Goal: Feedback & Contribution: Contribute content

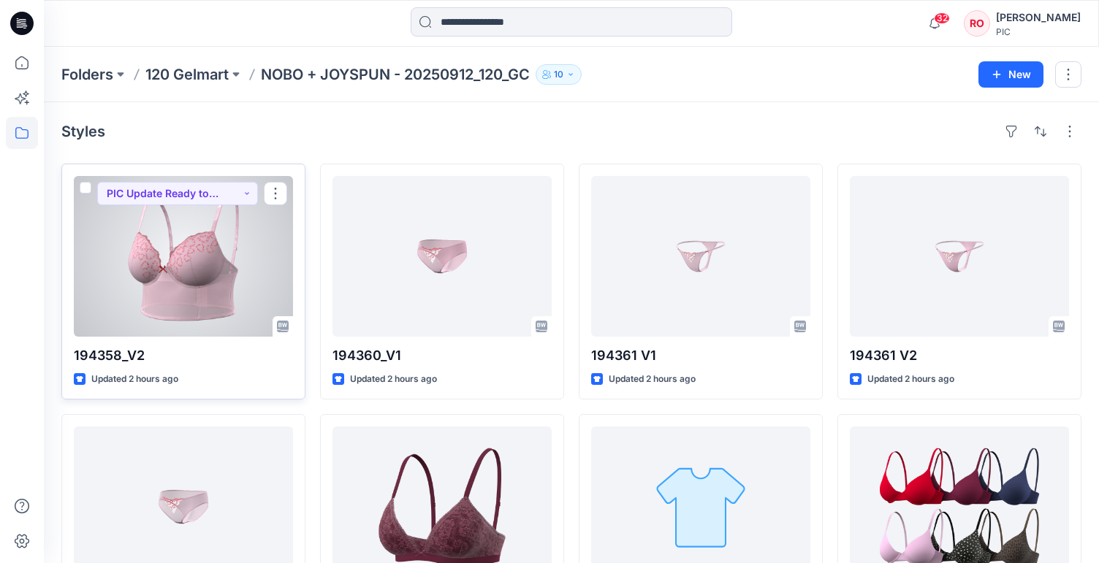
scroll to position [2, 0]
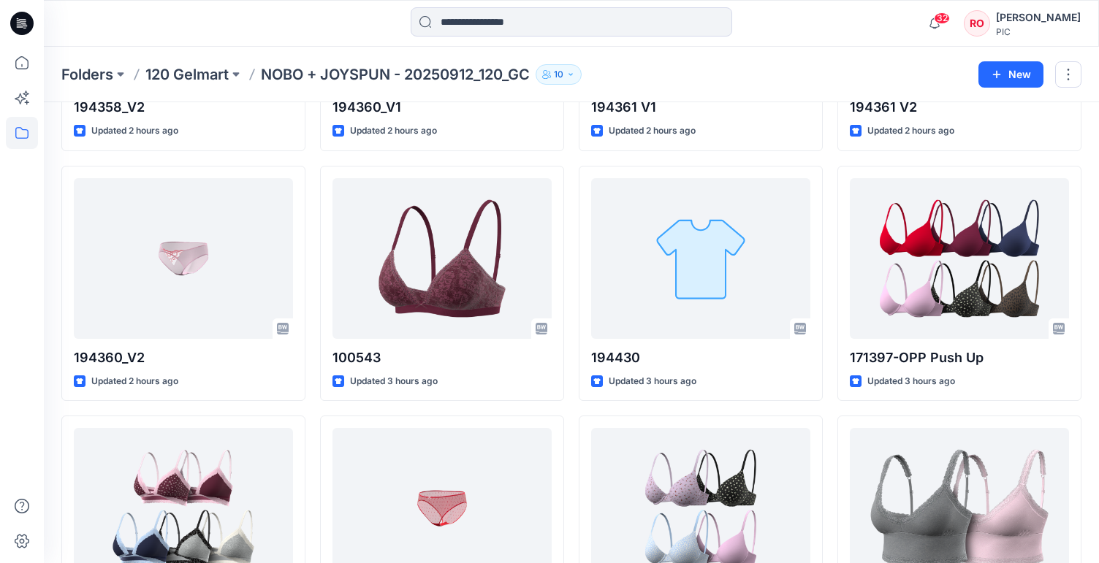
scroll to position [307, 0]
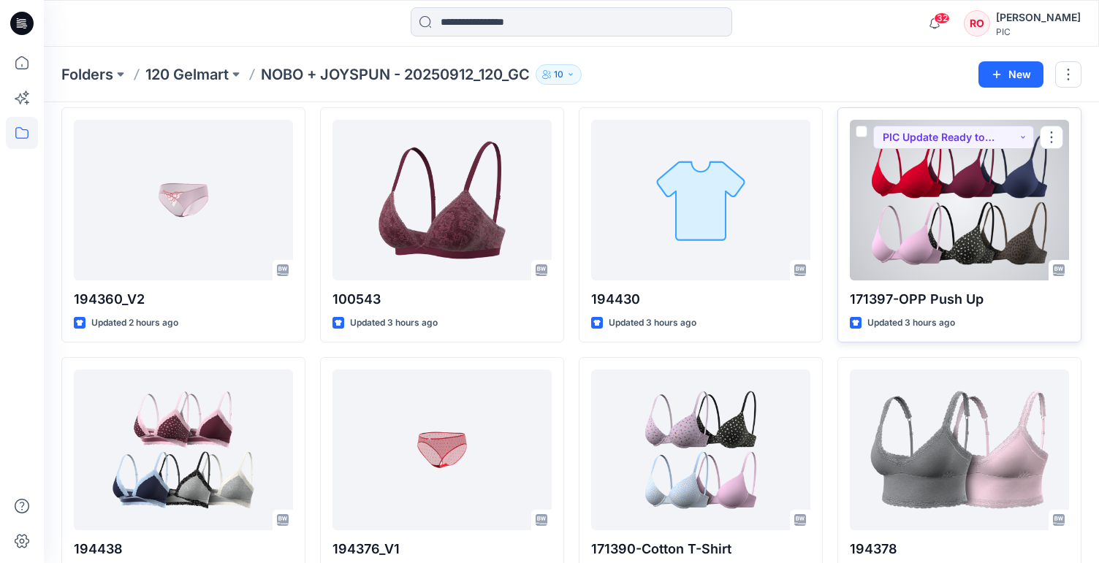
click at [914, 205] on div at bounding box center [959, 200] width 219 height 161
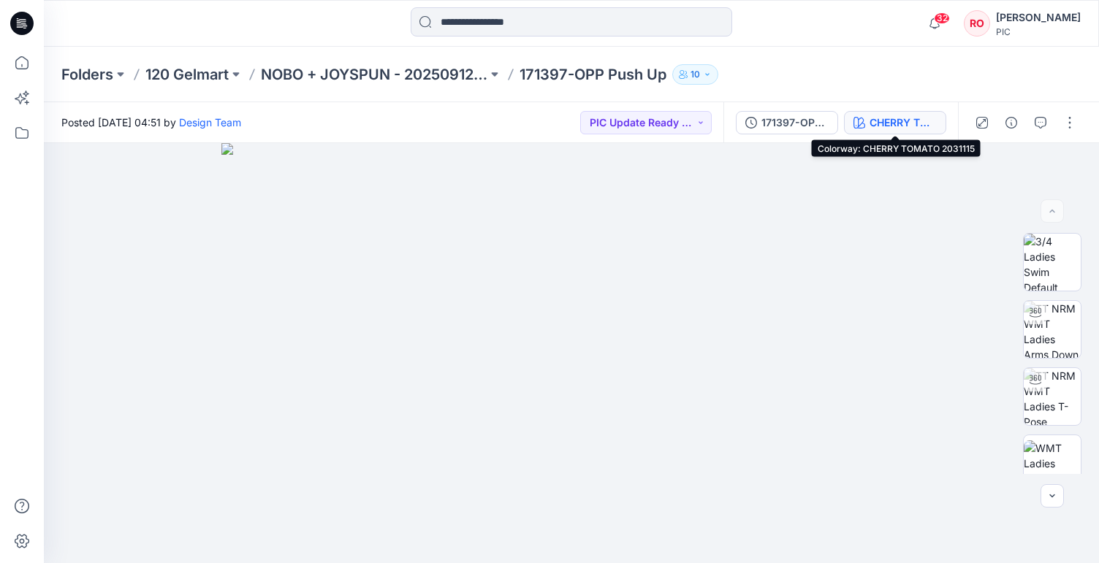
click at [862, 128] on icon "button" at bounding box center [859, 123] width 12 height 12
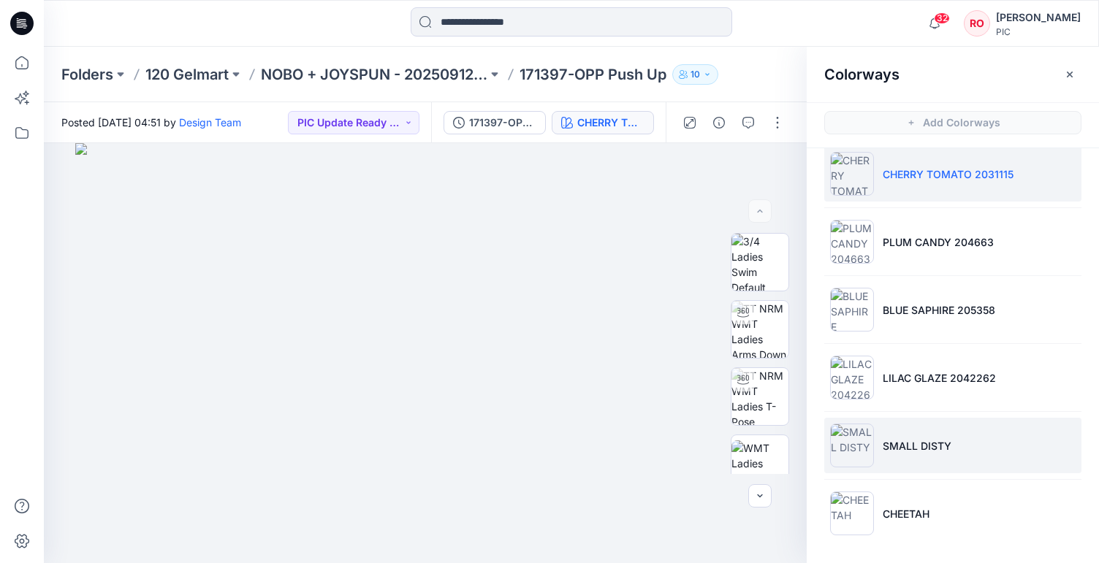
scroll to position [17, 0]
click at [911, 454] on li "SMALL DISTY" at bounding box center [952, 446] width 257 height 56
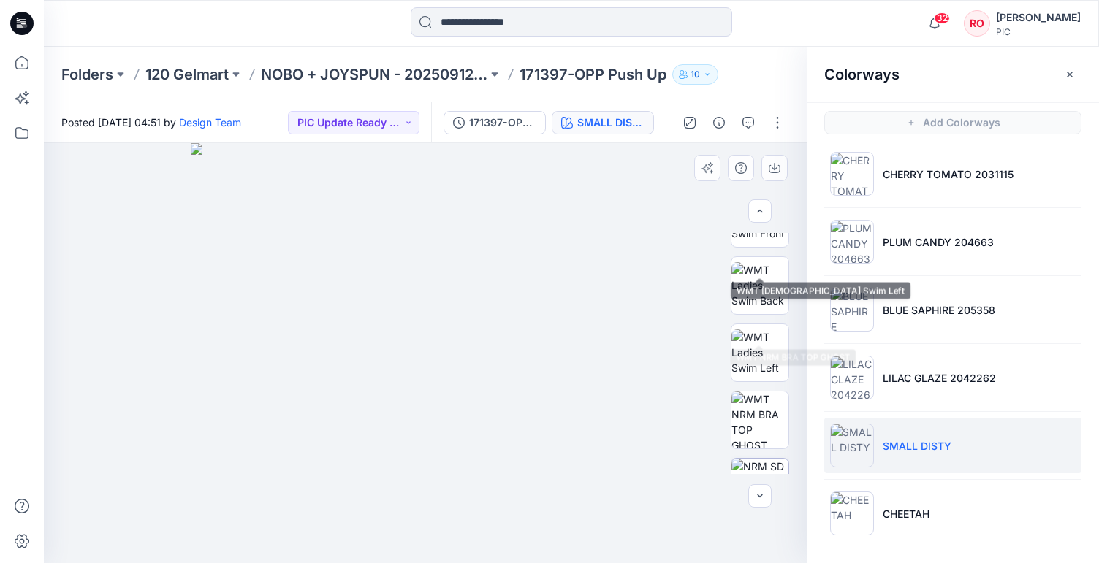
scroll to position [351, 0]
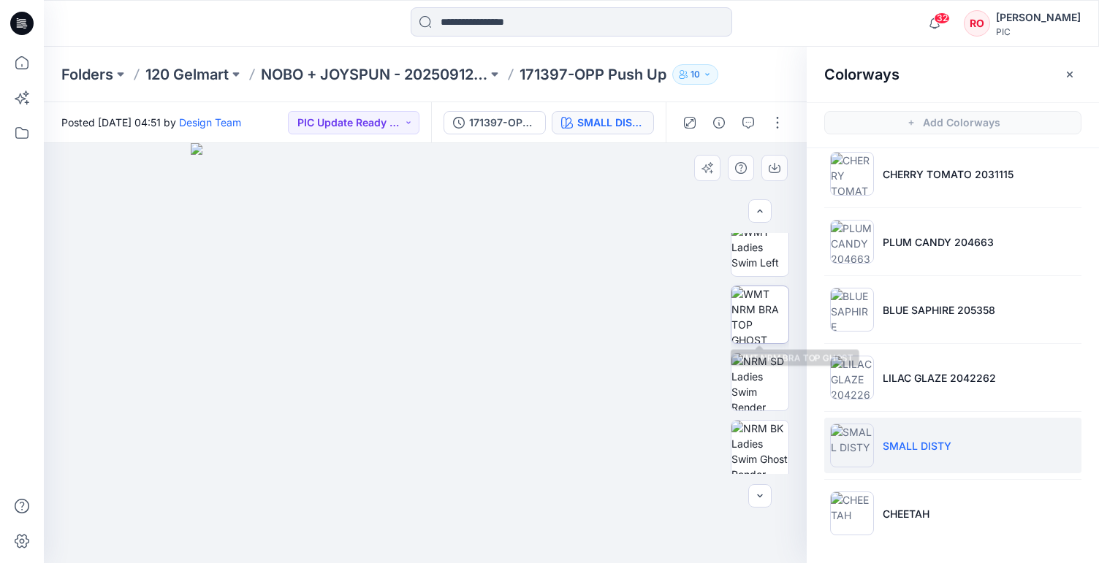
click at [753, 334] on img at bounding box center [759, 314] width 57 height 57
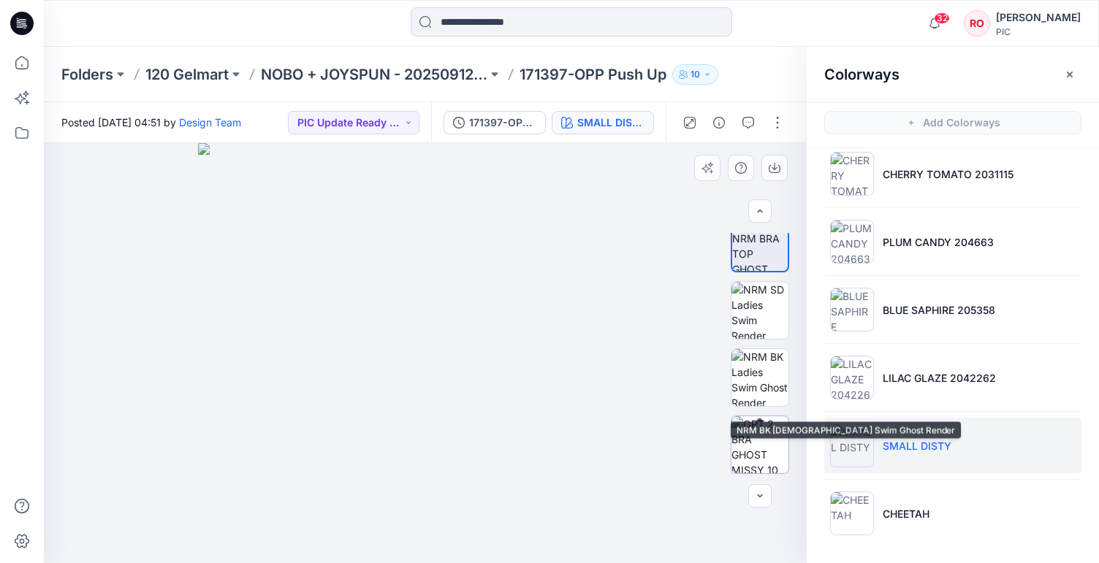
scroll to position [453, 0]
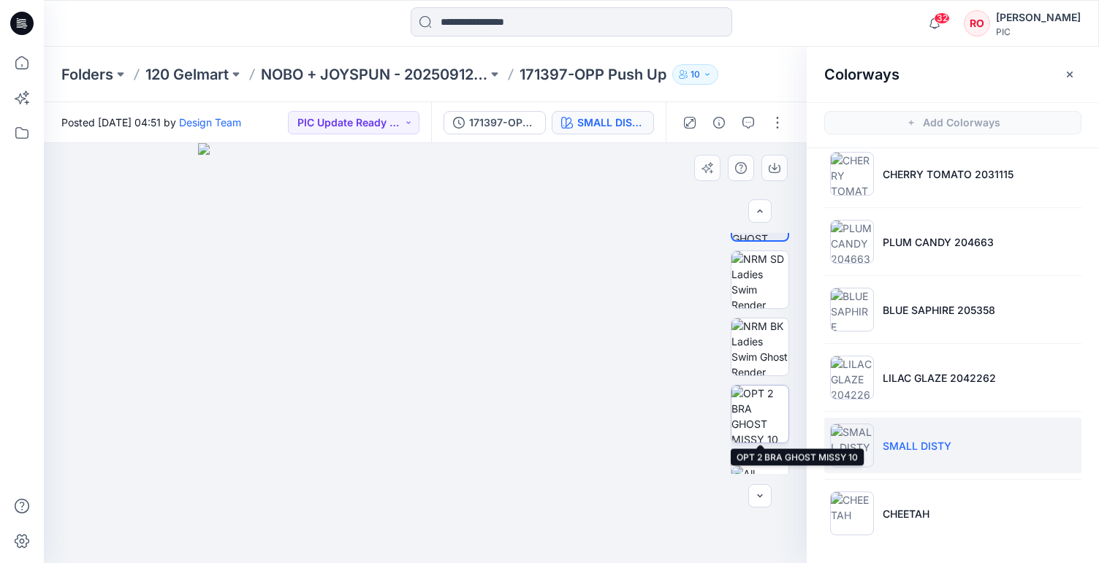
click at [762, 414] on img at bounding box center [759, 414] width 57 height 57
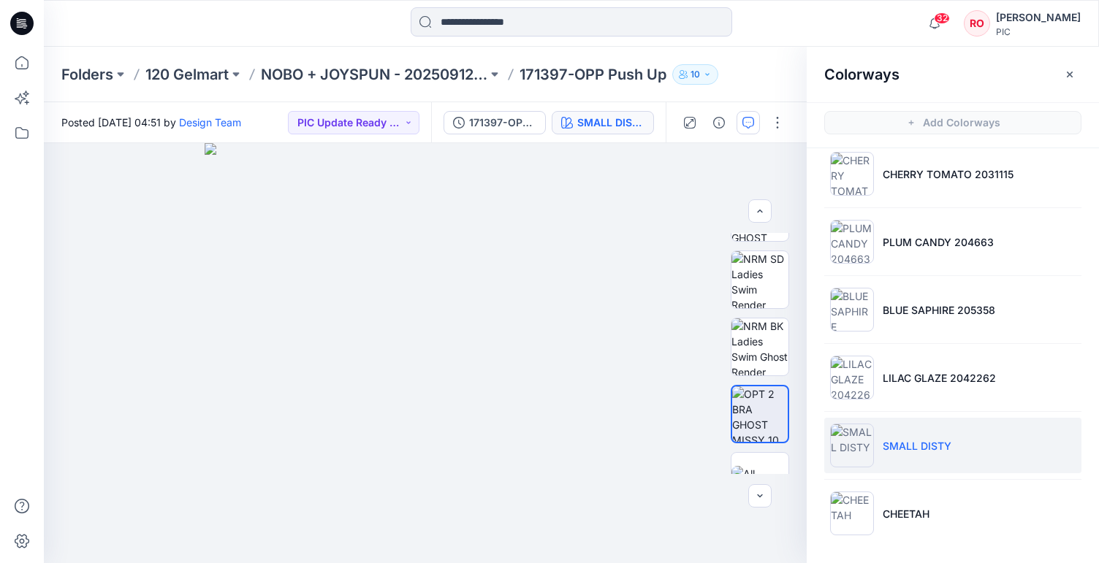
click at [749, 130] on button "button" at bounding box center [747, 122] width 23 height 23
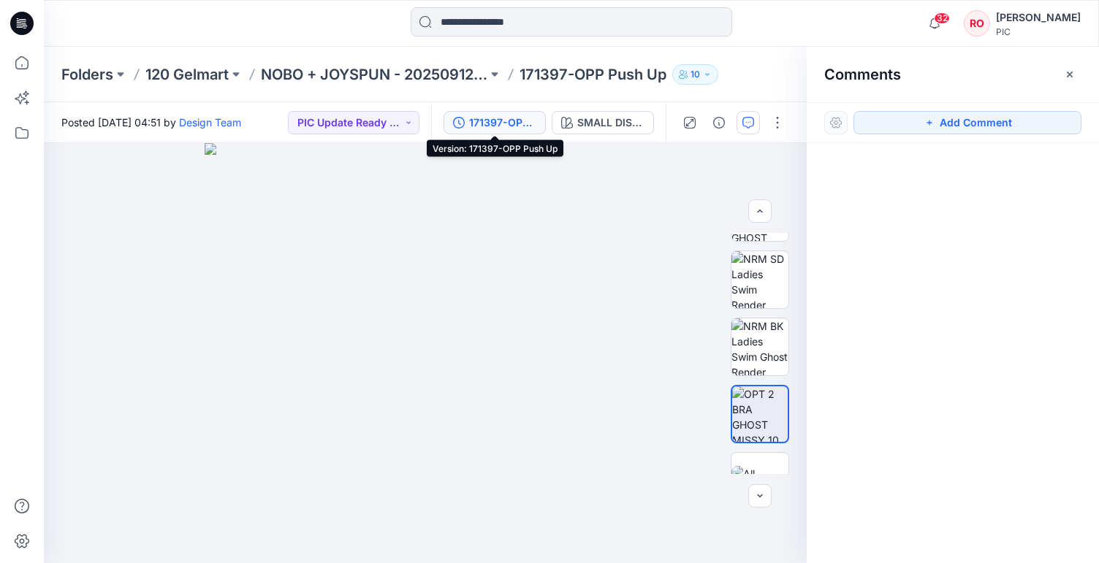
click at [523, 128] on div "171397-OPP Push Up" at bounding box center [502, 123] width 67 height 16
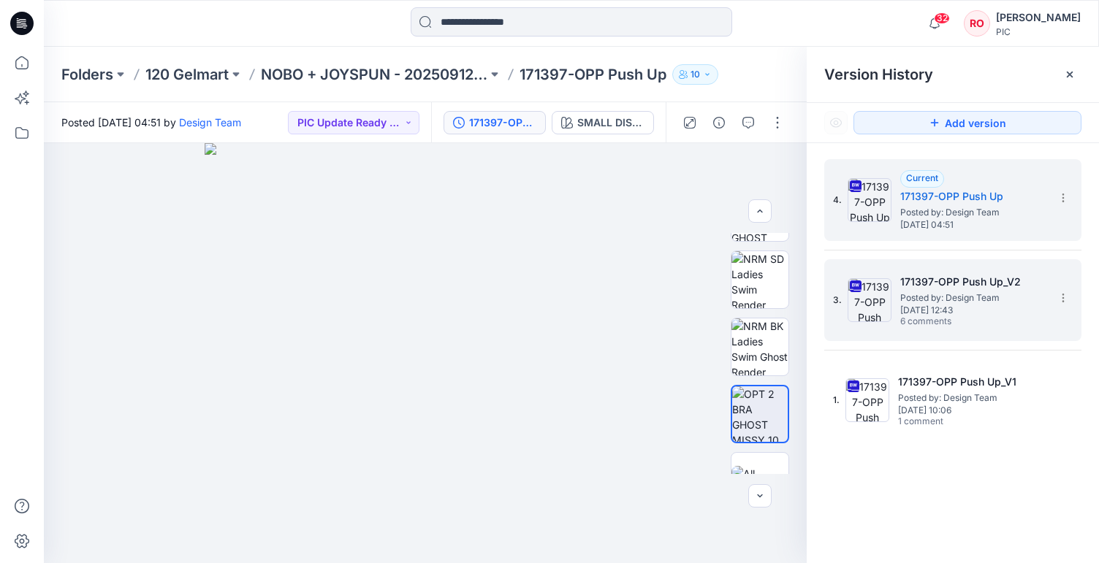
click at [957, 313] on span "Friday, September 26, 2025 12:43" at bounding box center [973, 310] width 146 height 10
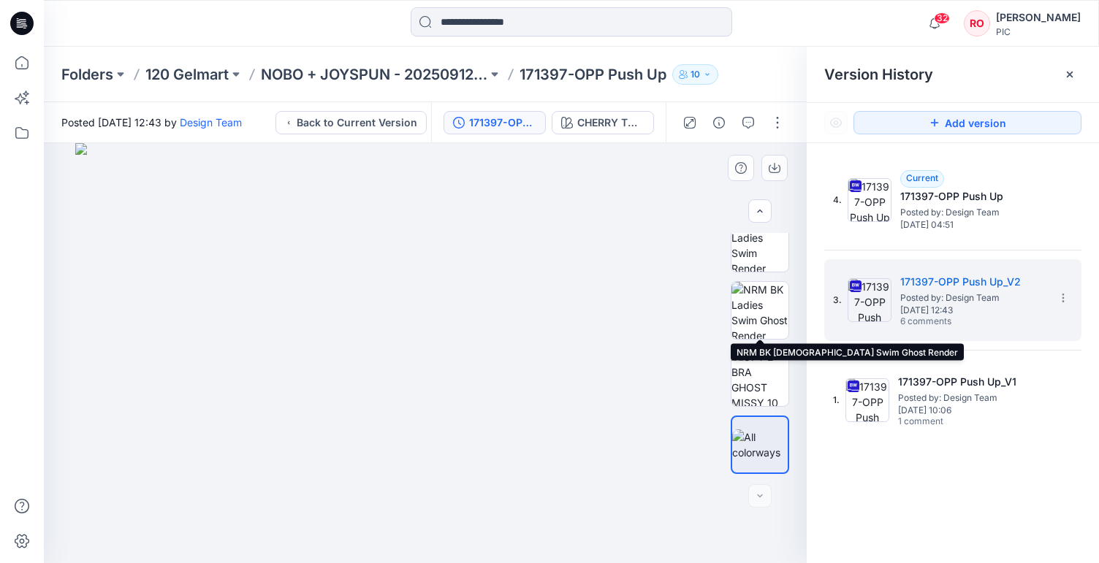
scroll to position [490, 0]
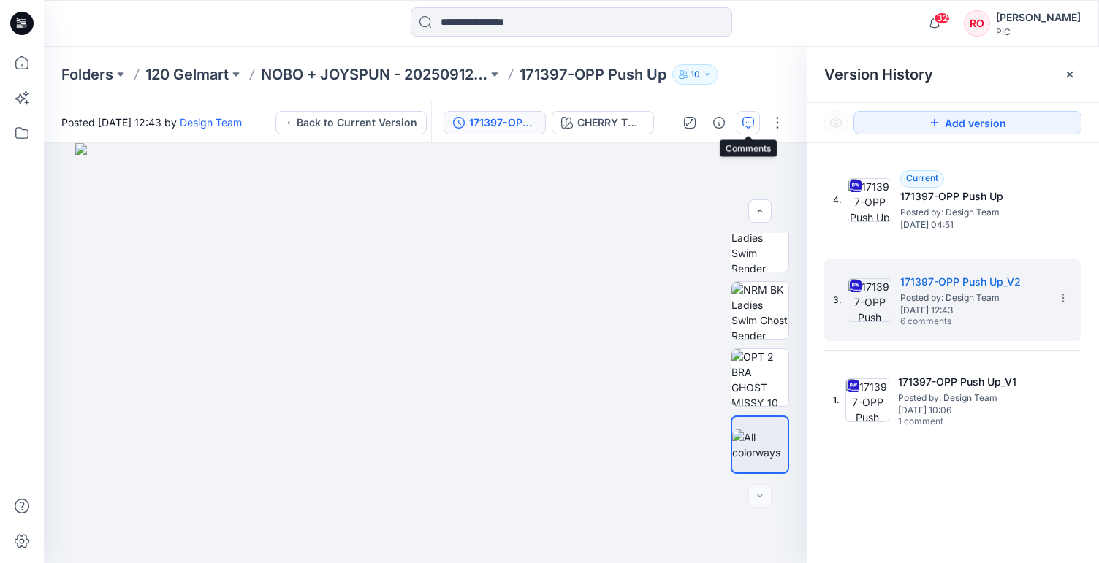
click at [744, 124] on icon "button" at bounding box center [748, 123] width 12 height 12
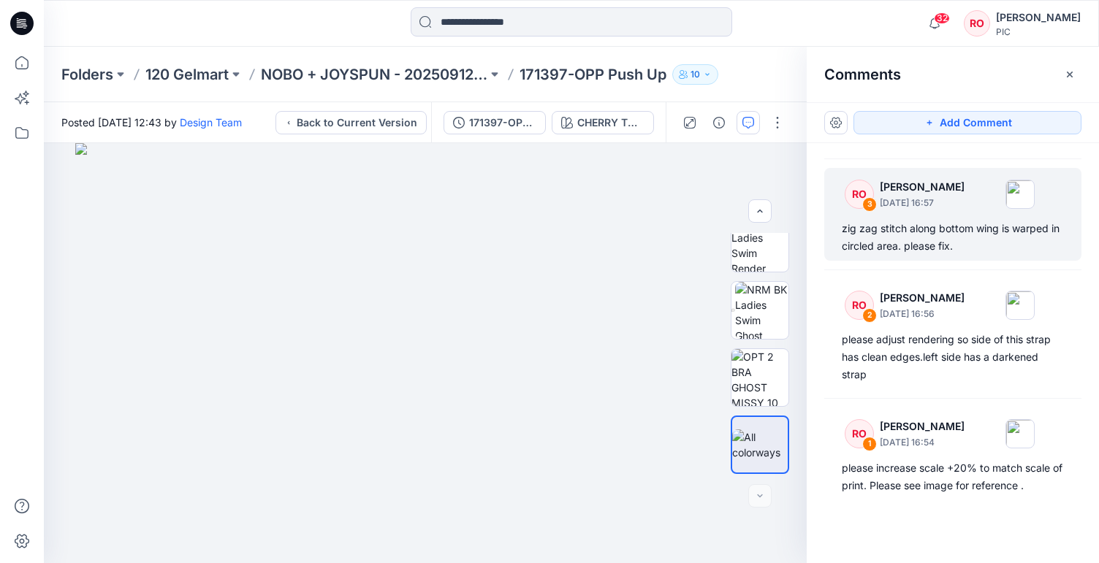
scroll to position [335, 0]
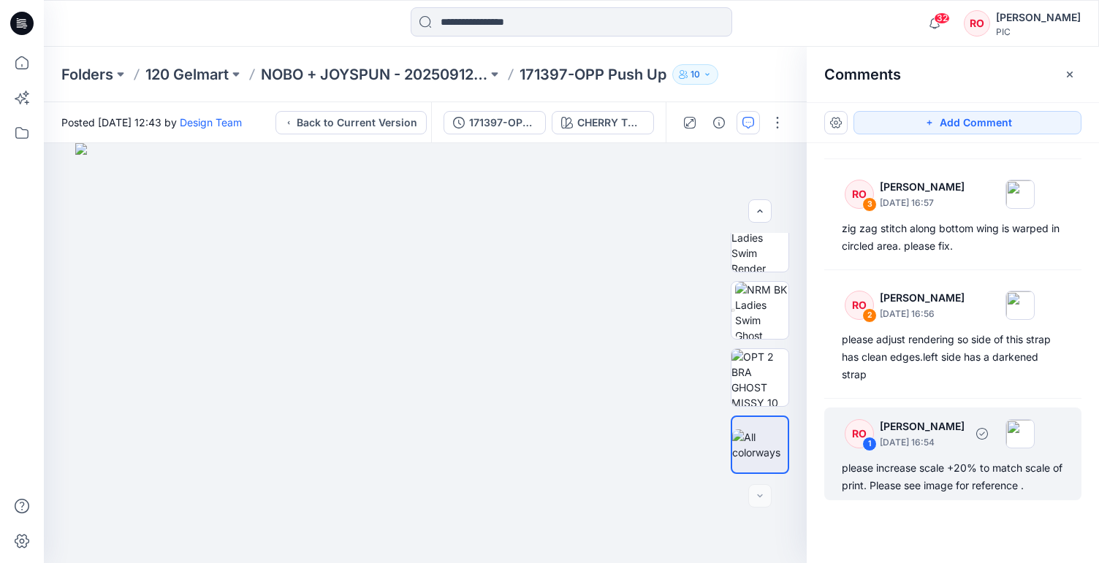
click at [948, 454] on div "RO 1 Raquel Ortiz September 29, 2025 16:54 please increase scale +20% to match …" at bounding box center [952, 454] width 257 height 93
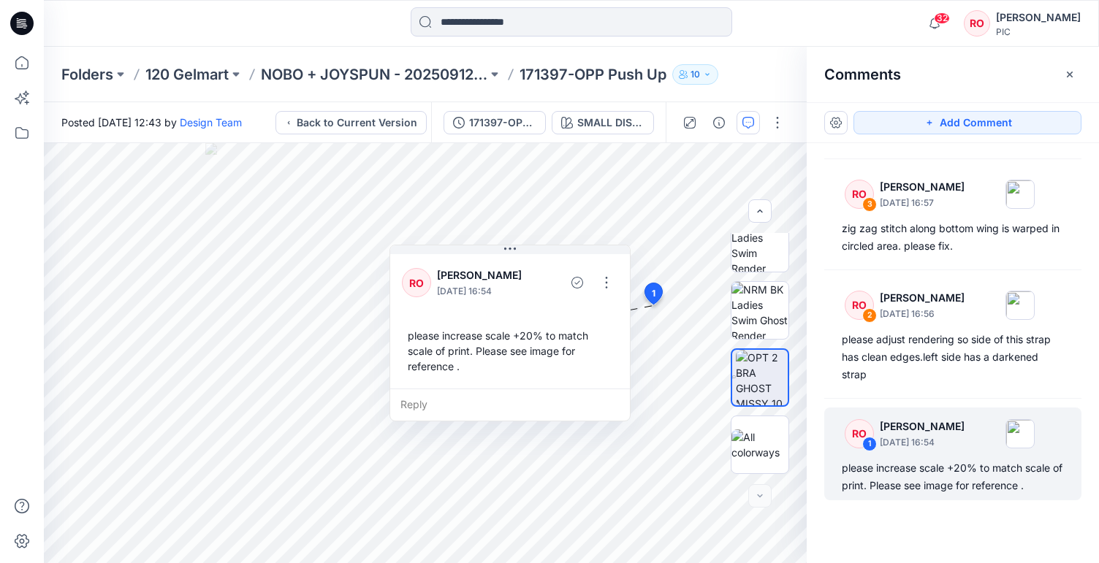
click at [808, 36] on div at bounding box center [572, 23] width 528 height 32
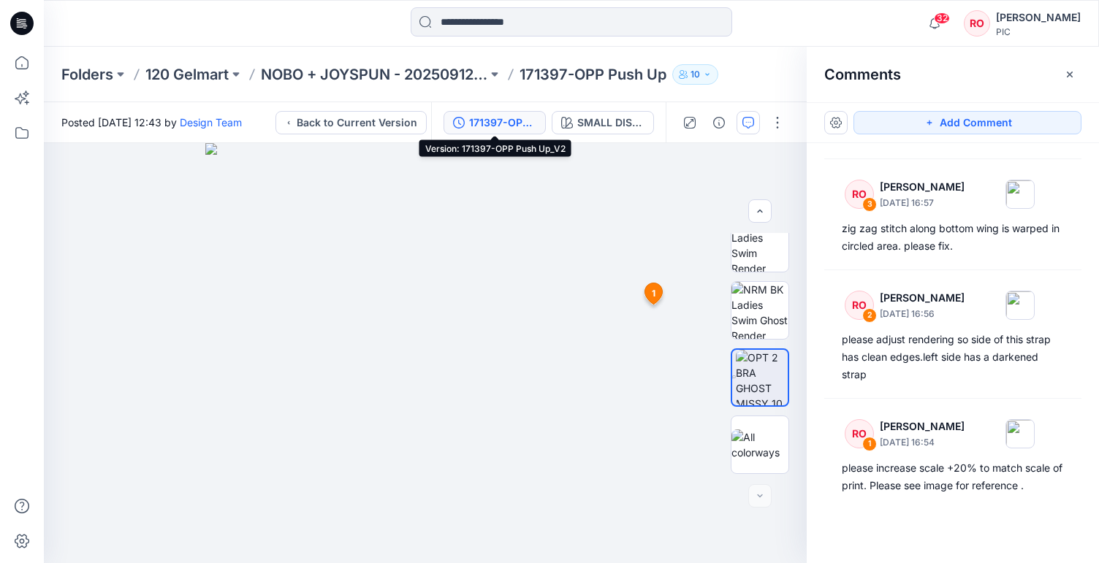
click at [524, 122] on div "171397-OPP Push Up_V2" at bounding box center [502, 123] width 67 height 16
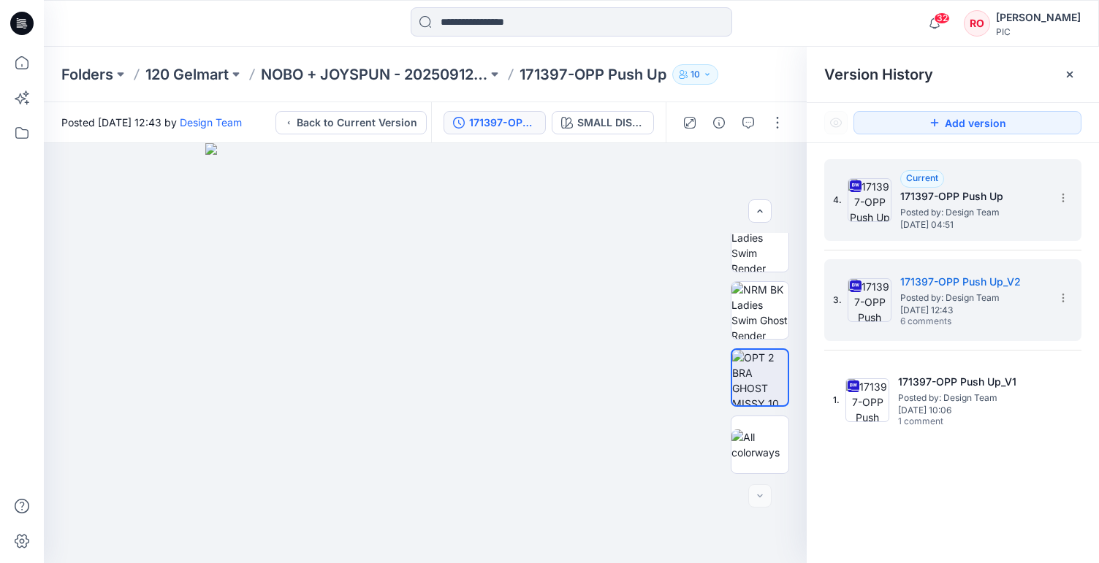
click at [902, 207] on span "Posted by: Design Team" at bounding box center [973, 212] width 146 height 15
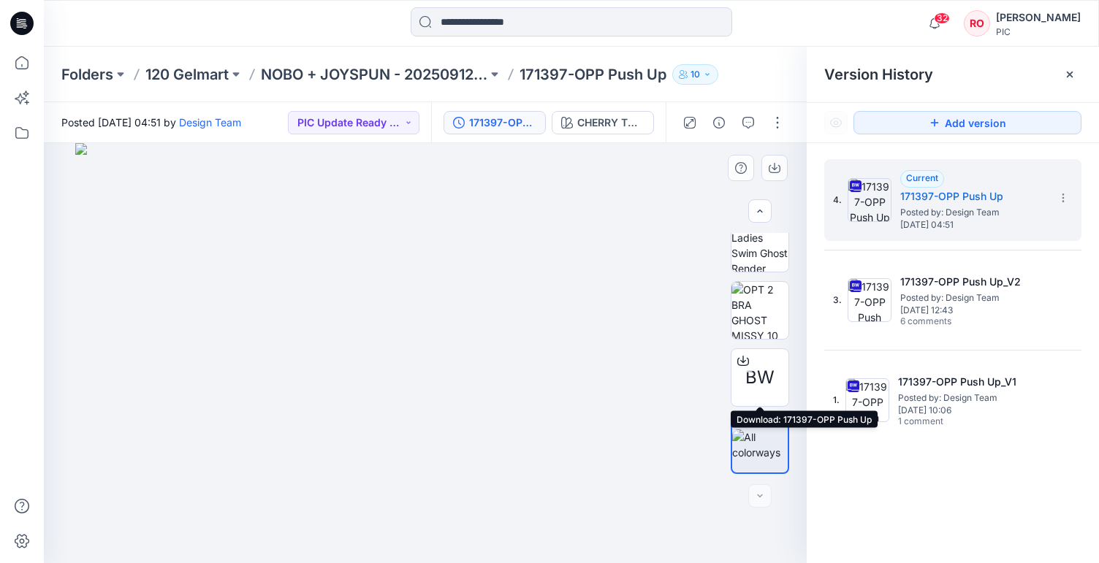
scroll to position [557, 0]
click at [757, 433] on img at bounding box center [760, 445] width 56 height 31
click at [761, 445] on img at bounding box center [760, 445] width 56 height 31
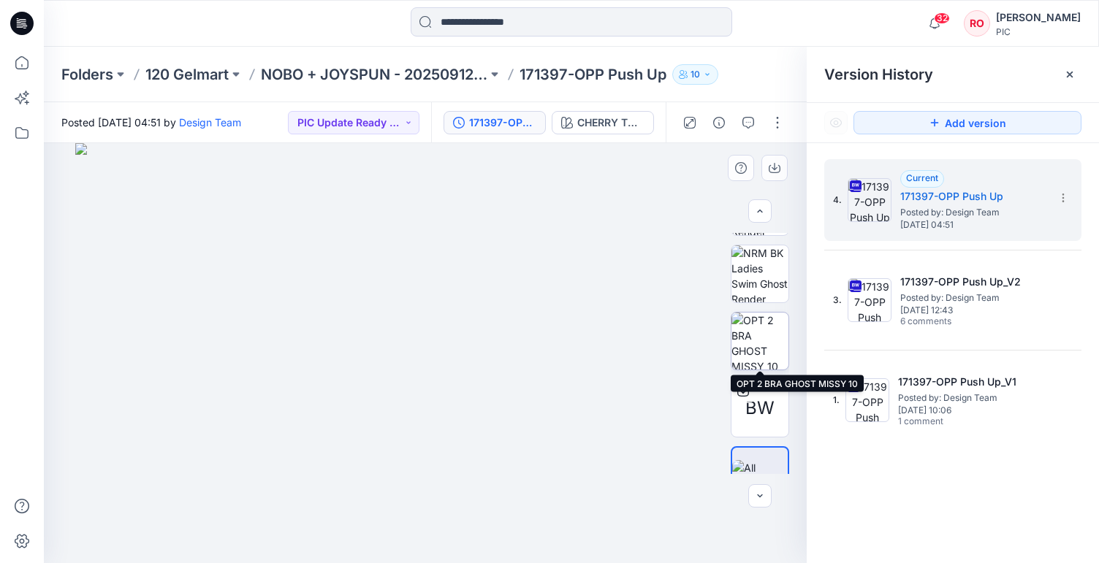
scroll to position [518, 0]
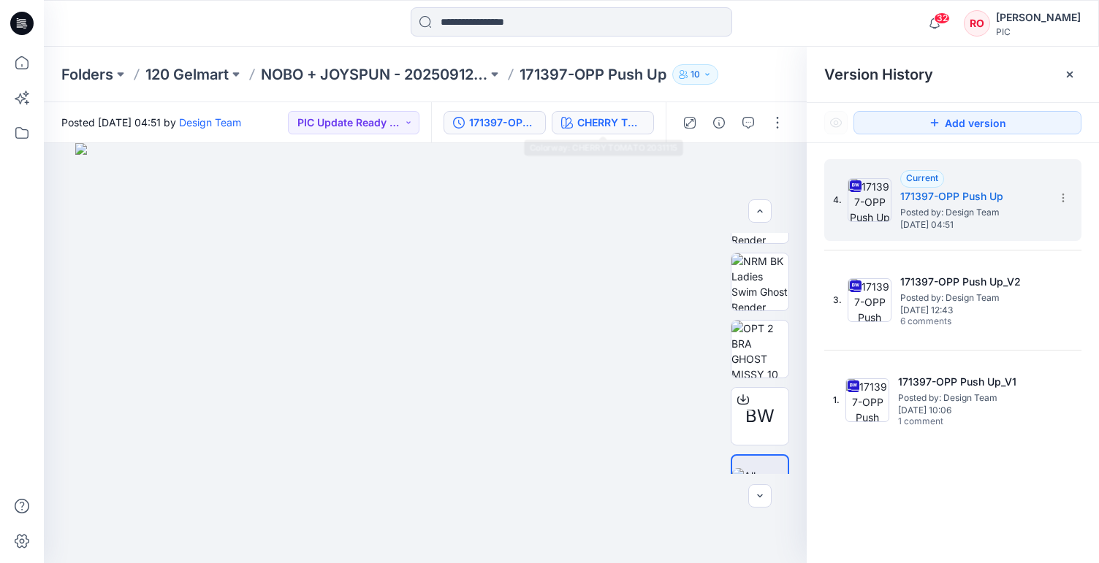
click at [616, 111] on button "CHERRY TOMATO 2031115" at bounding box center [603, 122] width 102 height 23
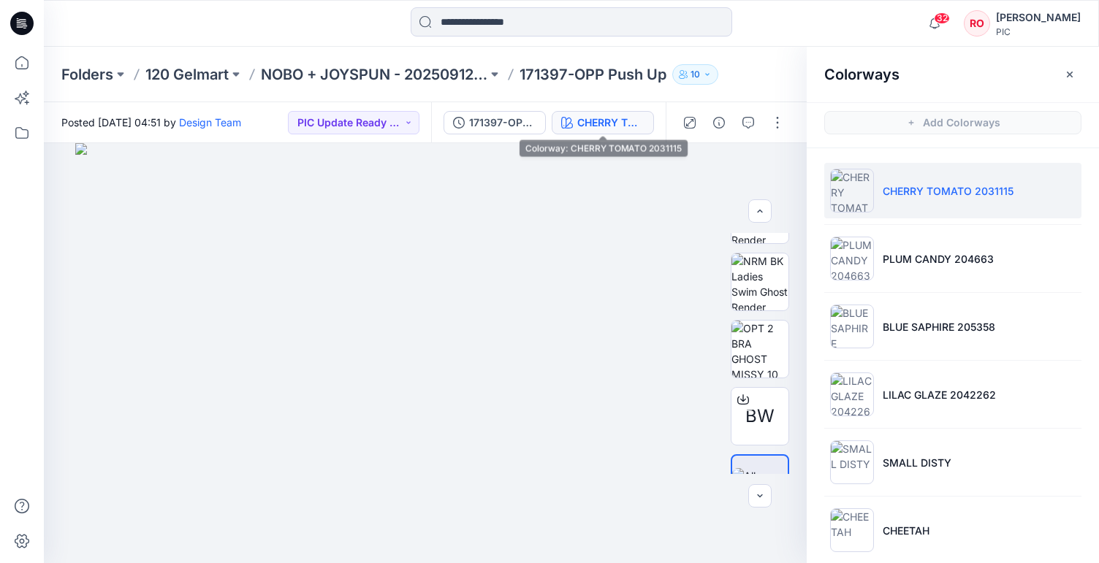
click at [617, 118] on div "CHERRY TOMATO 2031115" at bounding box center [610, 123] width 67 height 16
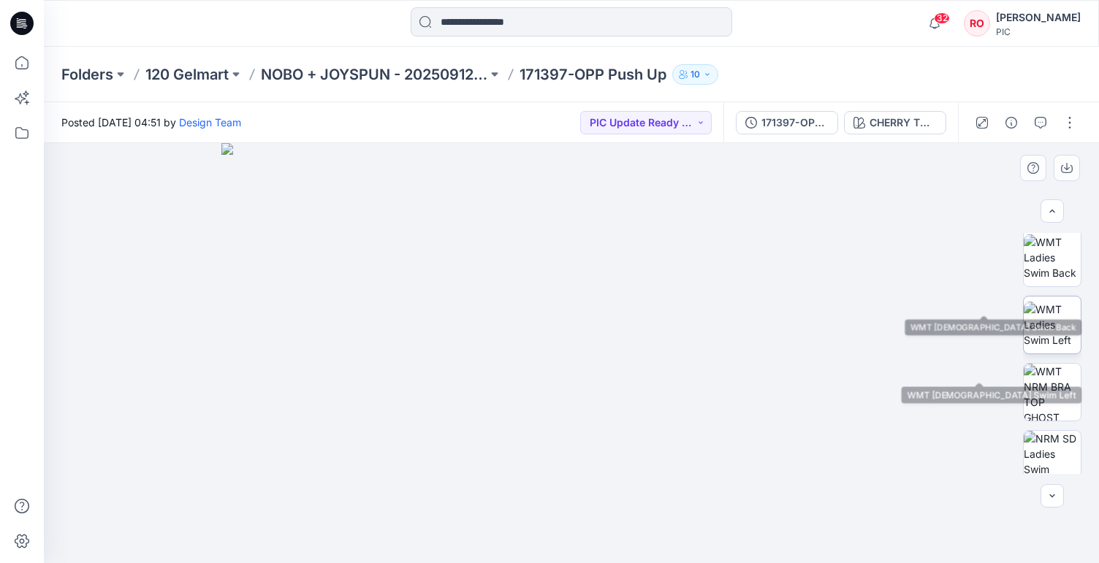
scroll to position [312, 0]
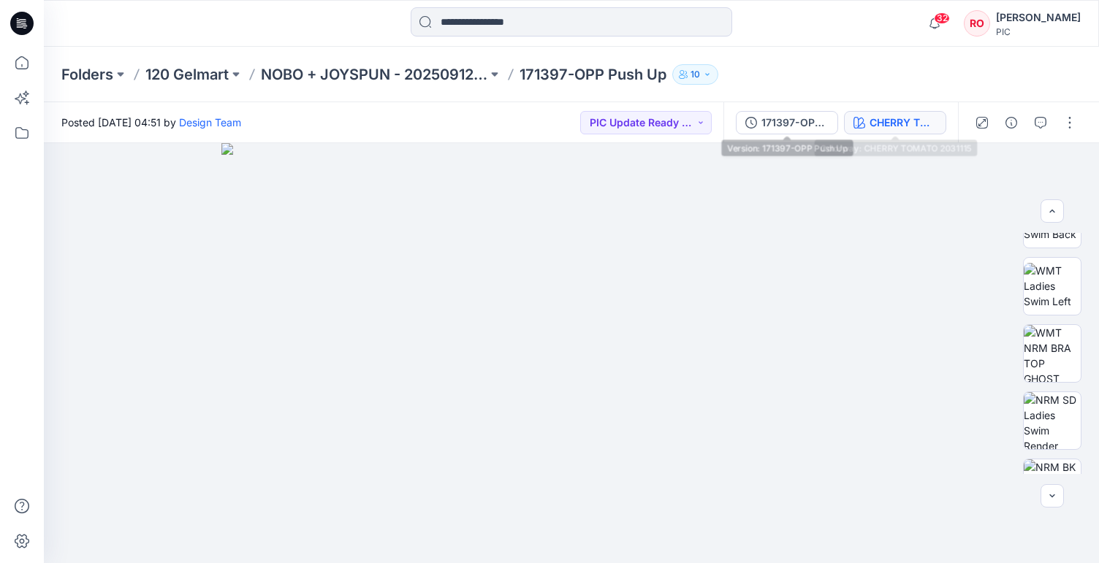
click at [878, 115] on div "CHERRY TOMATO 2031115" at bounding box center [902, 123] width 67 height 16
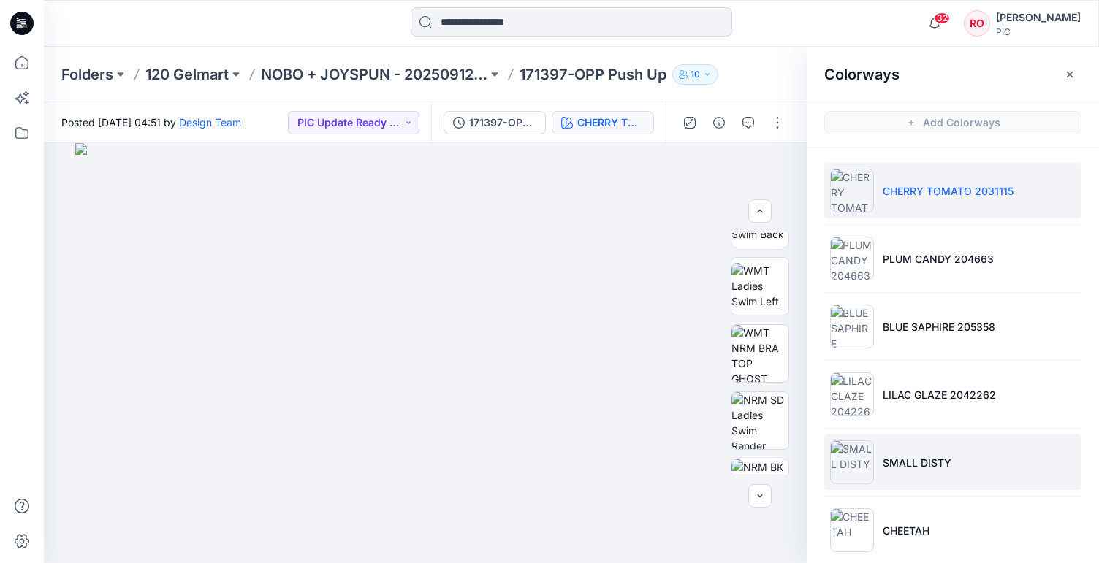
click at [881, 479] on li "SMALL DISTY" at bounding box center [952, 463] width 257 height 56
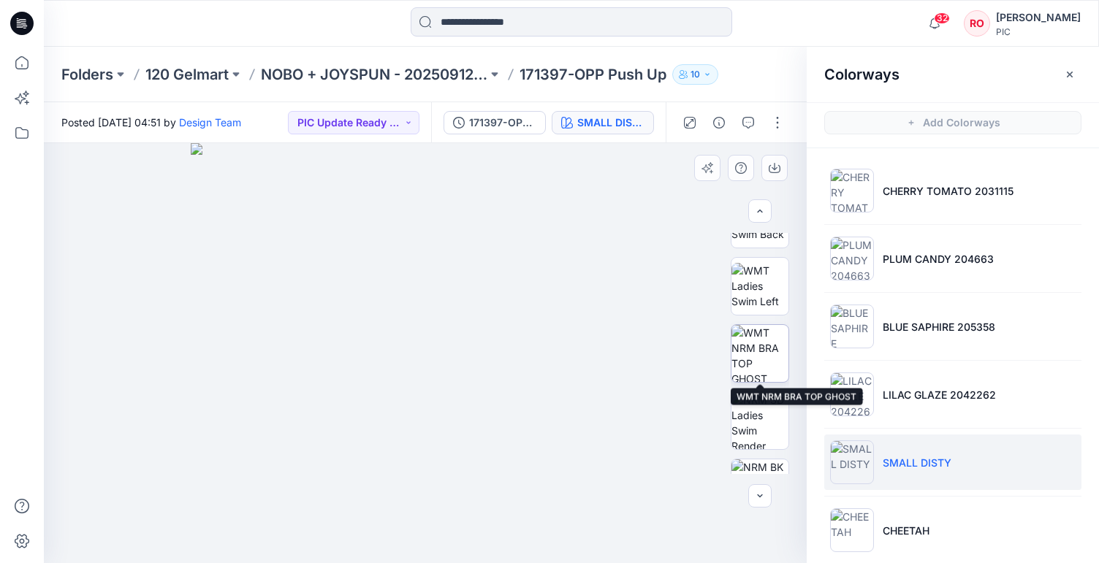
click at [777, 367] on img at bounding box center [759, 353] width 57 height 57
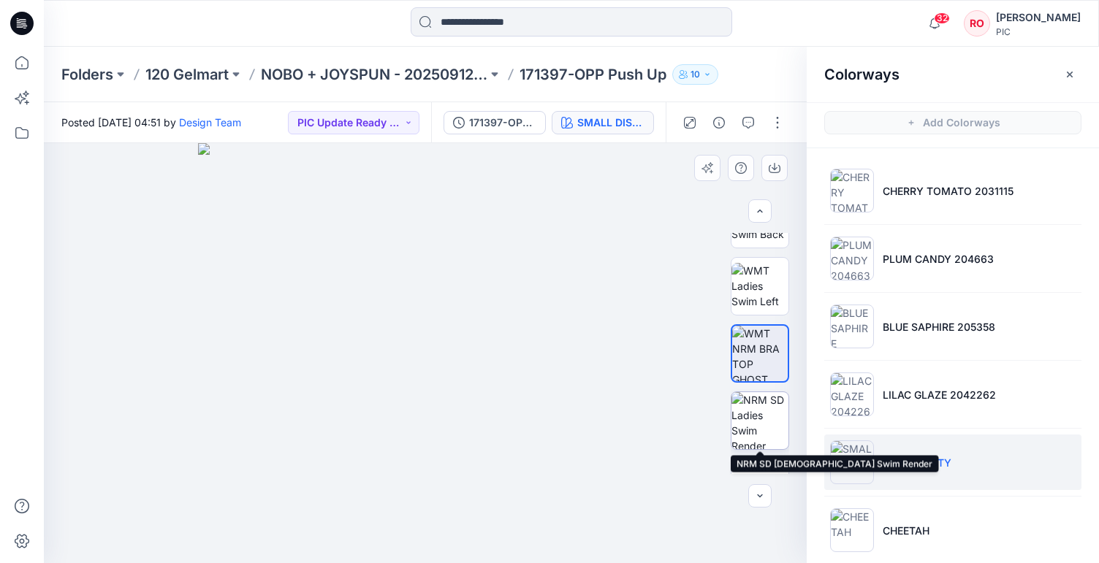
click at [772, 430] on img at bounding box center [759, 420] width 57 height 57
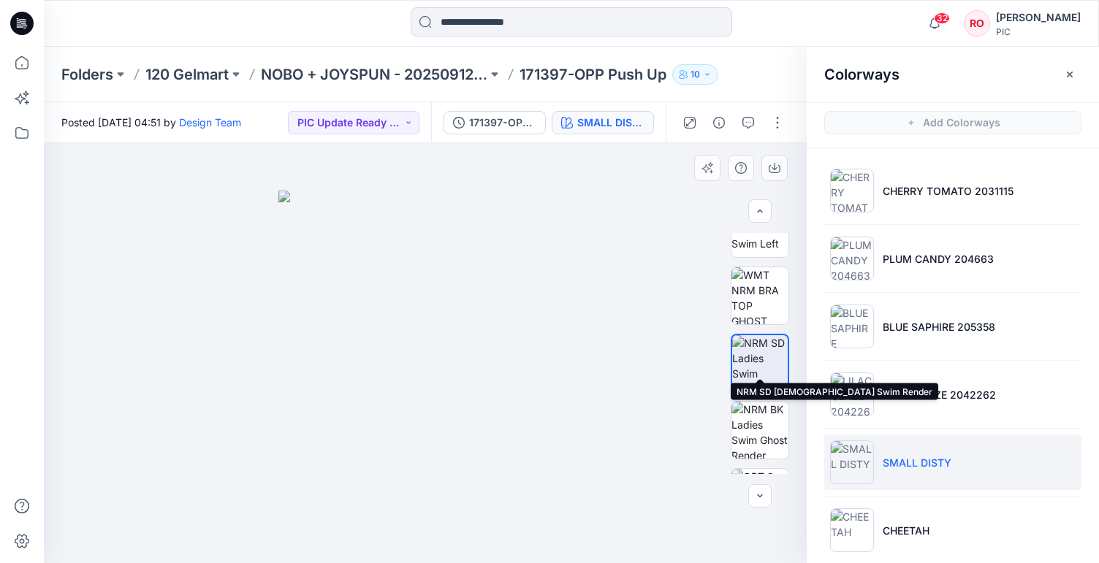
scroll to position [384, 0]
click at [742, 422] on img at bounding box center [759, 415] width 57 height 57
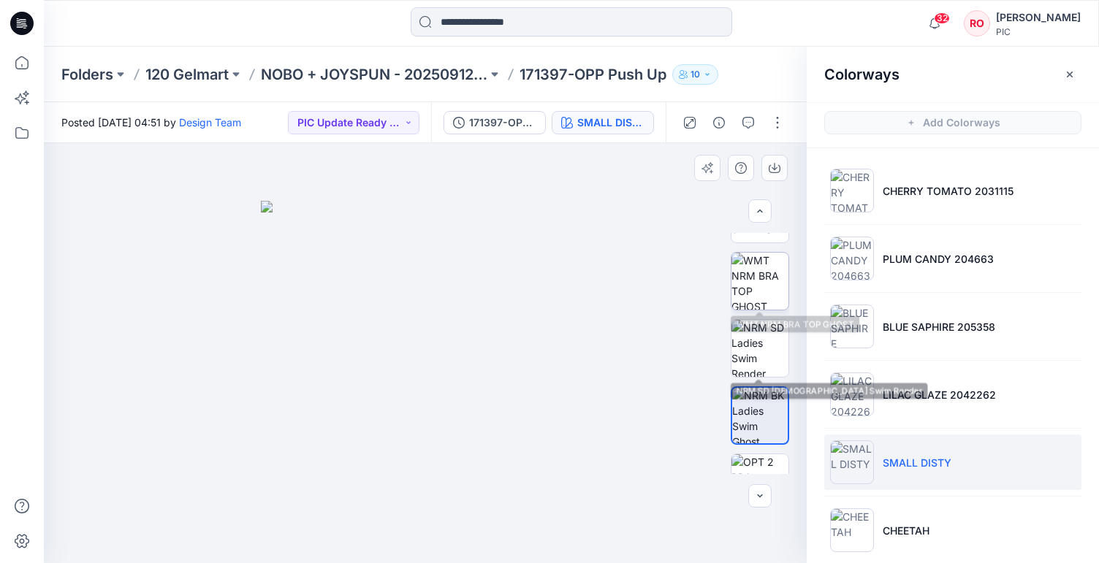
click at [763, 294] on img at bounding box center [759, 281] width 57 height 57
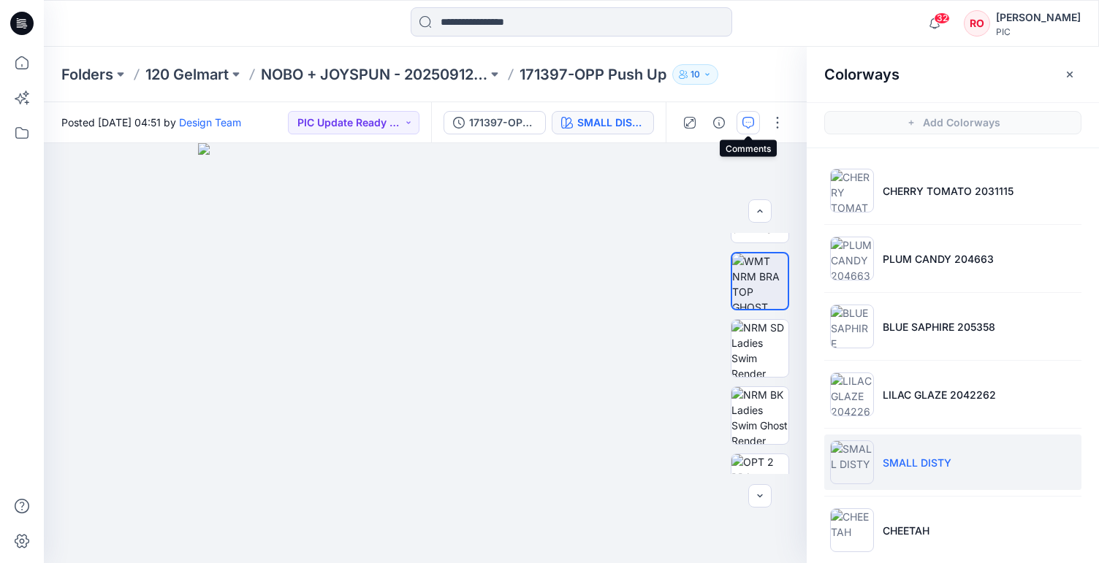
click at [744, 125] on icon "button" at bounding box center [748, 123] width 12 height 12
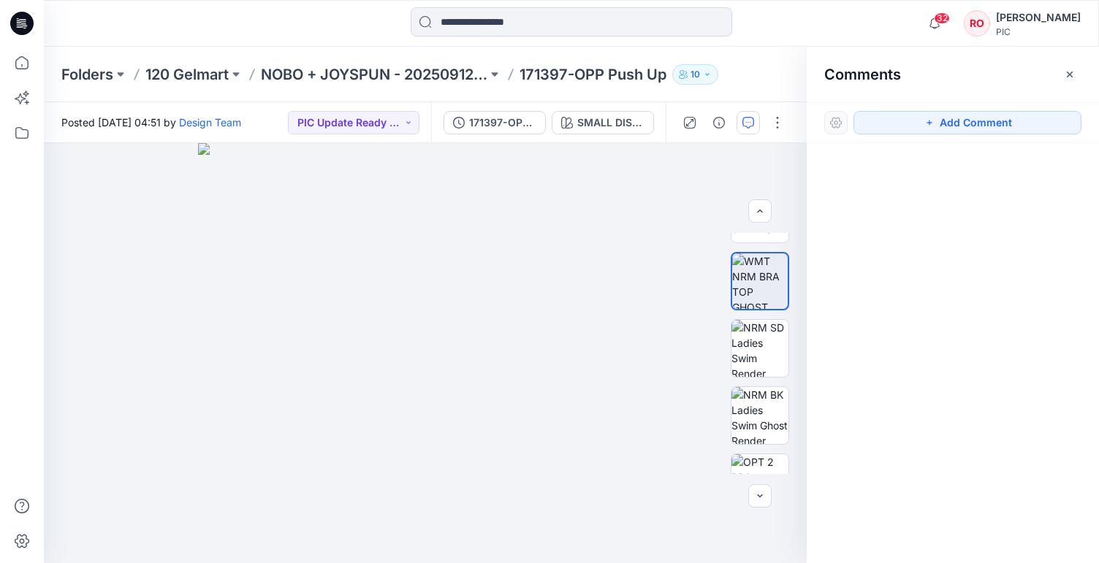
drag, startPoint x: 918, startPoint y: 126, endPoint x: 899, endPoint y: 135, distance: 20.9
click at [918, 127] on button "Add Comment" at bounding box center [967, 122] width 228 height 23
click at [684, 221] on div "1" at bounding box center [425, 353] width 763 height 420
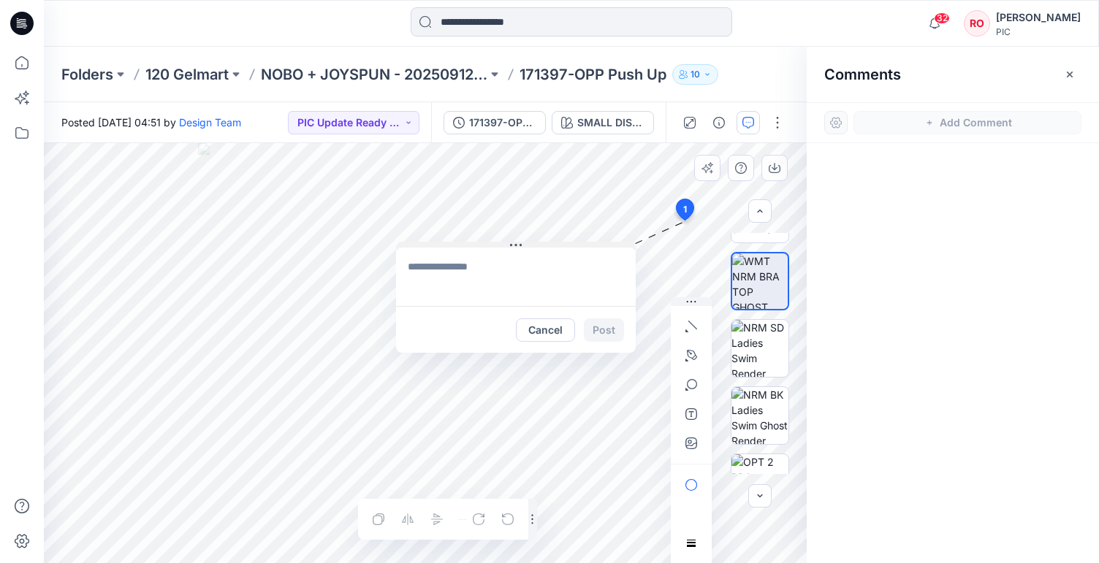
drag, startPoint x: 720, startPoint y: 228, endPoint x: 445, endPoint y: 201, distance: 276.0
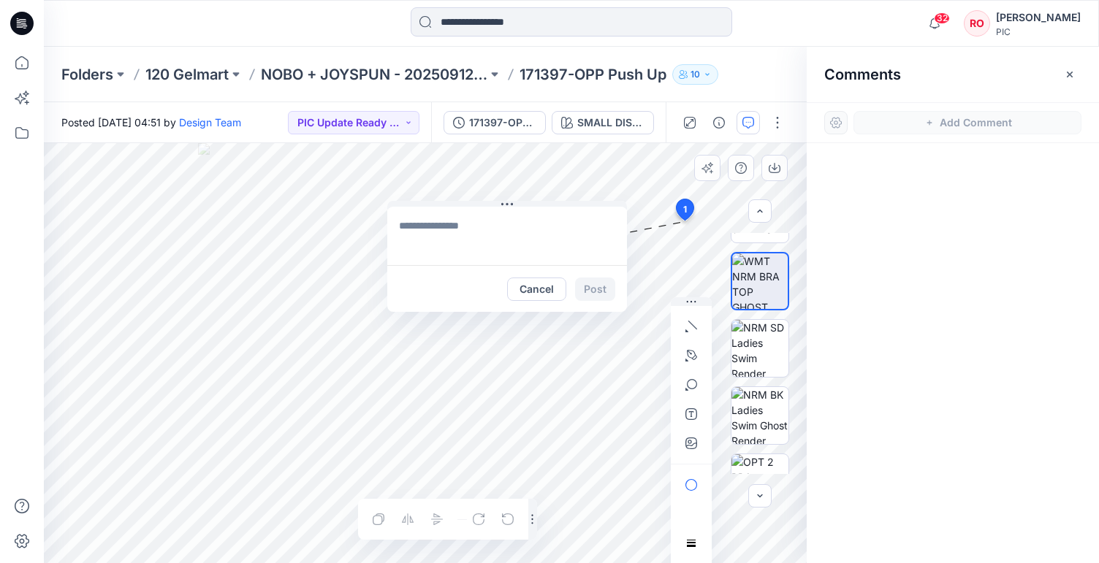
click at [503, 229] on textarea at bounding box center [507, 236] width 240 height 58
type textarea "**********"
click at [696, 447] on icon "button" at bounding box center [691, 444] width 12 height 12
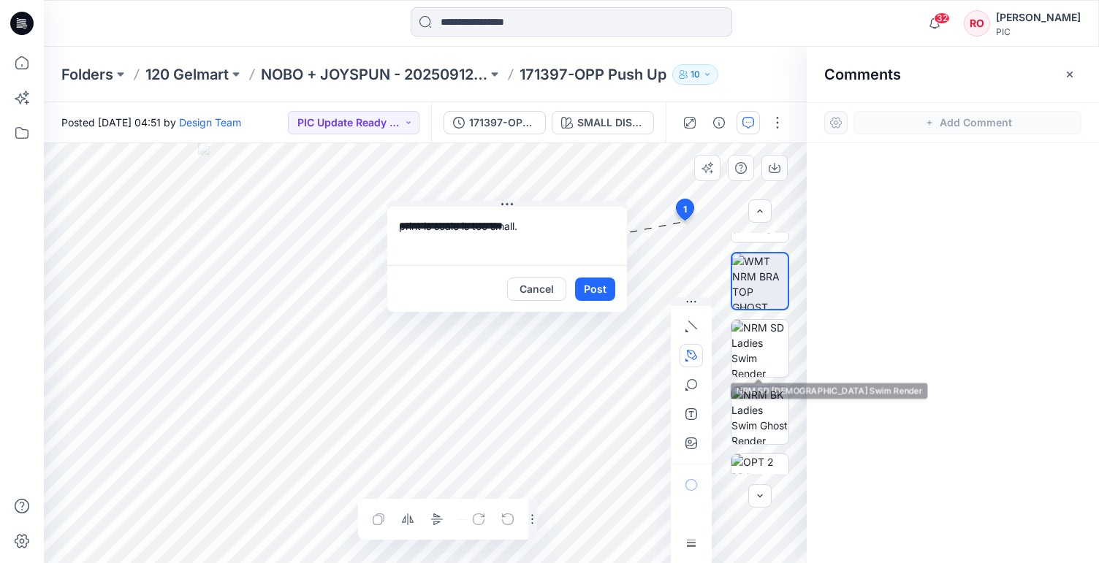
type input"] "**********"
click at [536, 225] on textarea "**********" at bounding box center [507, 236] width 240 height 58
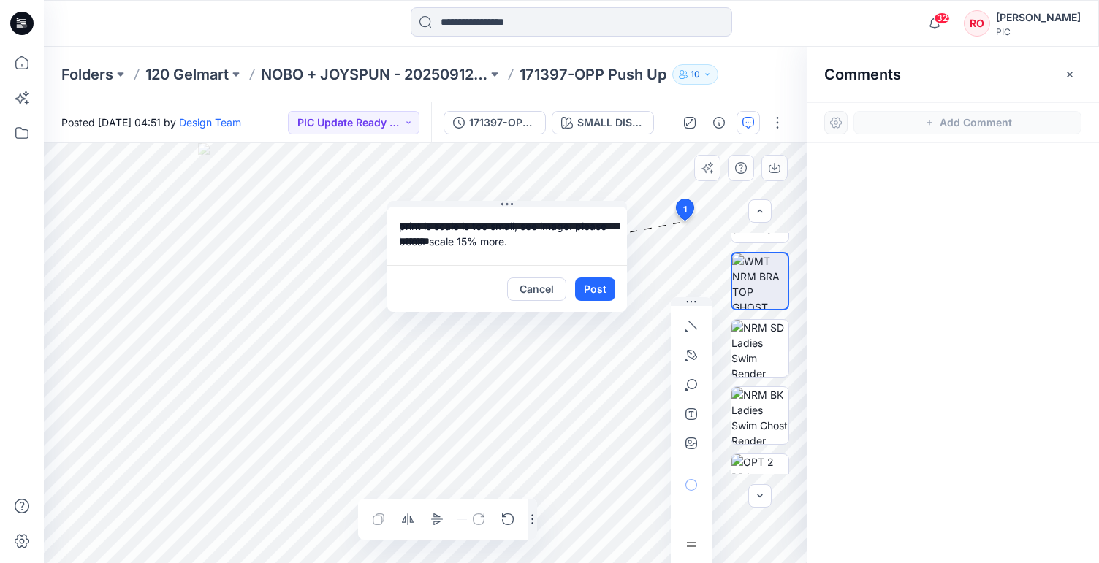
click at [459, 238] on textarea "**********" at bounding box center [507, 236] width 240 height 58
type textarea "**********"
click at [585, 286] on button "Post" at bounding box center [595, 289] width 40 height 23
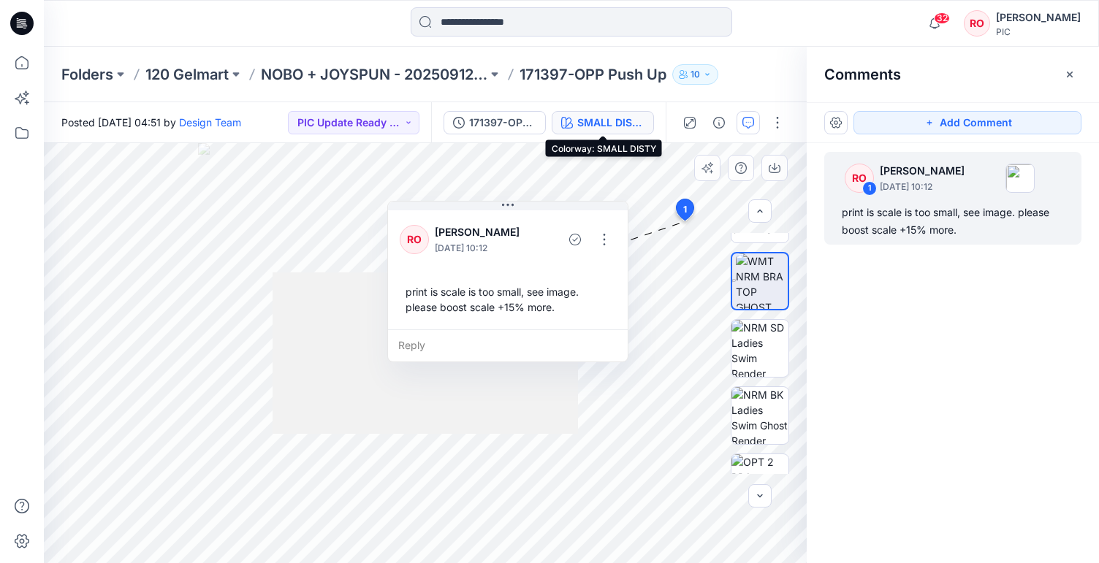
click at [619, 121] on div "SMALL DISTY" at bounding box center [610, 123] width 67 height 16
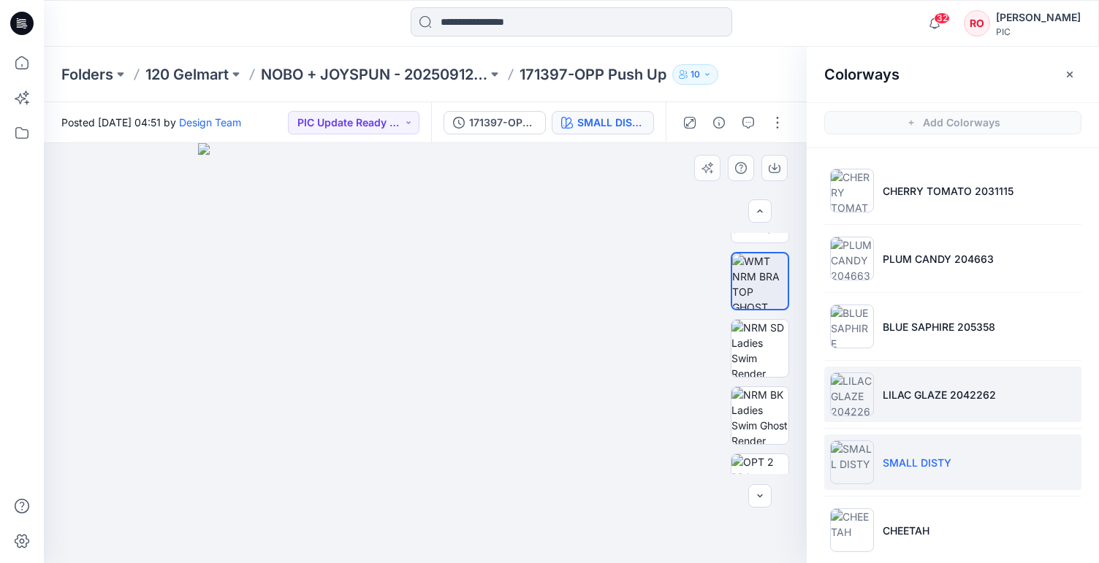
click at [915, 378] on li "LILAC GLAZE 2042262" at bounding box center [952, 395] width 257 height 56
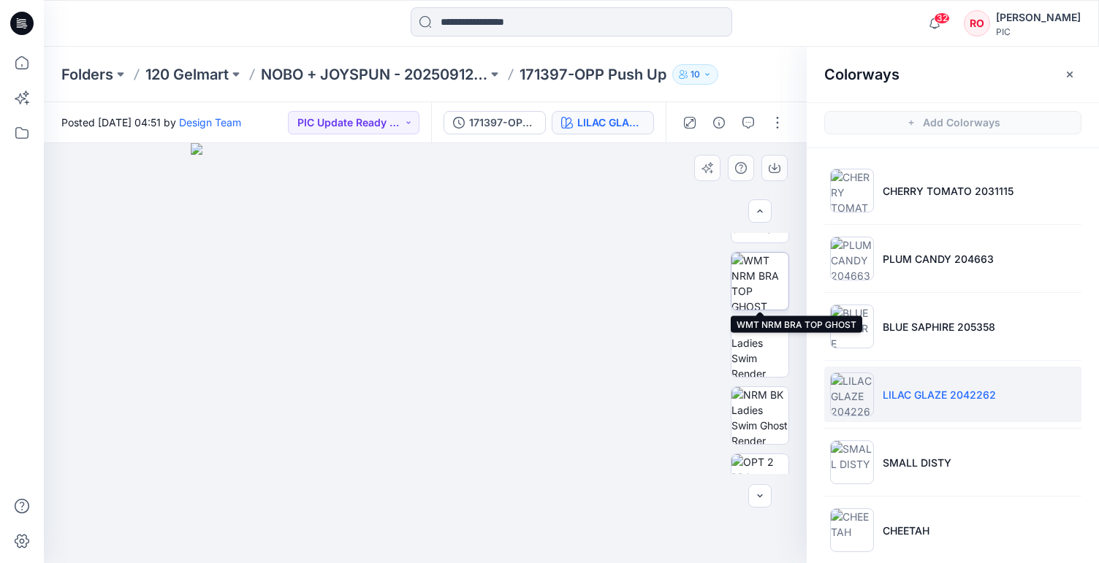
click at [761, 283] on img at bounding box center [759, 281] width 57 height 57
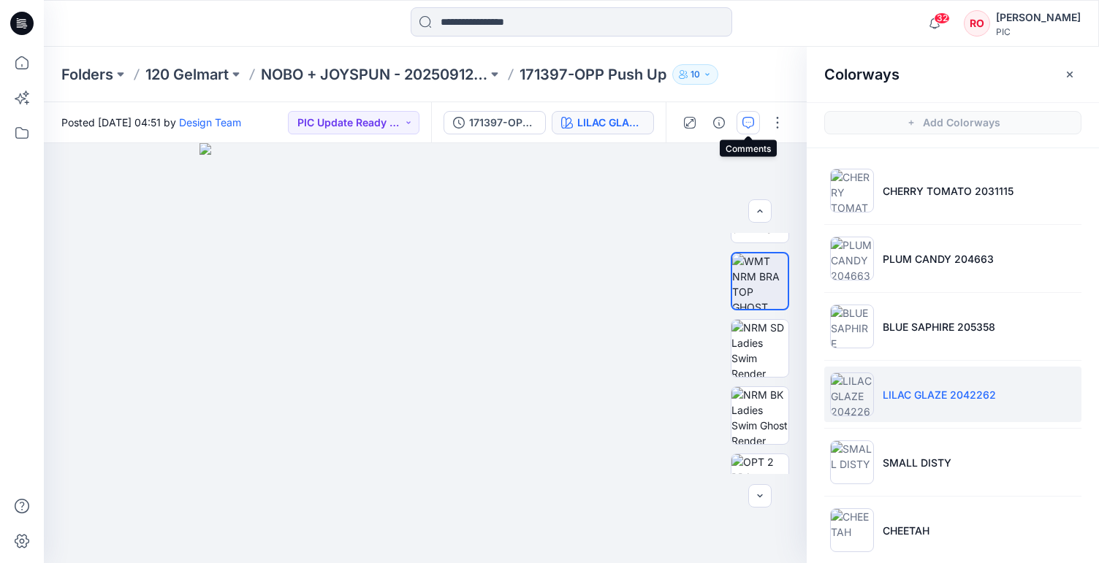
click at [753, 129] on button "button" at bounding box center [747, 122] width 23 height 23
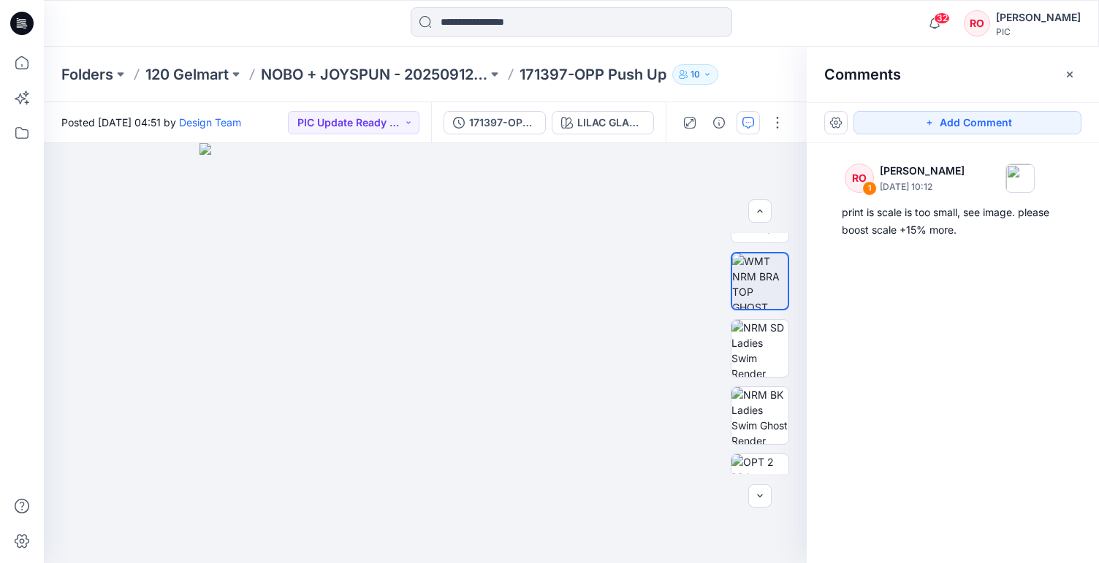
click at [753, 131] on button "button" at bounding box center [747, 122] width 23 height 23
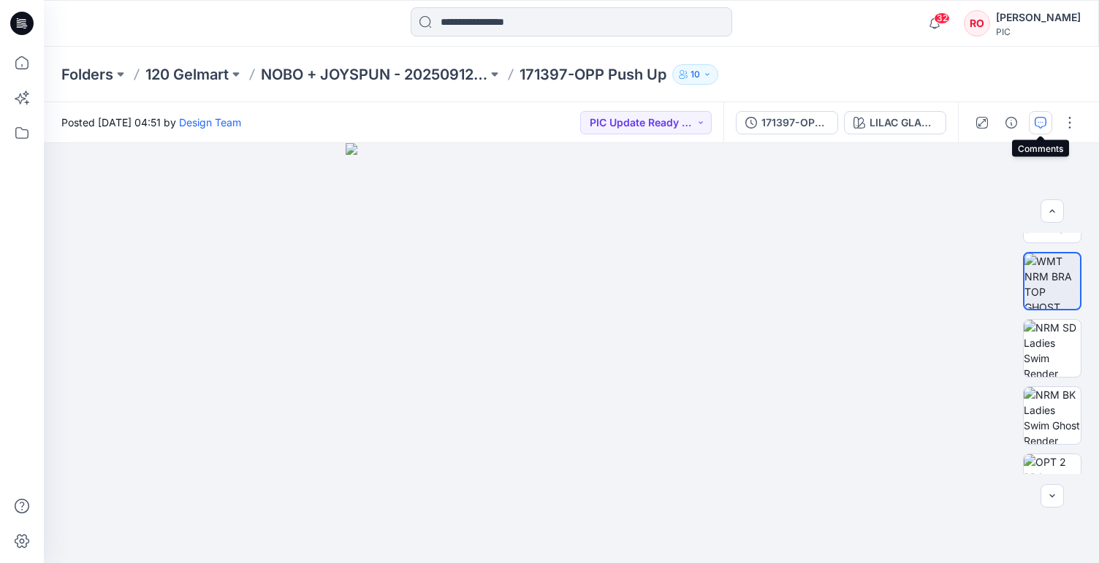
click at [1046, 124] on icon "button" at bounding box center [1041, 123] width 12 height 12
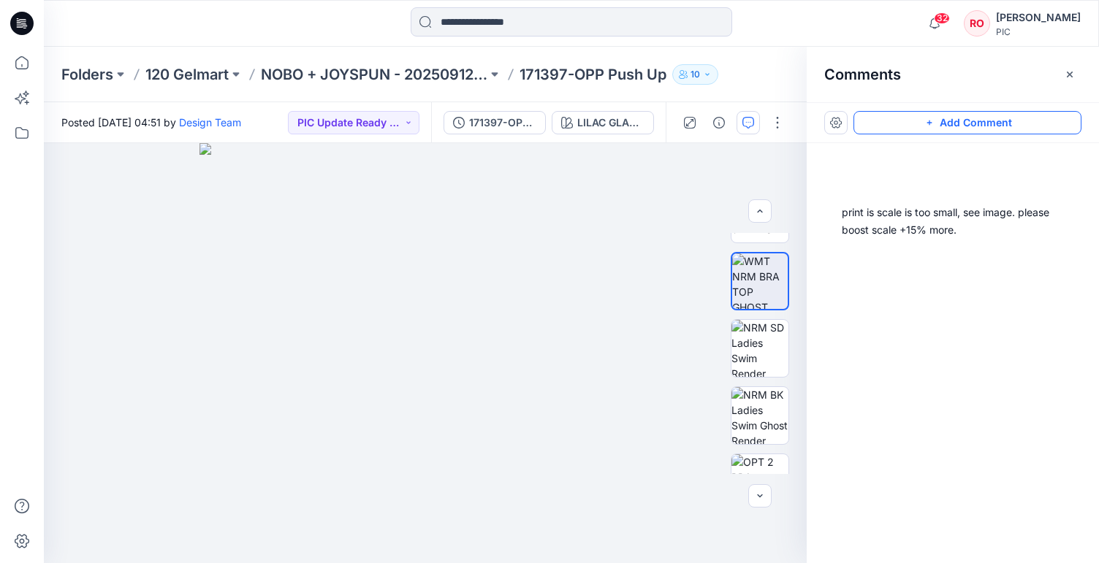
click at [1043, 124] on button "Add Comment" at bounding box center [967, 122] width 228 height 23
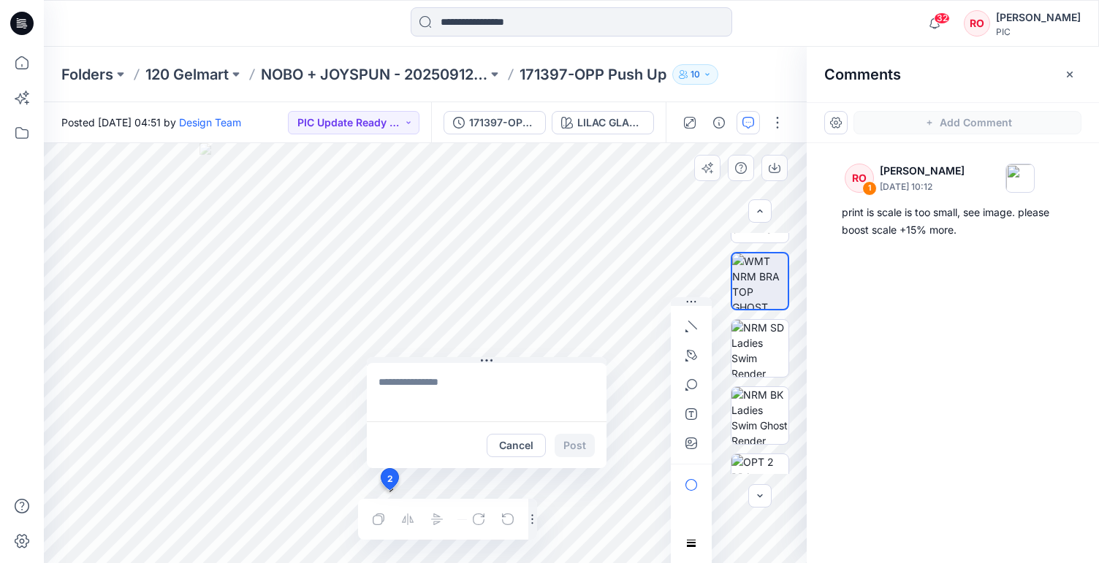
click at [389, 490] on div "2 Cancel Post Layer 1" at bounding box center [425, 353] width 763 height 420
type textarea "**********"
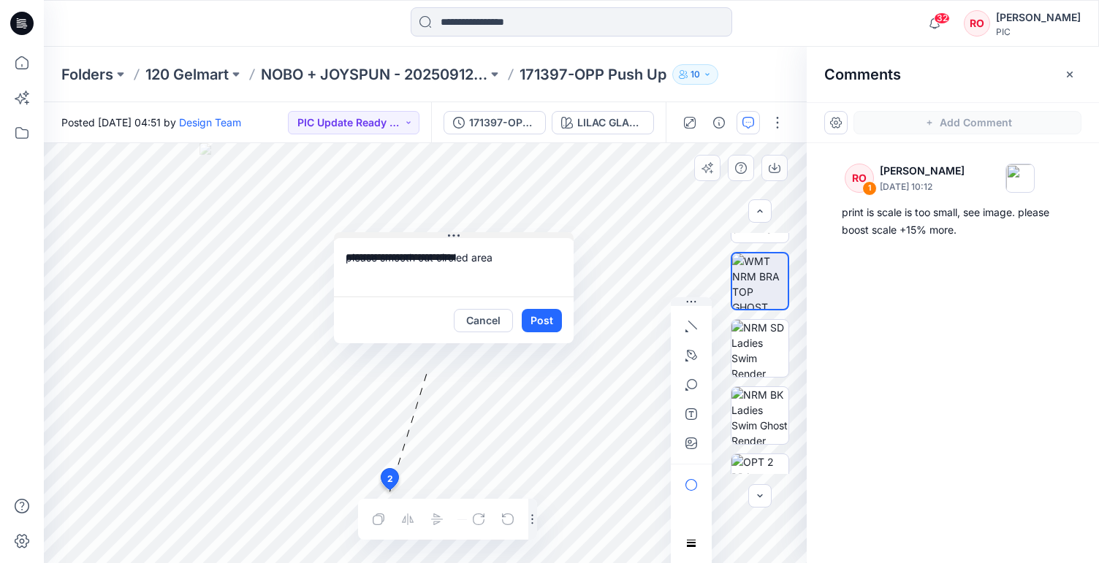
drag, startPoint x: 522, startPoint y: 362, endPoint x: 493, endPoint y: 227, distance: 137.6
drag, startPoint x: 450, startPoint y: 506, endPoint x: 504, endPoint y: 503, distance: 54.1
click at [451, 506] on div at bounding box center [447, 519] width 179 height 41
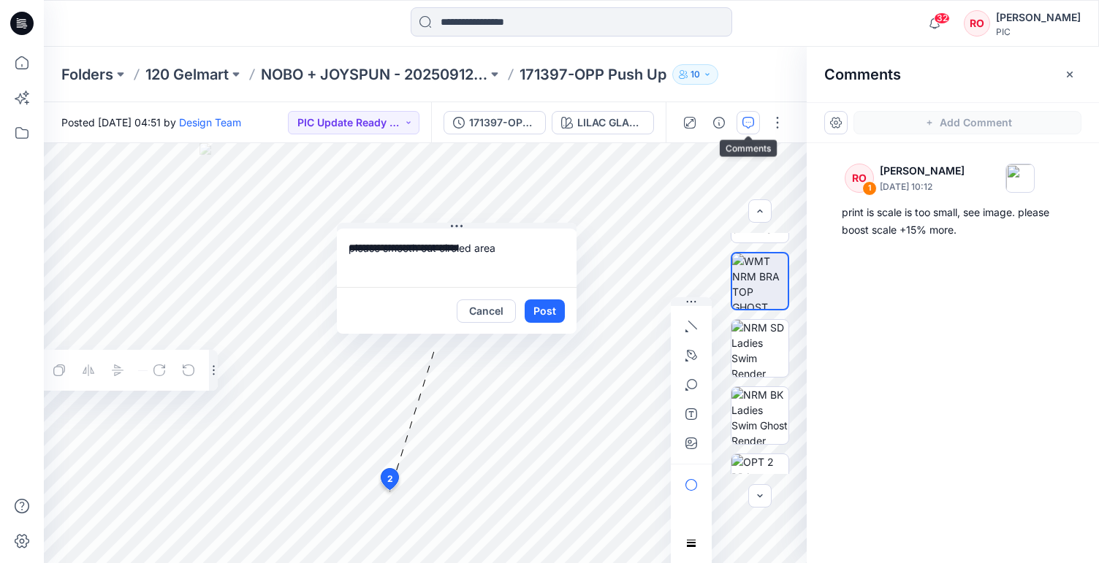
scroll to position [-1, 1]
click at [692, 353] on icon "button" at bounding box center [691, 356] width 12 height 12
click at [620, 360] on button "button" at bounding box center [612, 354] width 23 height 23
click at [536, 306] on button "Post" at bounding box center [545, 311] width 40 height 23
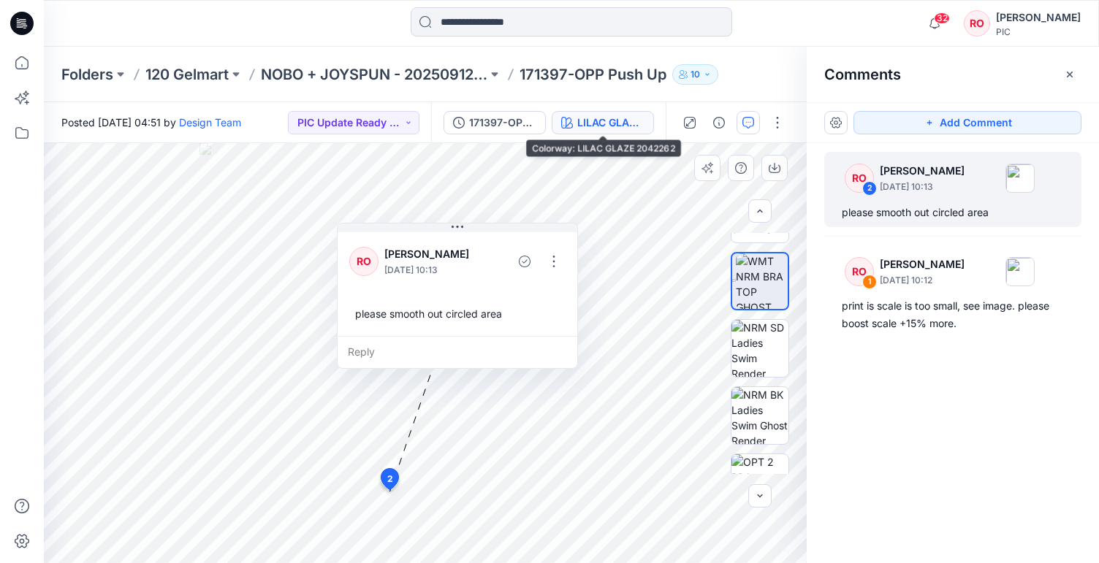
click at [576, 122] on button "LILAC GLAZE 2042262" at bounding box center [603, 122] width 102 height 23
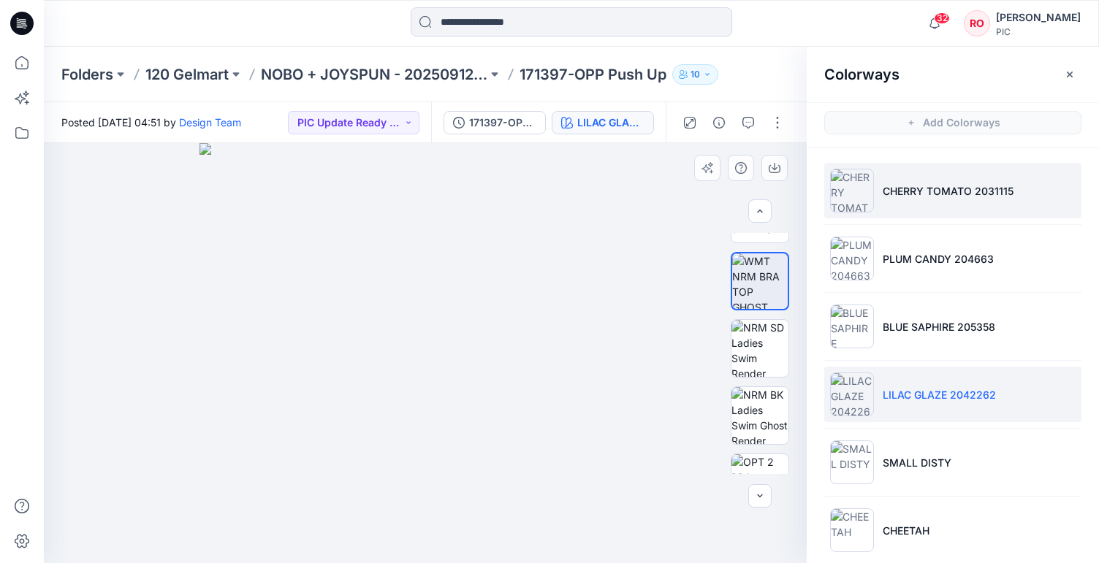
click at [891, 203] on li "CHERRY TOMATO 2031115" at bounding box center [952, 191] width 257 height 56
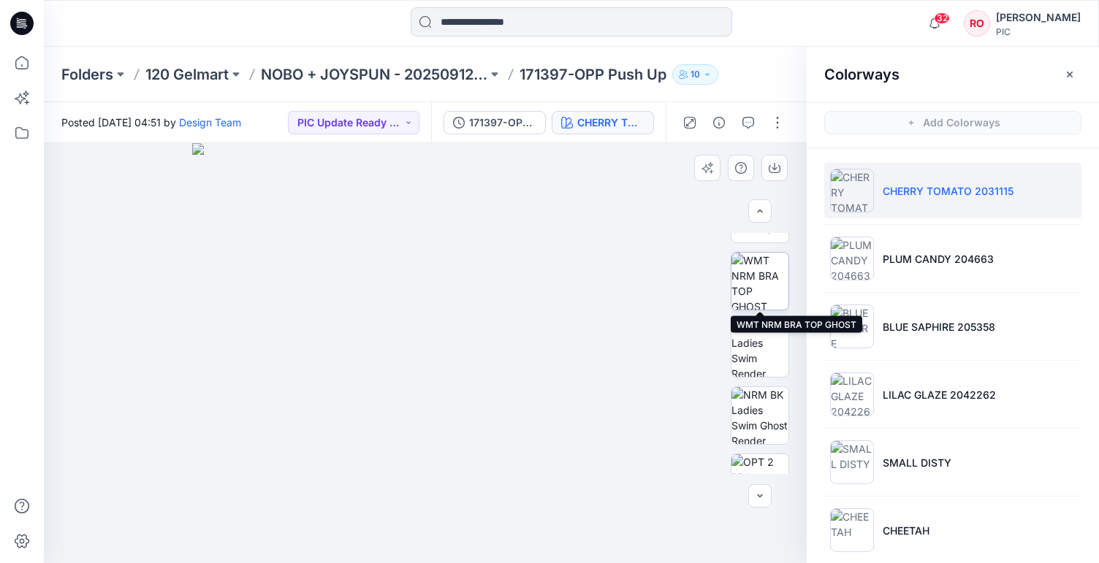
click at [769, 283] on img at bounding box center [759, 281] width 57 height 57
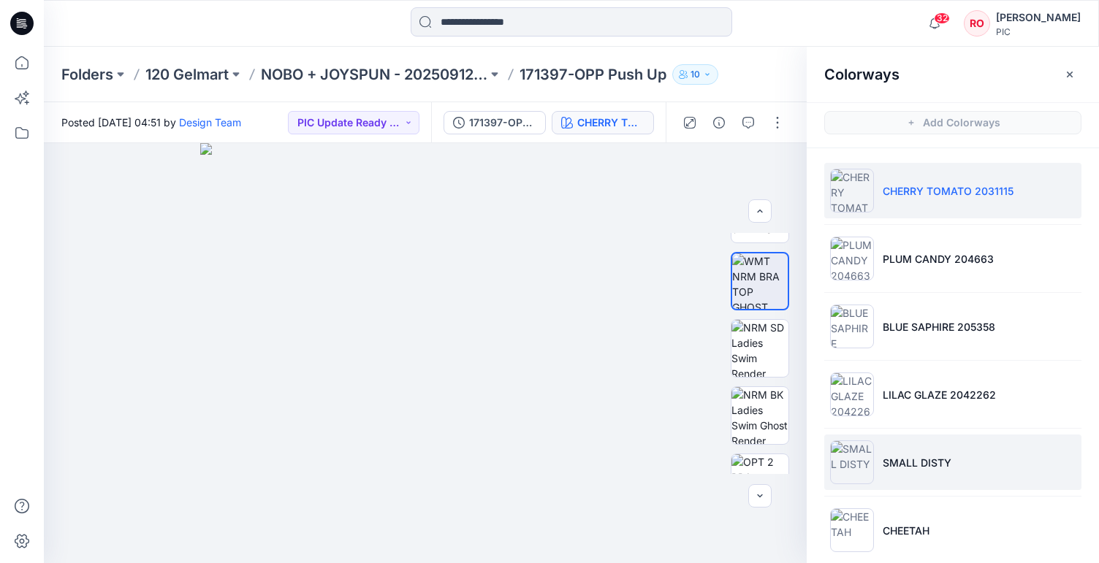
click at [896, 476] on li "SMALL DISTY" at bounding box center [952, 463] width 257 height 56
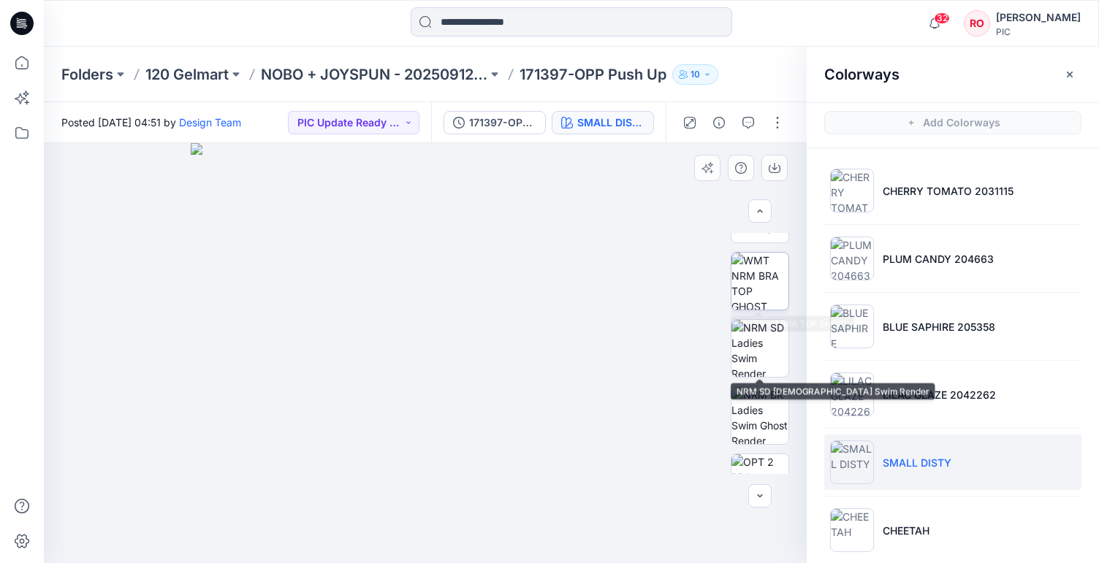
click at [752, 285] on img at bounding box center [759, 281] width 57 height 57
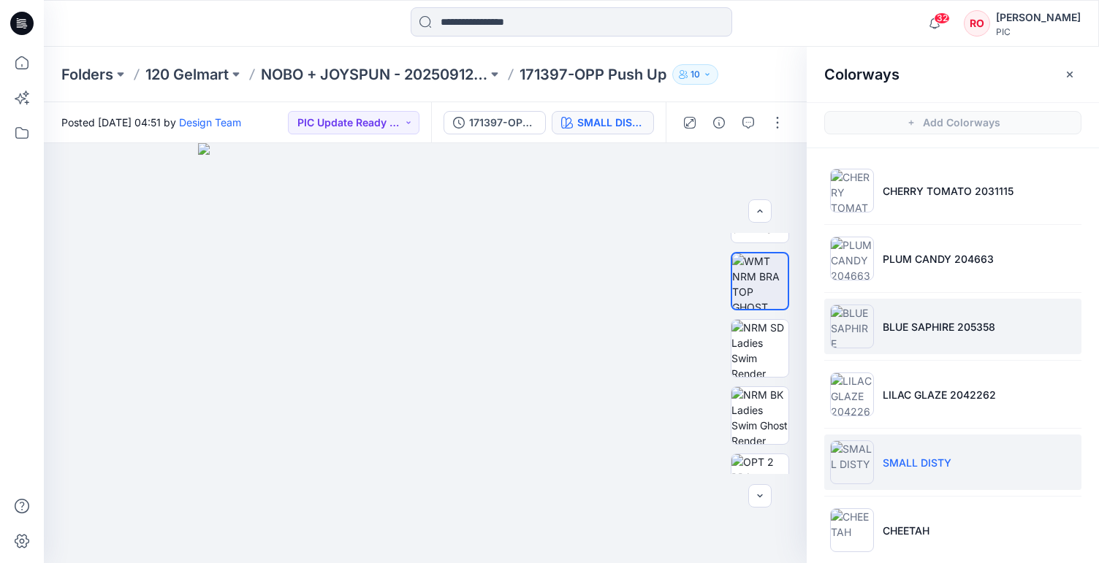
click at [882, 338] on li "BLUE SAPHIRE 205358" at bounding box center [952, 327] width 257 height 56
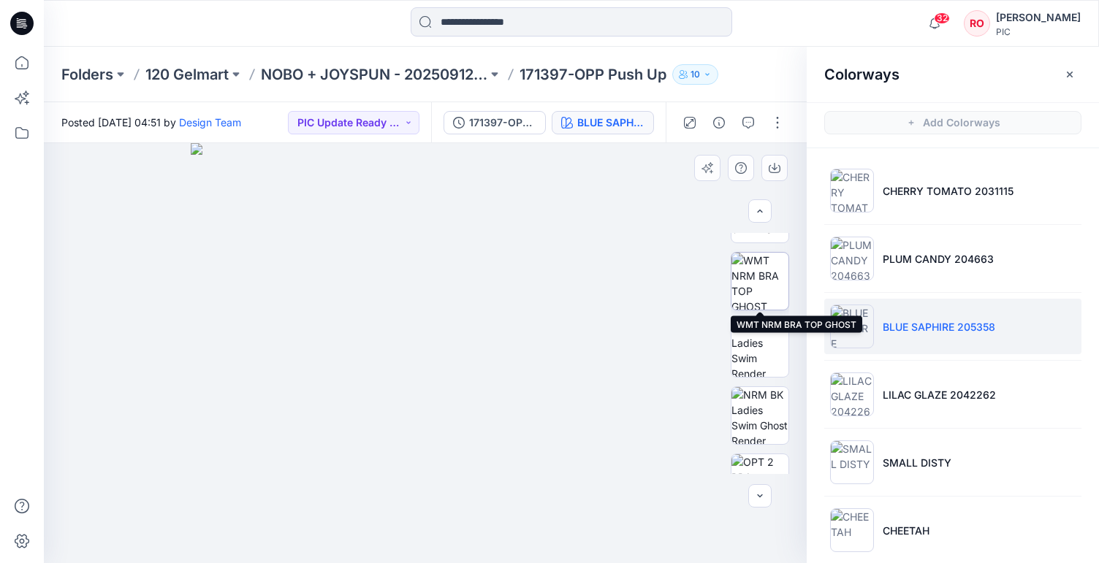
click at [761, 289] on img at bounding box center [759, 281] width 57 height 57
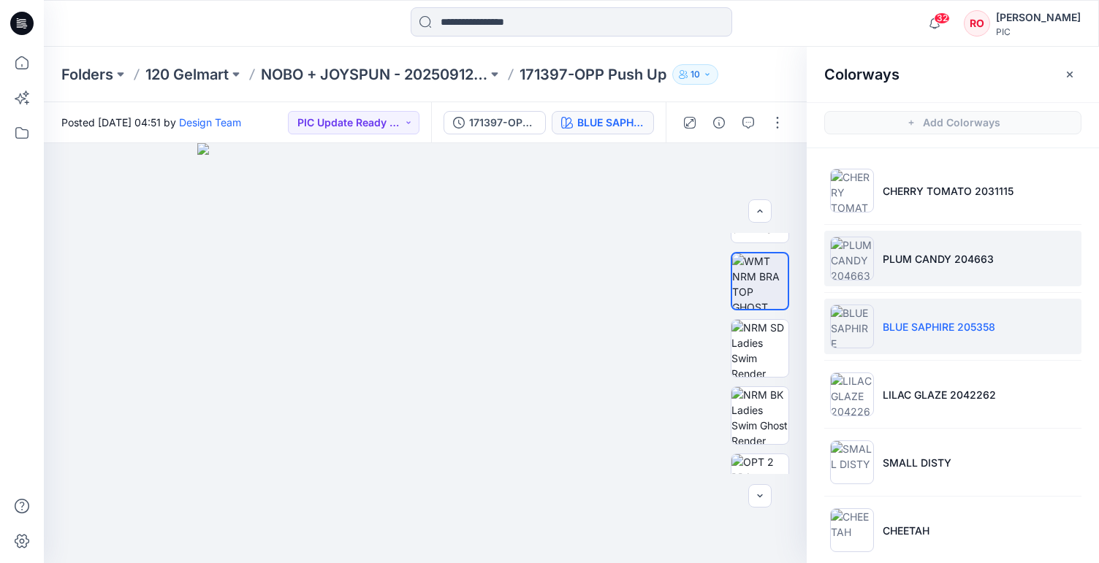
click at [865, 264] on img at bounding box center [852, 259] width 44 height 44
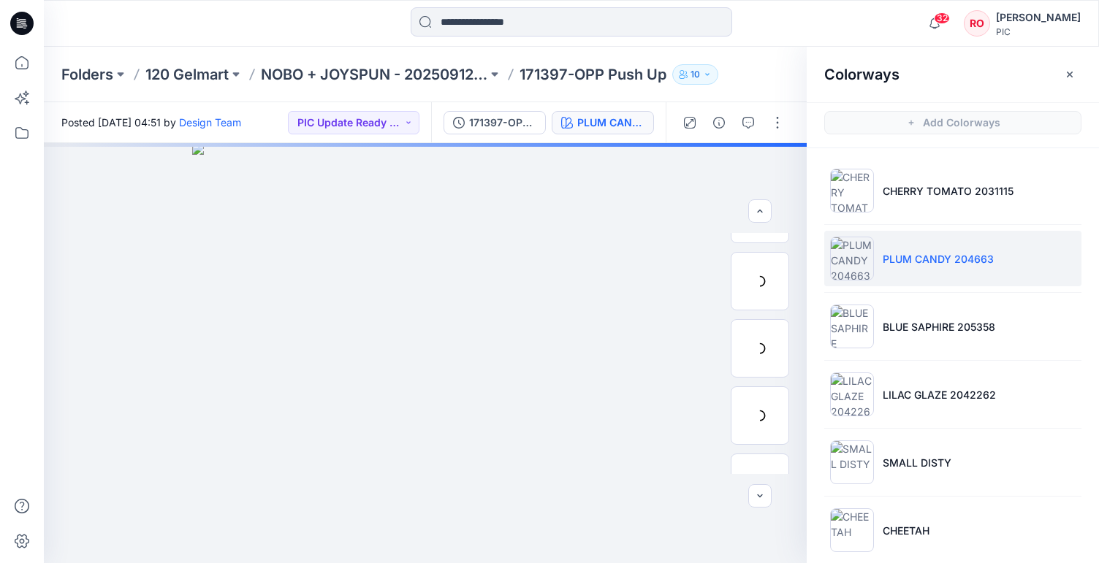
click at [891, 263] on p "PLUM CANDY 204663" at bounding box center [938, 258] width 111 height 15
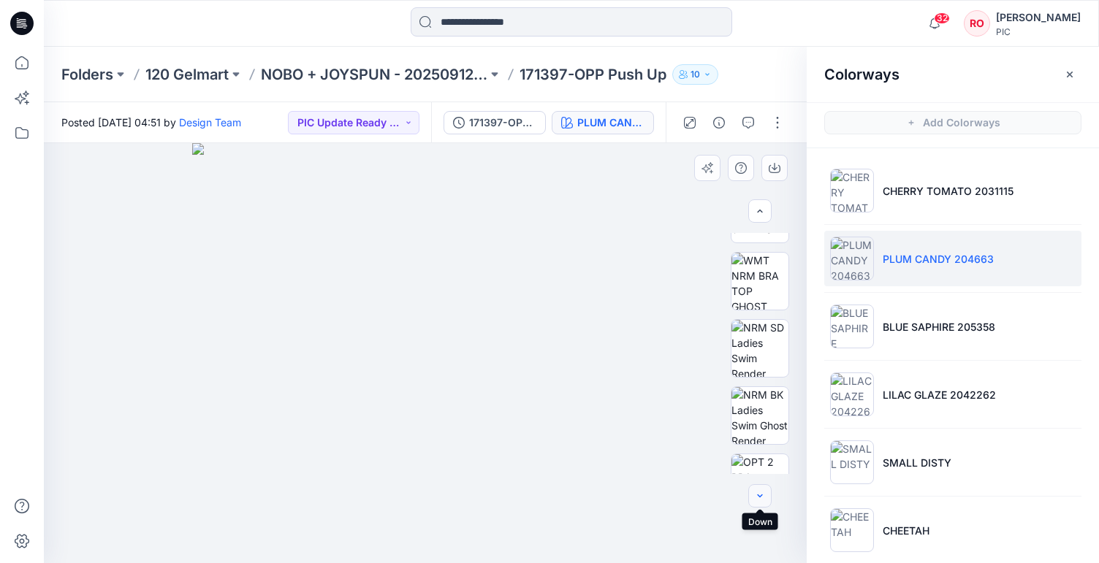
click at [755, 487] on button "button" at bounding box center [759, 495] width 23 height 23
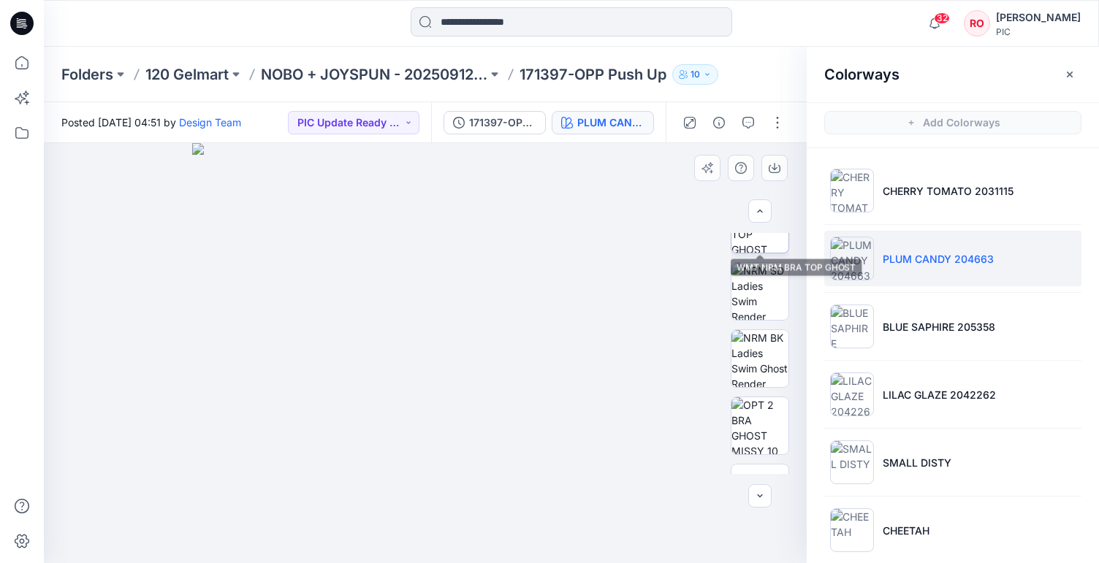
click at [761, 248] on img at bounding box center [759, 224] width 57 height 57
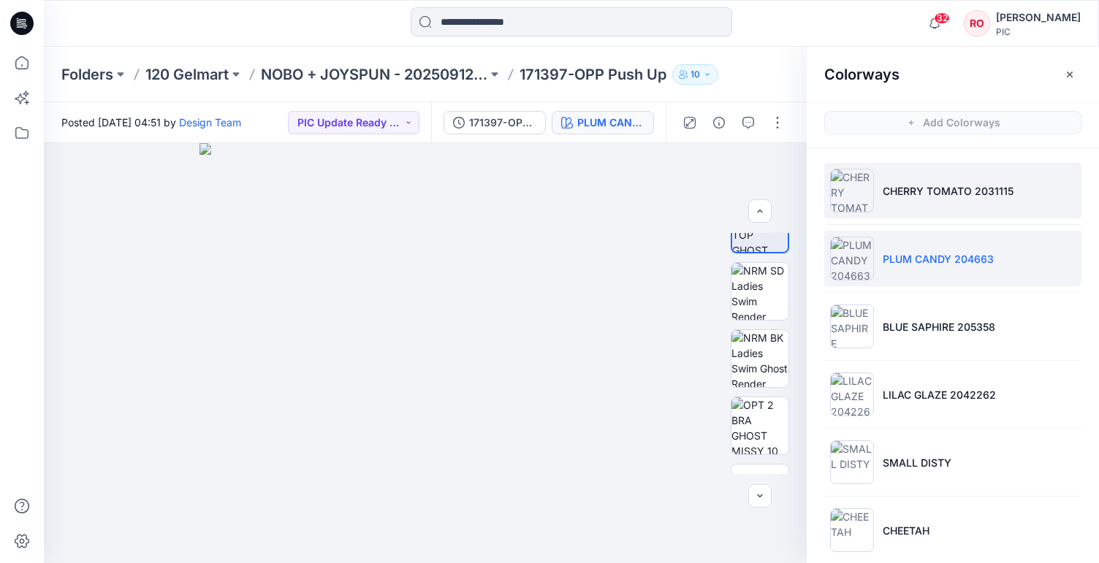
click at [894, 205] on li "CHERRY TOMATO 2031115" at bounding box center [952, 191] width 257 height 56
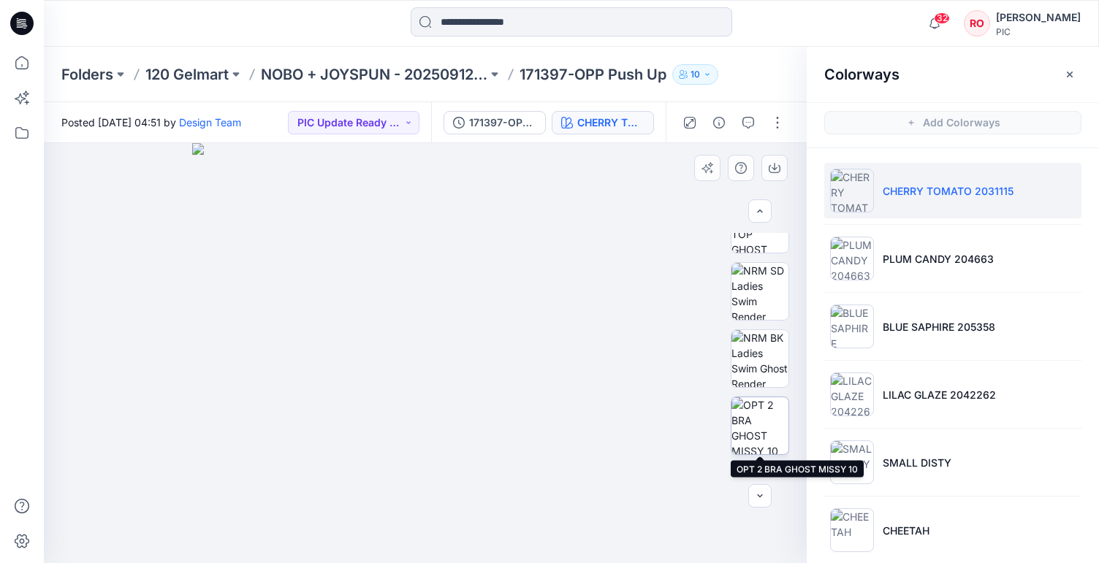
click at [780, 408] on img at bounding box center [759, 425] width 57 height 57
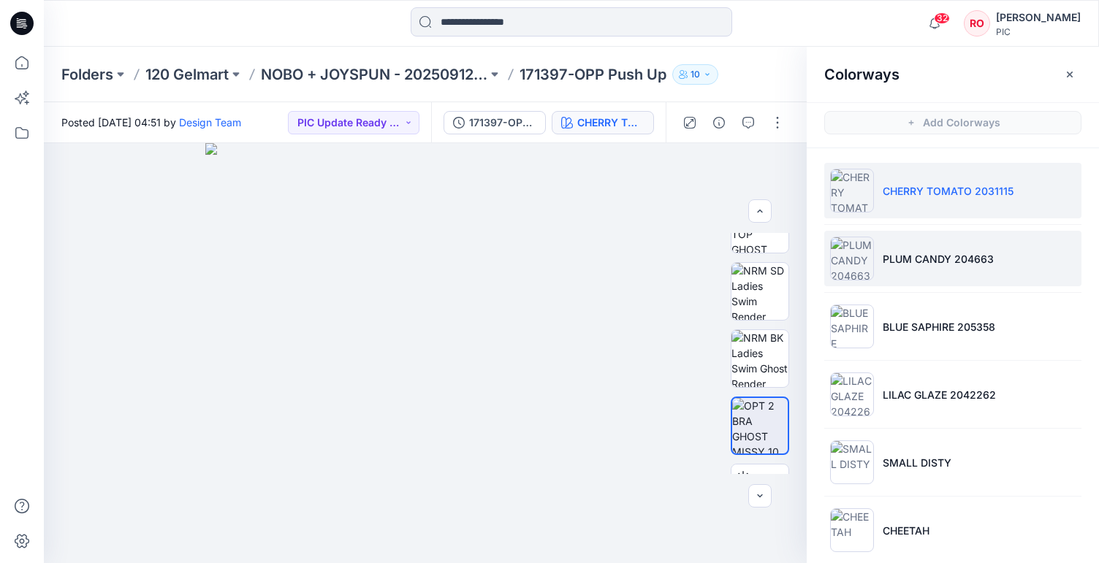
click at [899, 262] on p "PLUM CANDY 204663" at bounding box center [938, 258] width 111 height 15
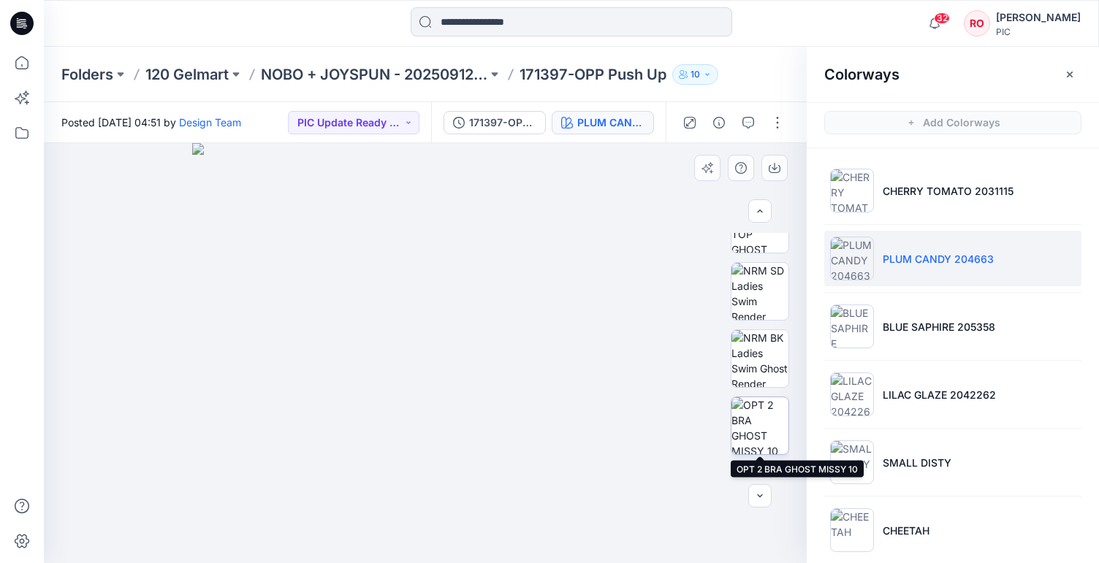
click at [770, 435] on img at bounding box center [759, 425] width 57 height 57
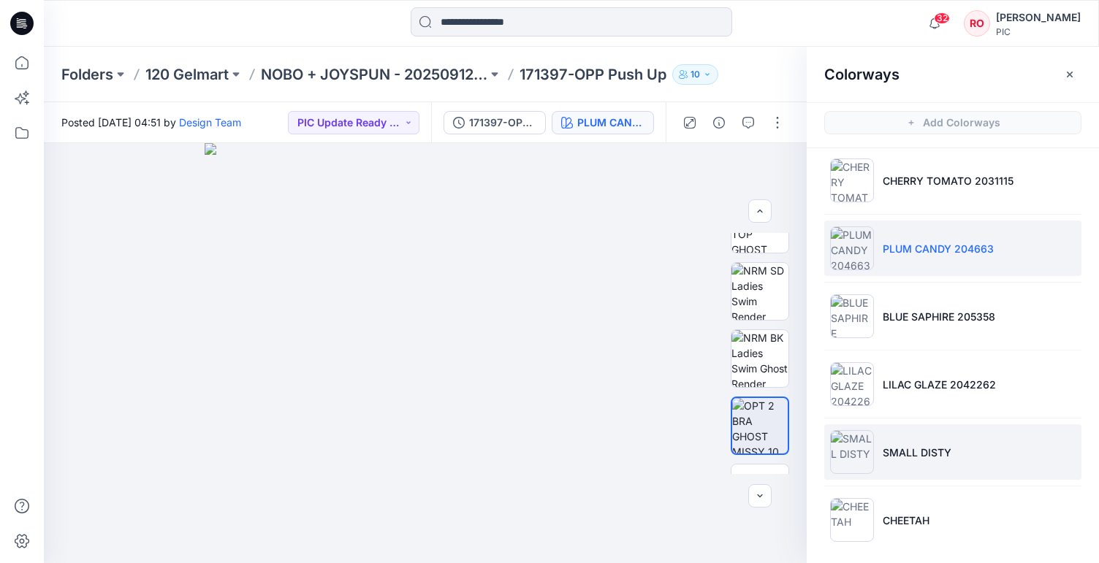
scroll to position [11, 0]
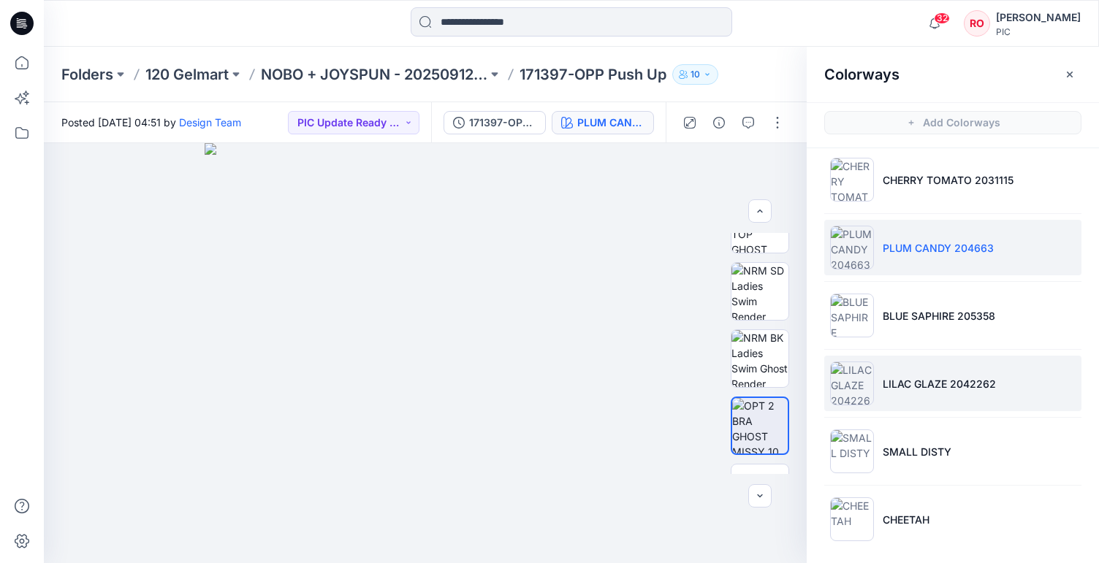
click at [889, 392] on li "LILAC GLAZE 2042262" at bounding box center [952, 384] width 257 height 56
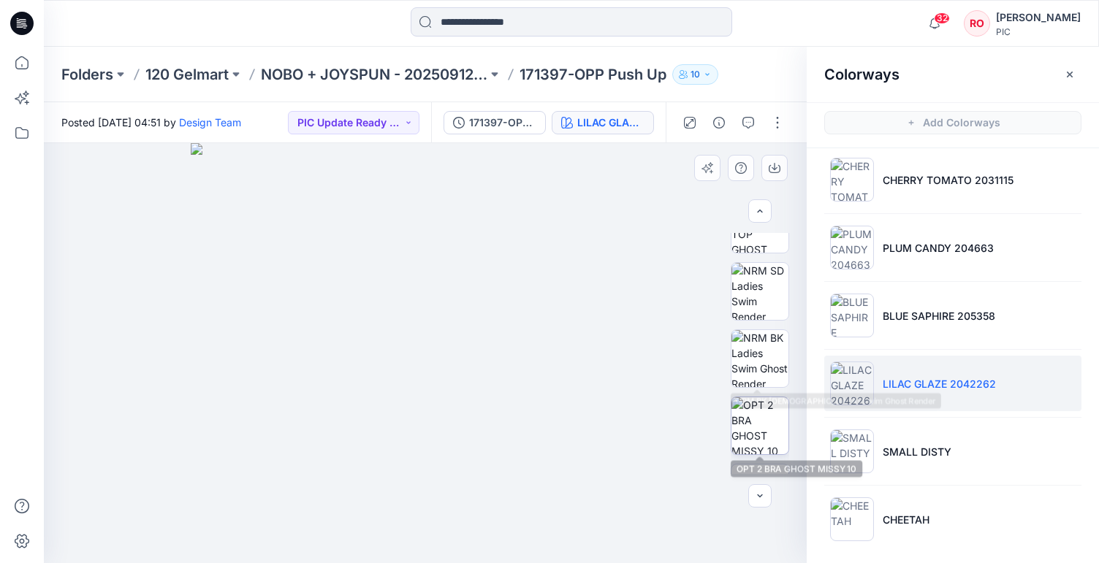
click at [772, 418] on img at bounding box center [759, 425] width 57 height 57
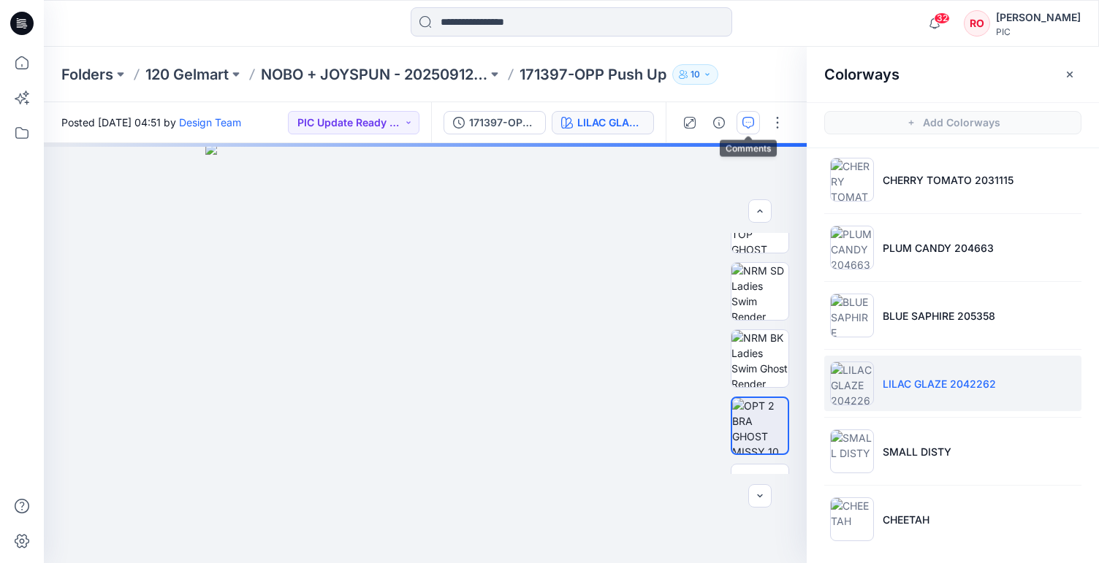
click at [751, 121] on icon "button" at bounding box center [748, 123] width 12 height 12
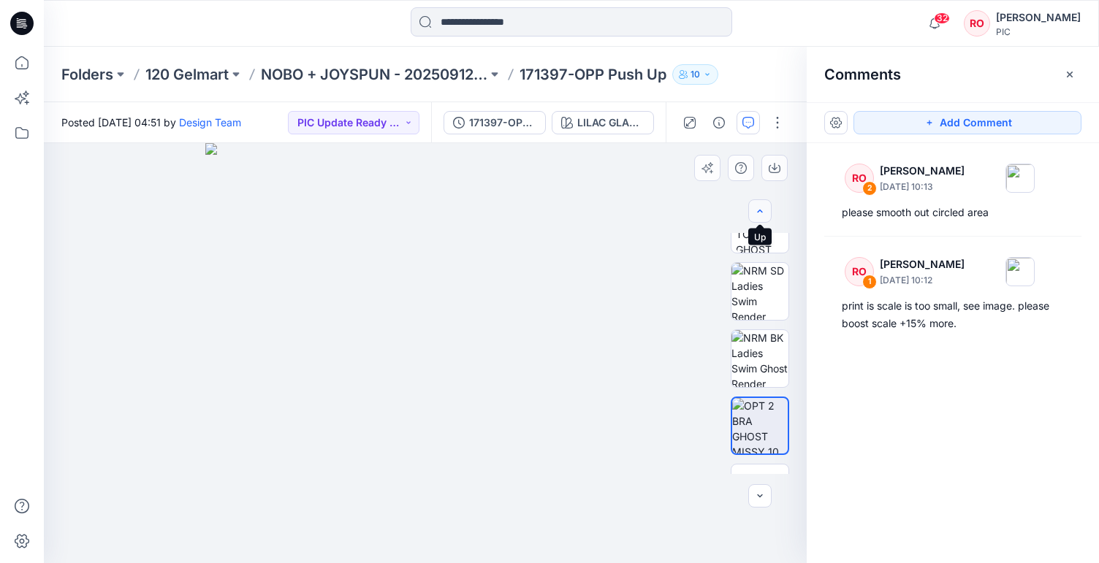
click at [768, 216] on button "button" at bounding box center [759, 210] width 23 height 23
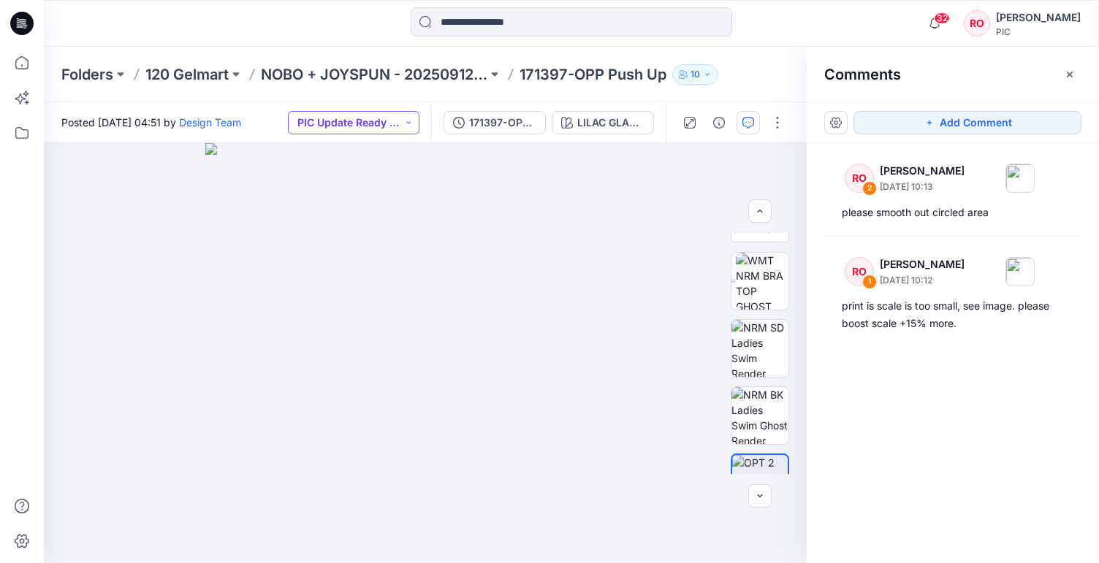
click at [401, 121] on button "PIC Update Ready to Review" at bounding box center [354, 122] width 132 height 23
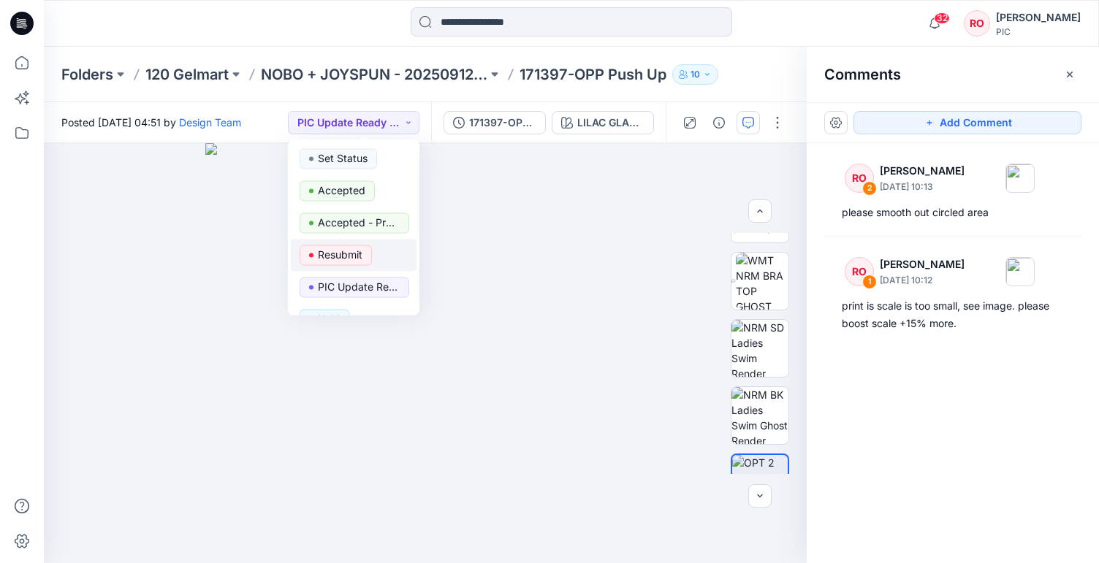
click at [354, 259] on p "Resubmit" at bounding box center [340, 254] width 45 height 19
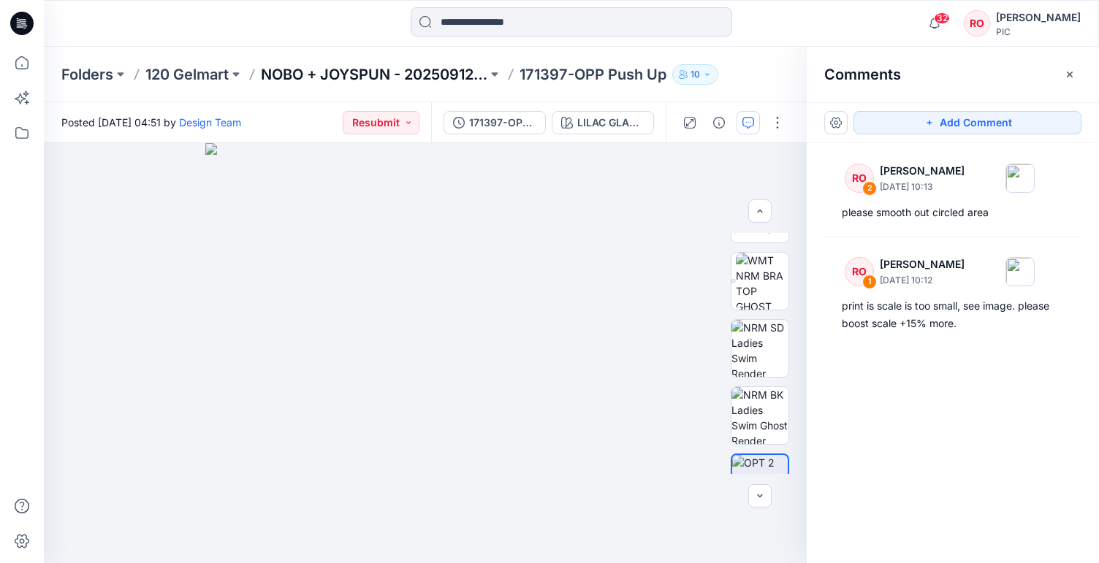
click at [343, 69] on p "NOBO + JOYSPUN - 20250912_120_GC" at bounding box center [374, 74] width 226 height 20
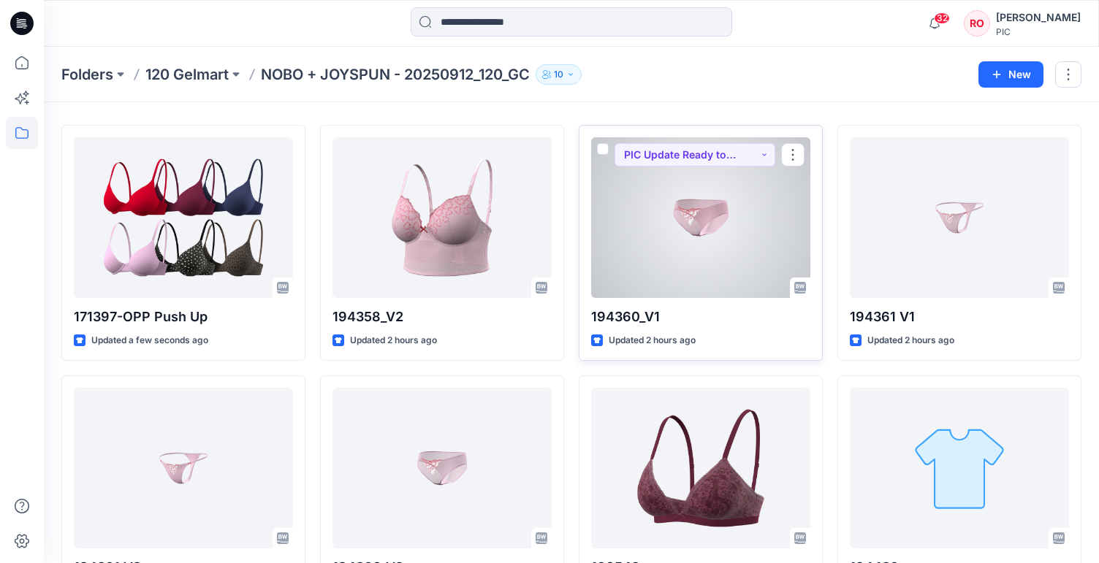
scroll to position [92, 0]
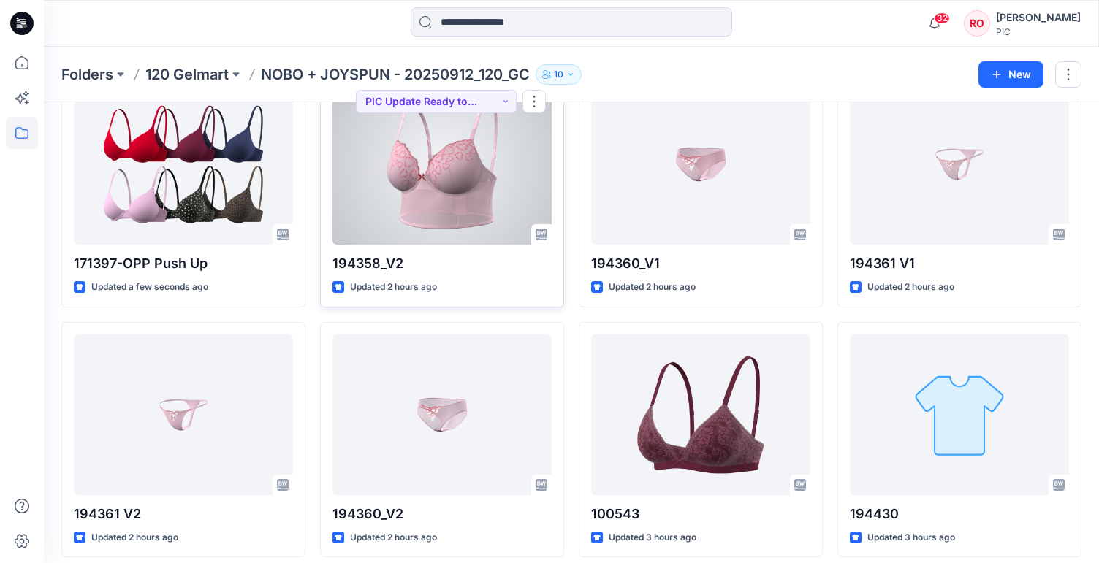
click at [541, 180] on div at bounding box center [441, 164] width 219 height 161
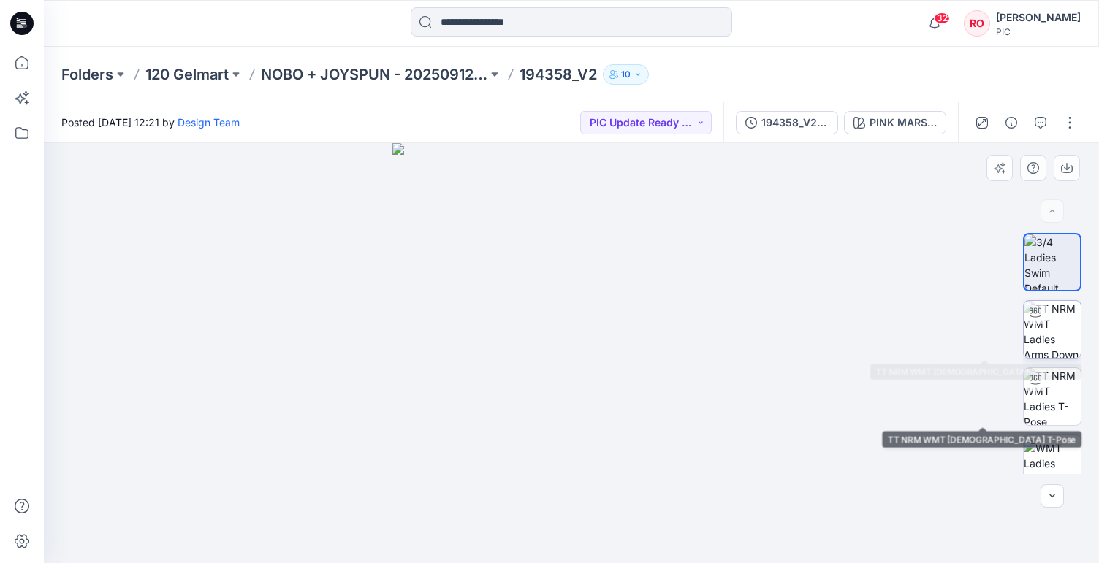
click at [1056, 329] on img at bounding box center [1052, 329] width 57 height 57
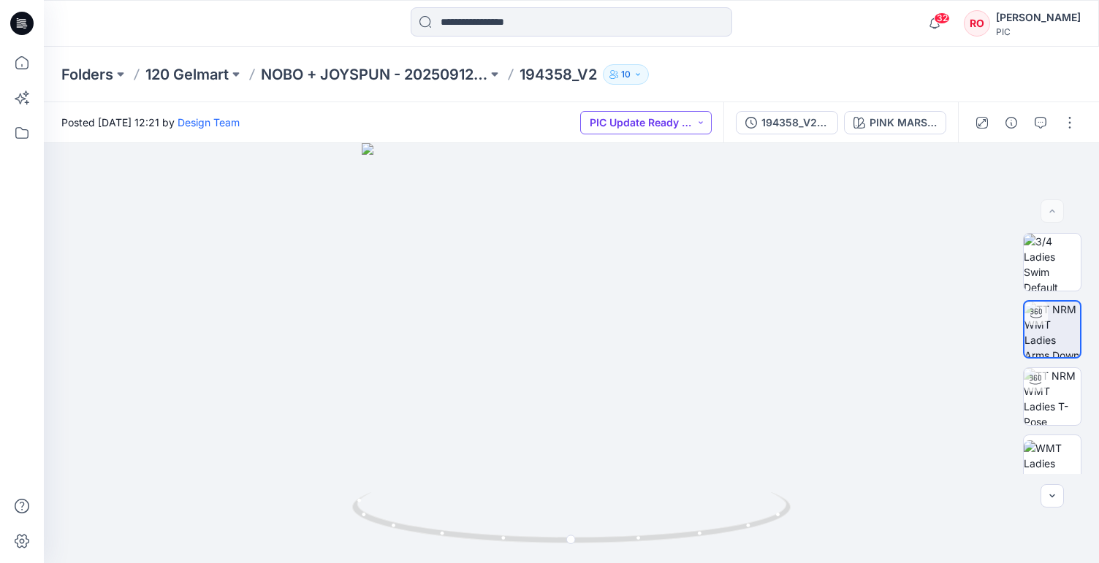
click at [701, 120] on button "PIC Update Ready to Review" at bounding box center [646, 122] width 132 height 23
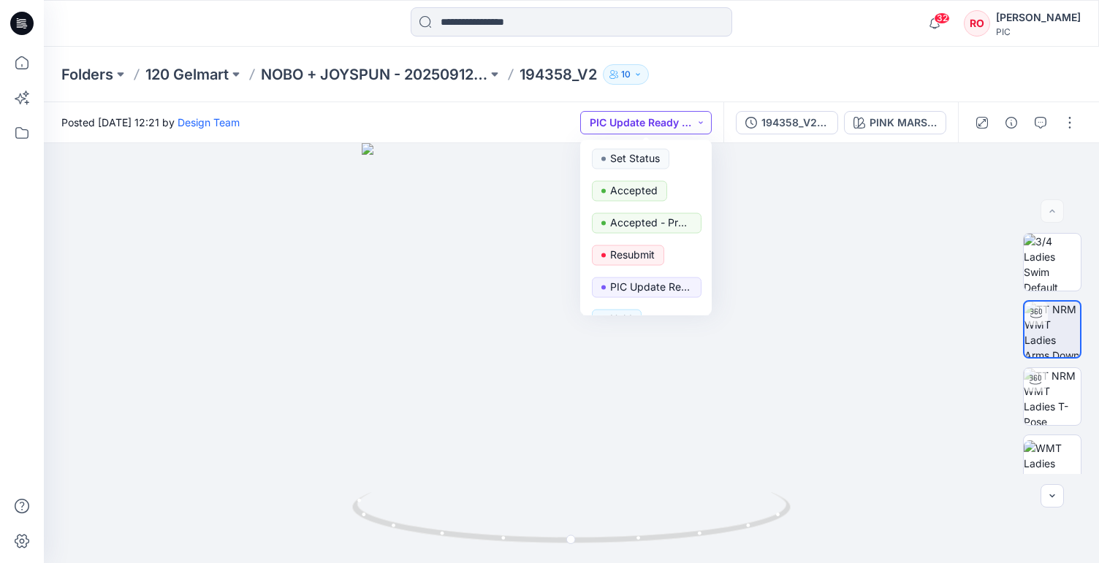
click at [701, 120] on button "PIC Update Ready to Review" at bounding box center [646, 122] width 132 height 23
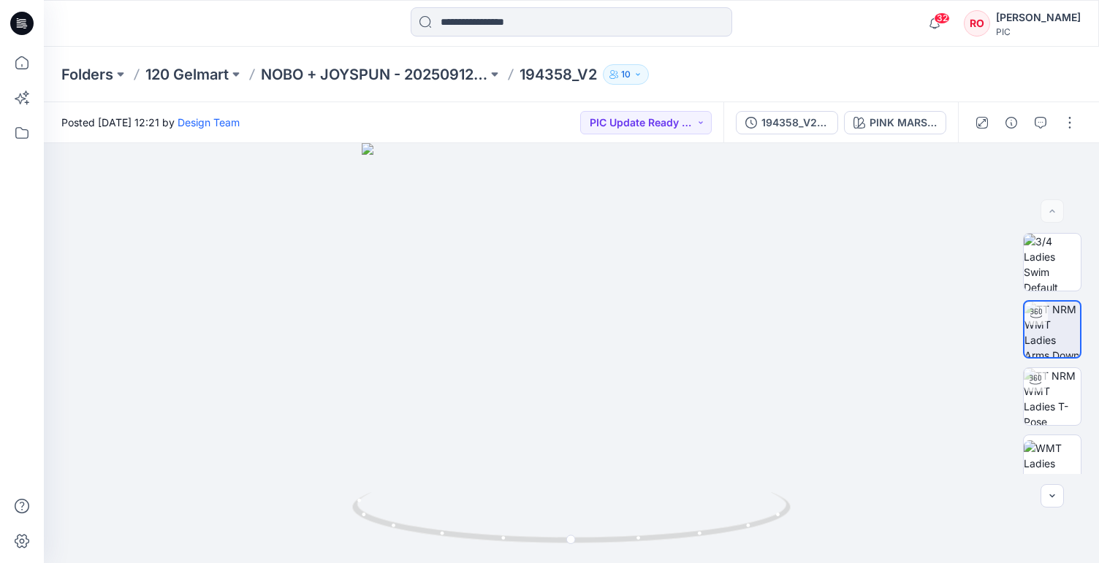
click at [697, 88] on div "Folders 120 Gelmart NOBO + JOYSPUN - 20250912_120_GC 194358_V2 10" at bounding box center [571, 75] width 1055 height 56
click at [767, 115] on div "194358_V2 NEW PATTERN" at bounding box center [794, 123] width 67 height 16
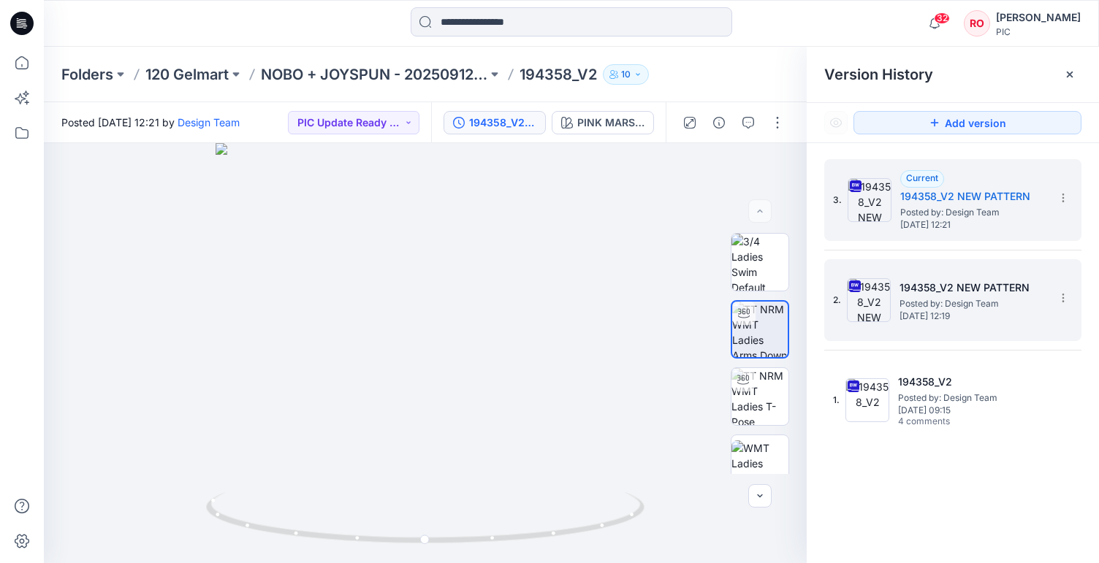
click at [916, 295] on h5 "194358_V2 NEW PATTERN" at bounding box center [972, 288] width 146 height 18
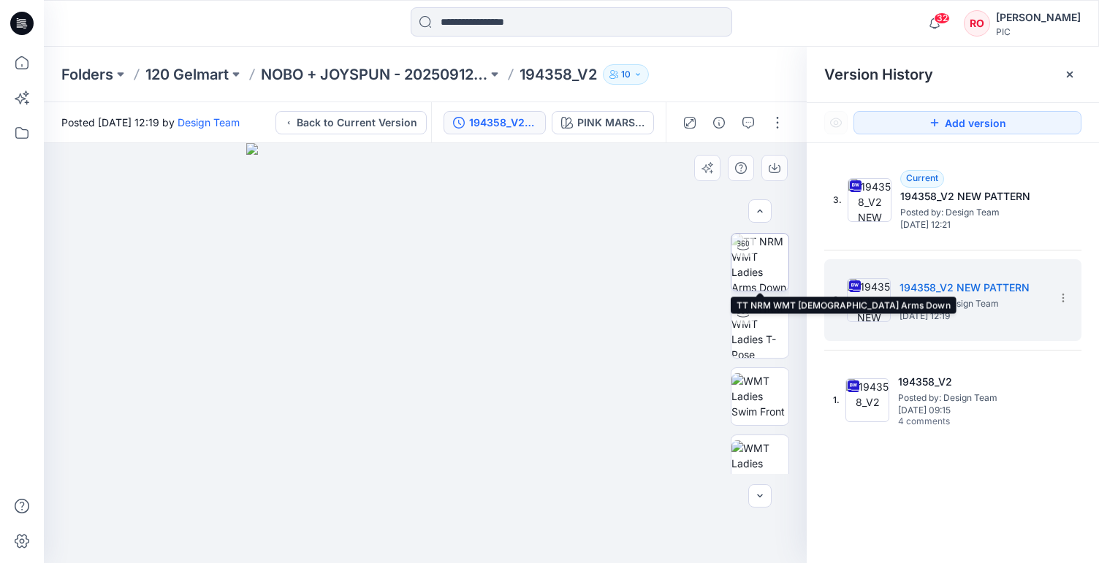
scroll to position [60, 0]
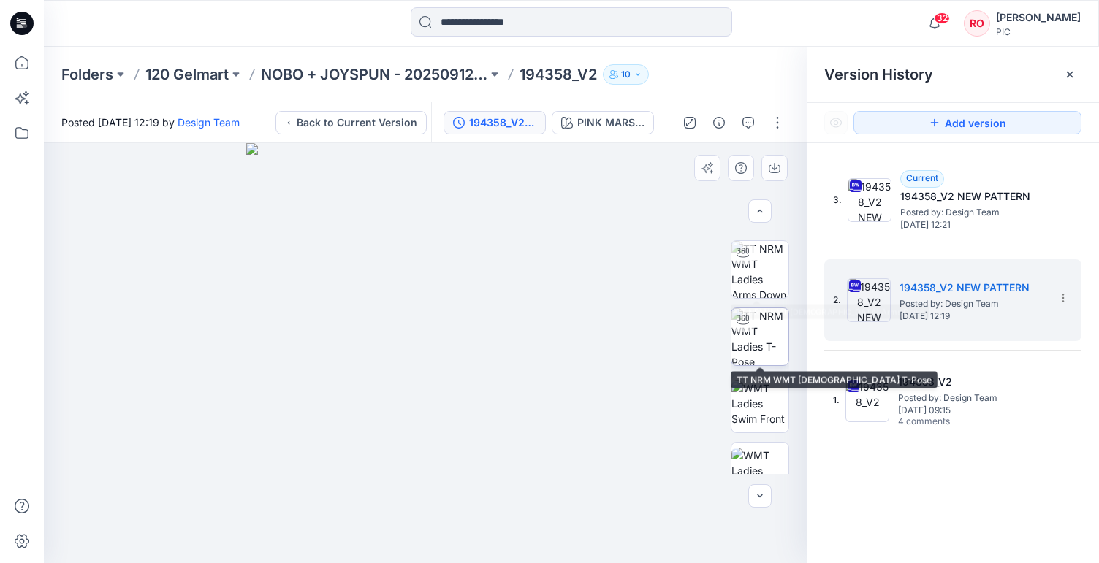
click at [752, 343] on img at bounding box center [759, 336] width 57 height 57
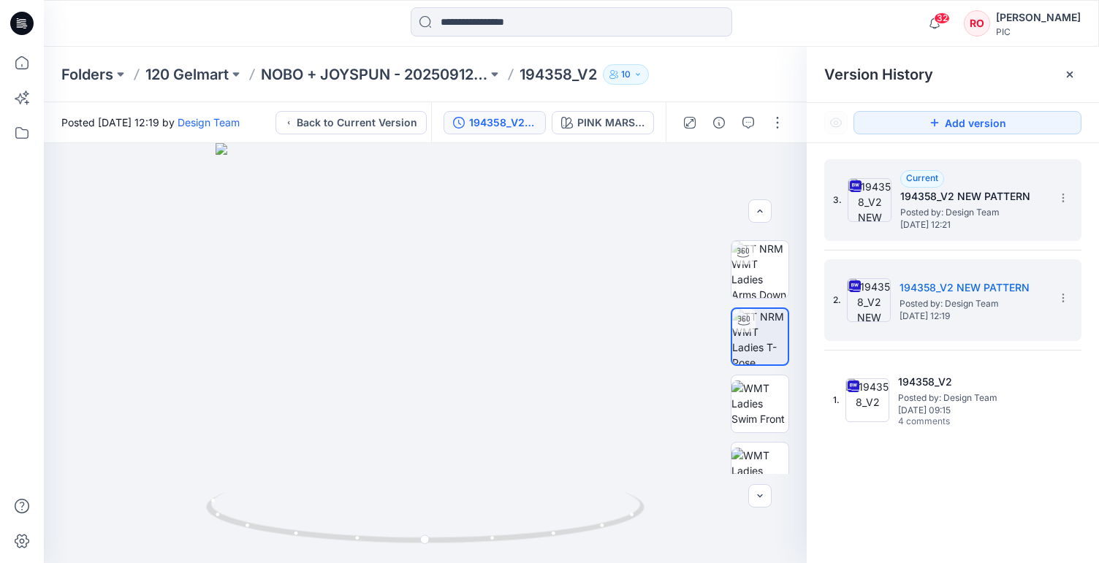
click at [919, 221] on span "Wednesday, October 01, 2025 12:21" at bounding box center [973, 225] width 146 height 10
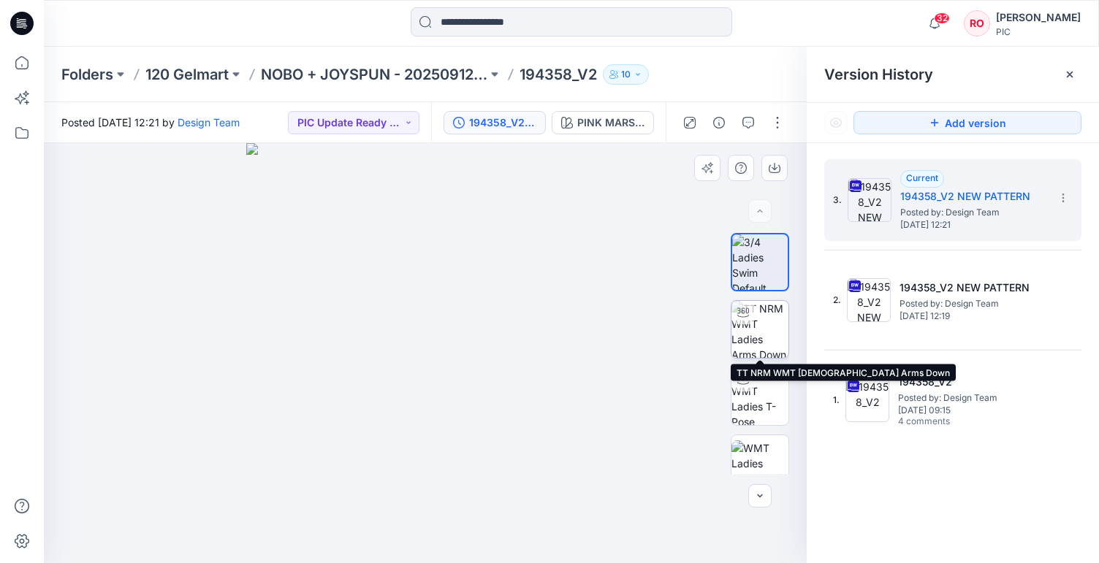
click at [776, 338] on img at bounding box center [759, 329] width 57 height 57
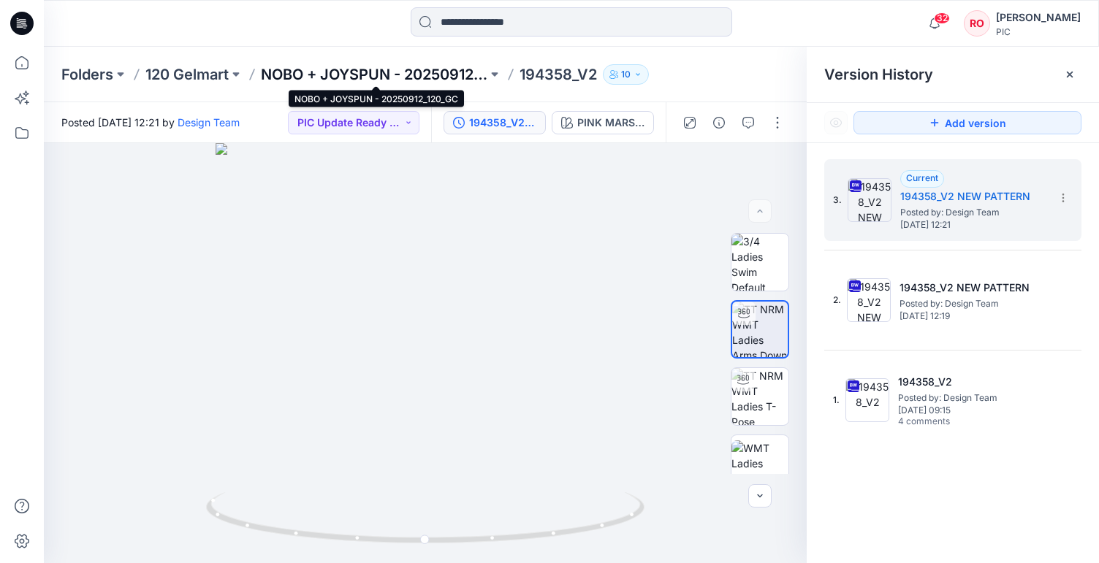
click at [434, 77] on p "NOBO + JOYSPUN - 20250912_120_GC" at bounding box center [374, 74] width 226 height 20
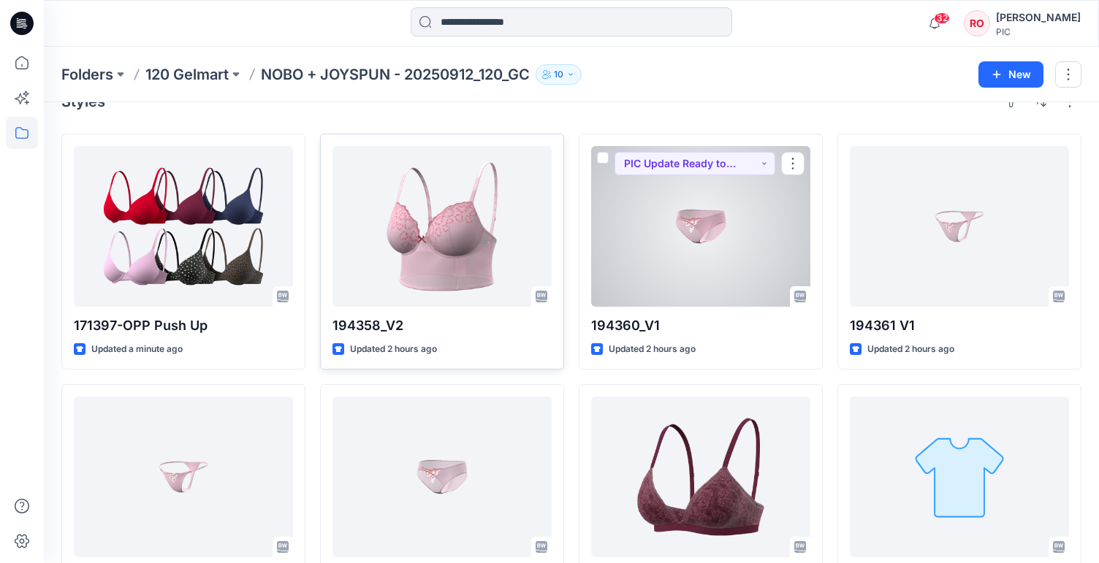
scroll to position [37, 0]
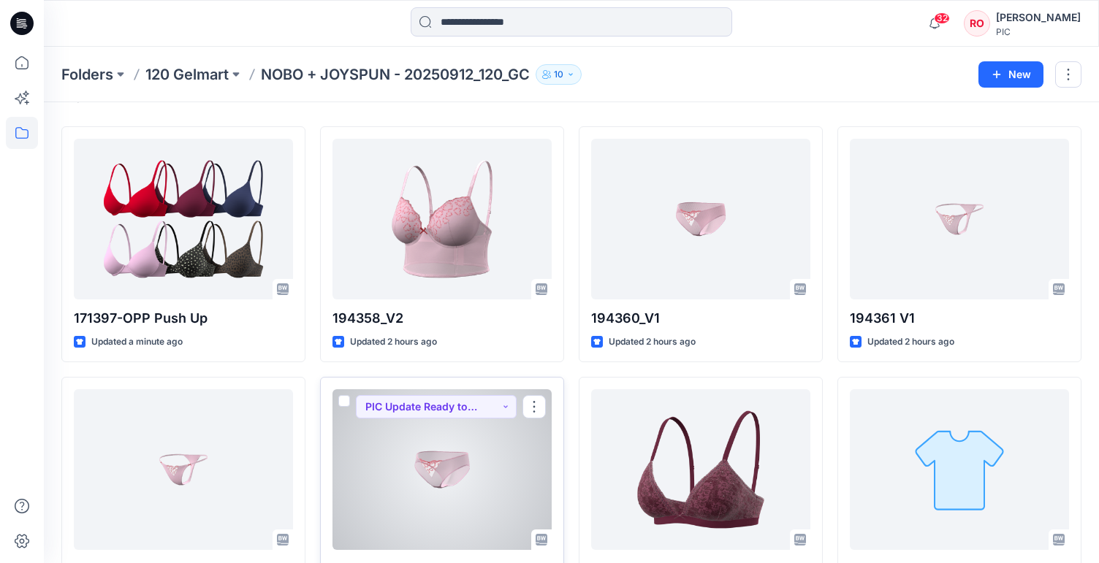
click at [414, 471] on div at bounding box center [441, 469] width 219 height 161
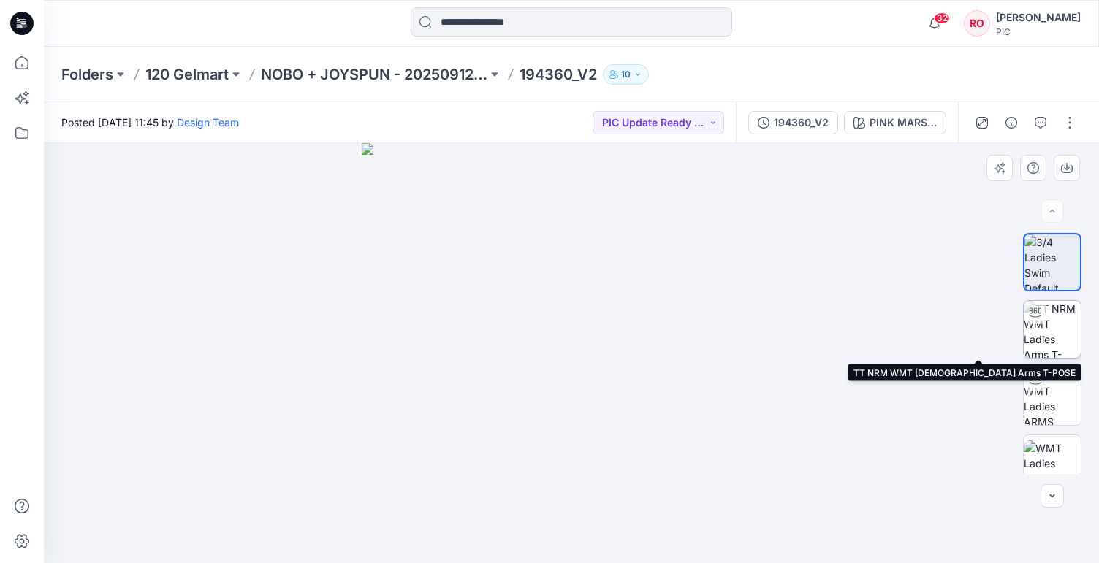
click at [1046, 325] on img at bounding box center [1052, 329] width 57 height 57
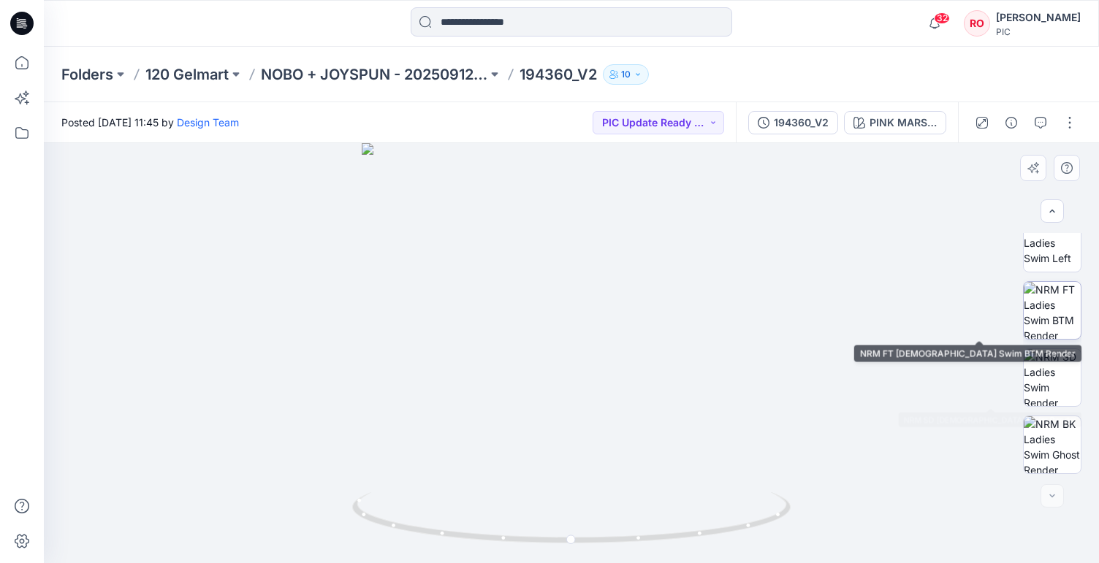
scroll to position [355, 0]
click at [1048, 320] on img at bounding box center [1052, 310] width 57 height 57
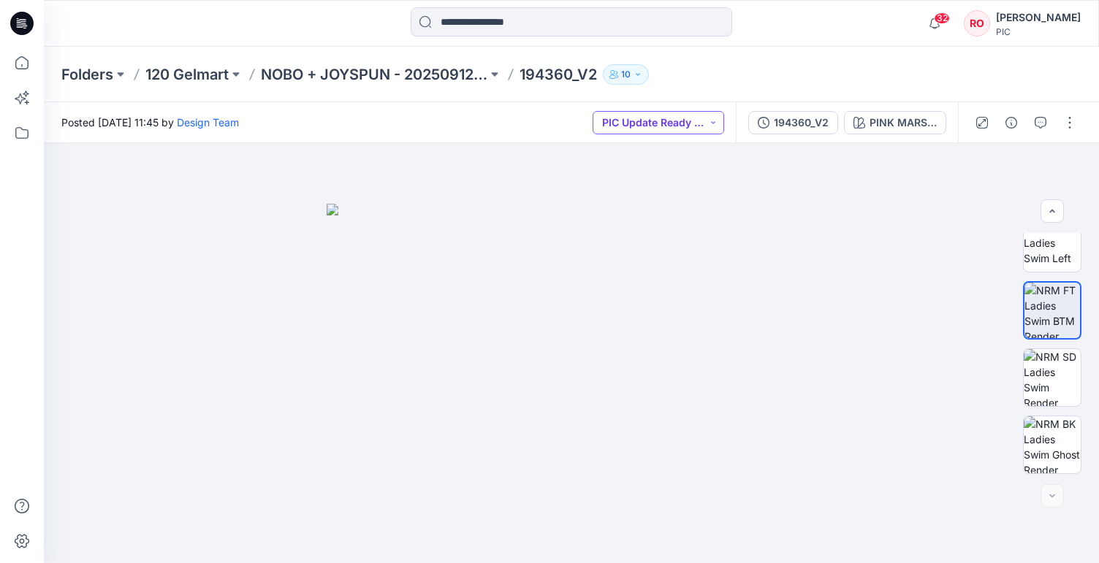
click at [701, 129] on button "PIC Update Ready to Review" at bounding box center [659, 122] width 132 height 23
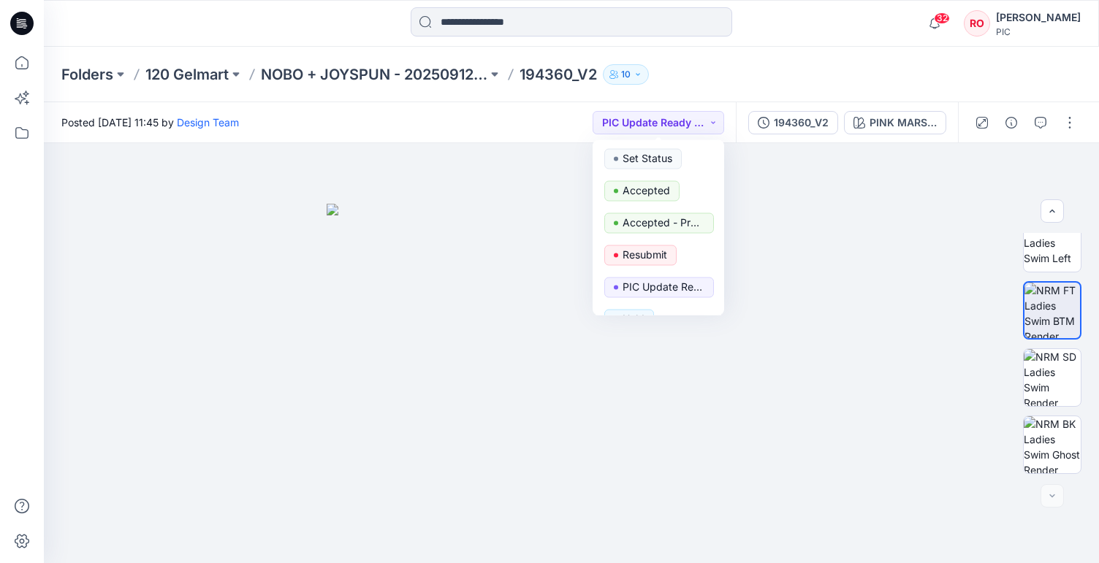
click at [504, 136] on div "Posted Wednesday, October 01, 2025 11:45 by Design Team PIC Update Ready to Rev…" at bounding box center [390, 122] width 692 height 40
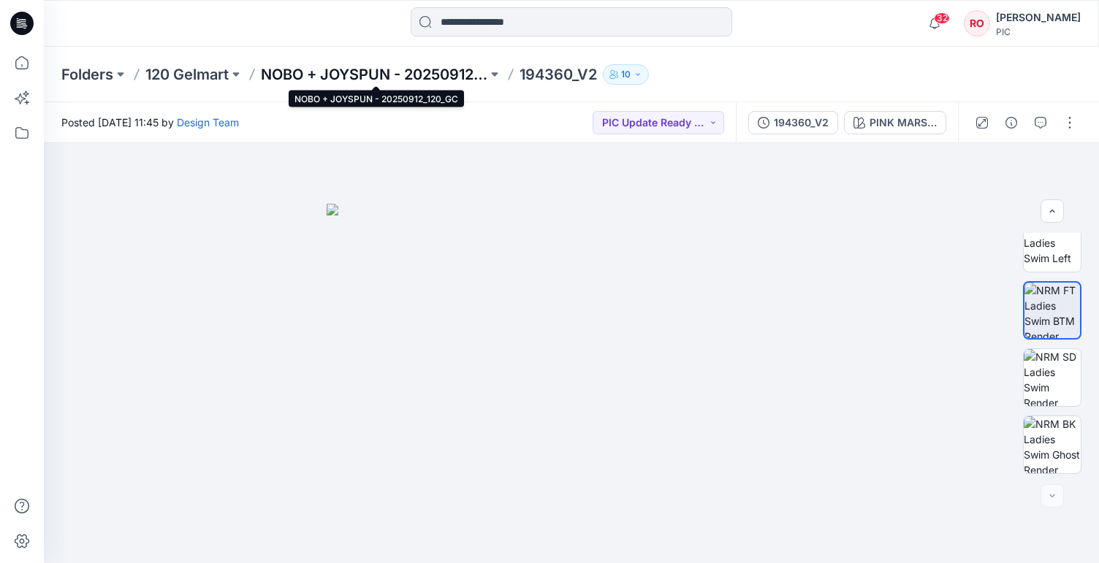
click at [445, 69] on p "NOBO + JOYSPUN - 20250912_120_GC" at bounding box center [374, 74] width 226 height 20
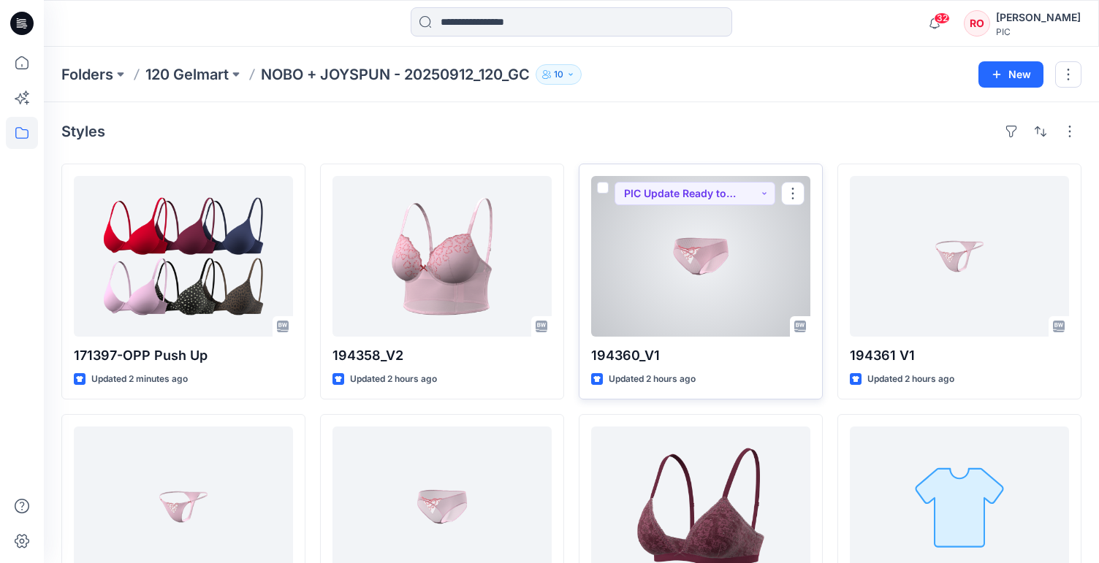
click at [768, 291] on div at bounding box center [700, 256] width 219 height 161
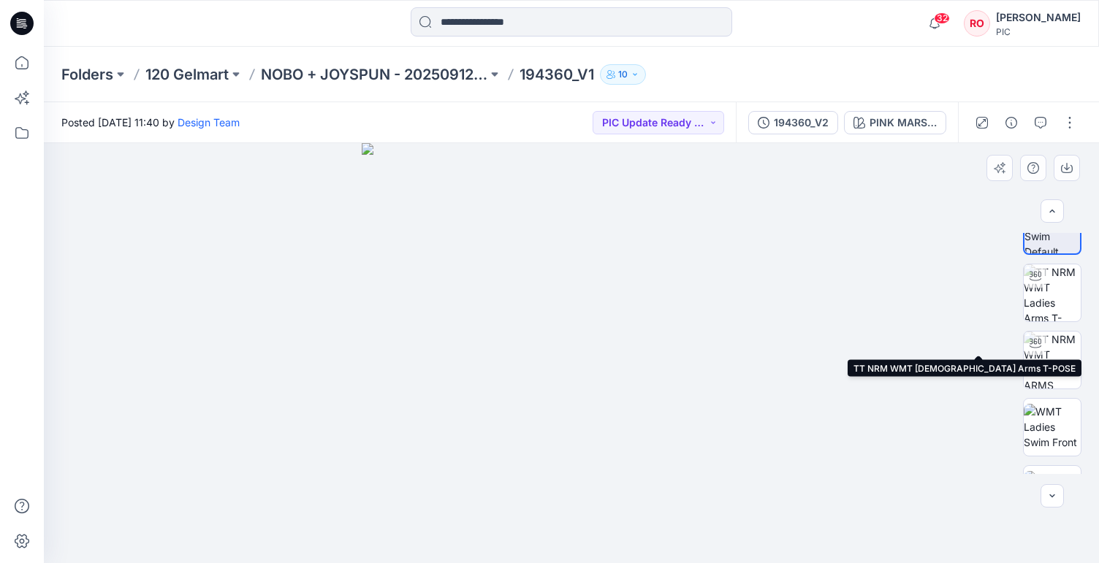
scroll to position [54, 0]
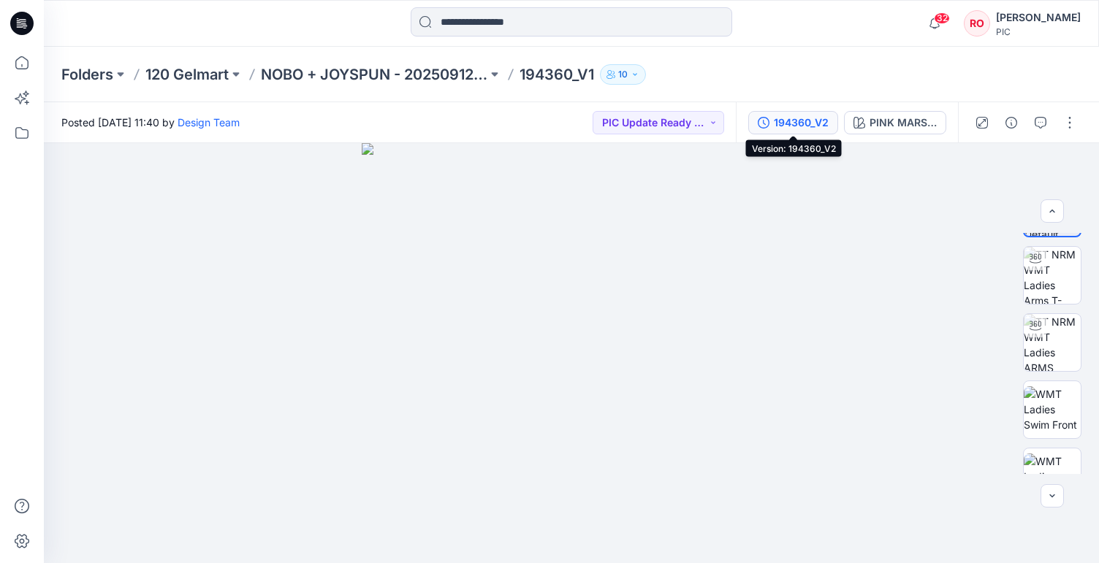
click at [801, 123] on div "194360_V2" at bounding box center [801, 123] width 55 height 16
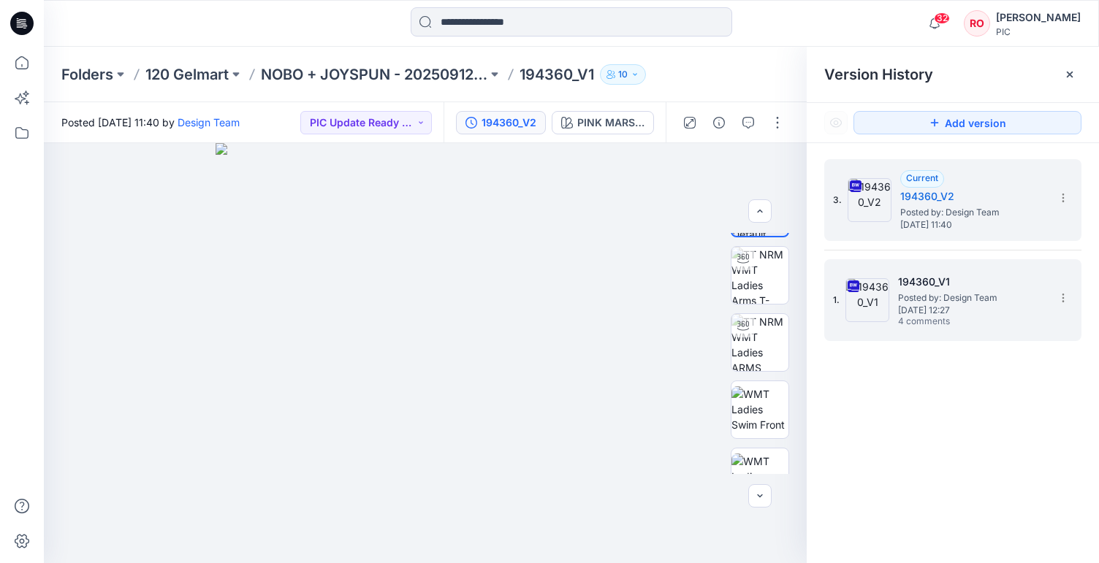
click at [964, 270] on div "1. 194360_V1 Posted by: Design Team Thursday, September 25, 2025 12:27 4 commen…" at bounding box center [942, 300] width 219 height 70
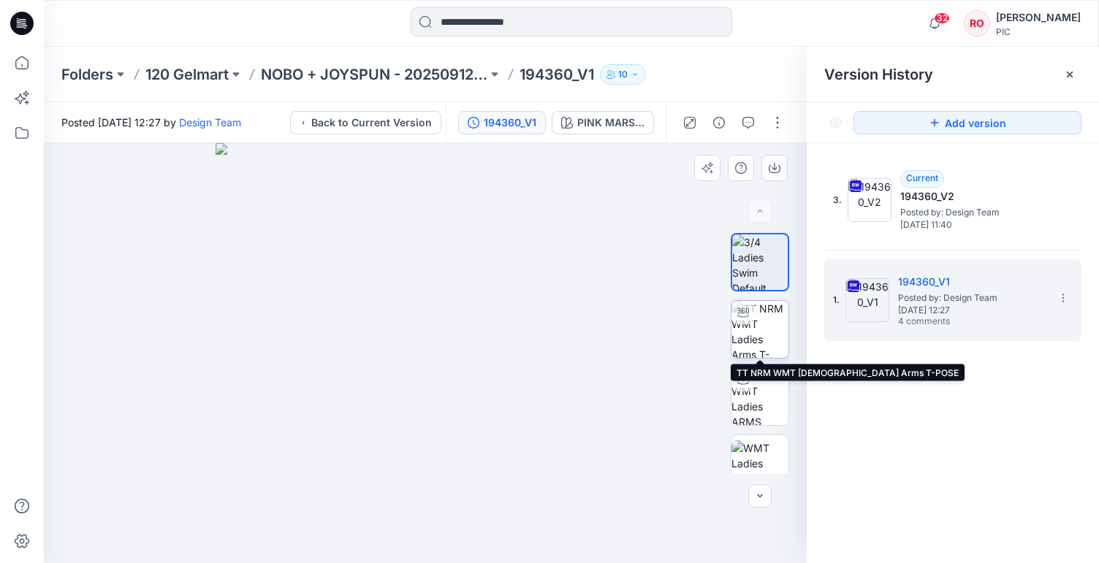
drag, startPoint x: 744, startPoint y: 319, endPoint x: 757, endPoint y: 320, distance: 12.4
click at [744, 319] on div at bounding box center [742, 312] width 23 height 23
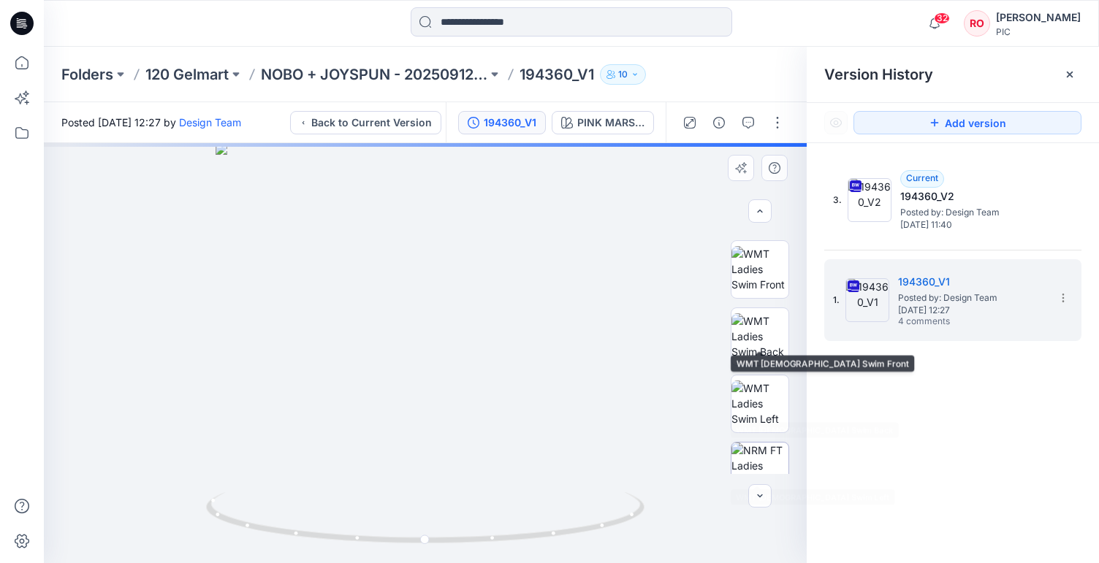
scroll to position [214, 0]
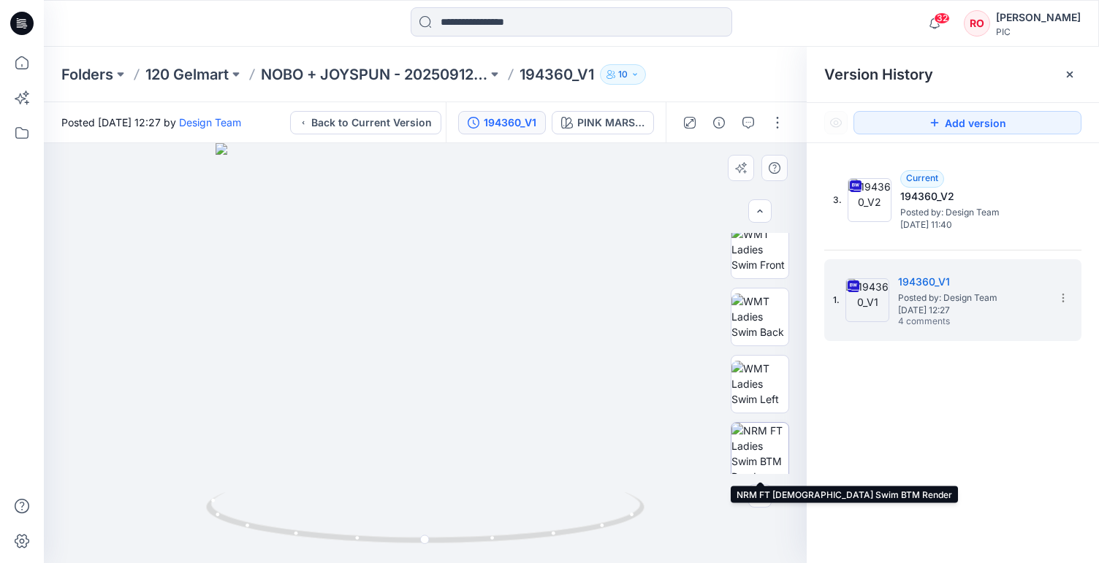
click at [764, 435] on img at bounding box center [759, 451] width 57 height 57
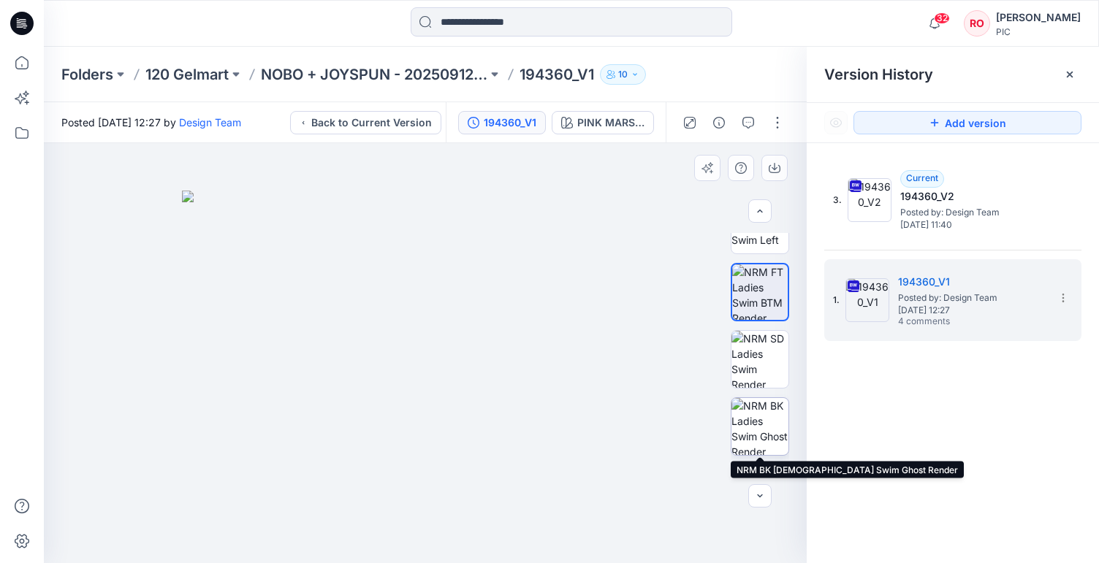
scroll to position [374, 0]
click at [749, 435] on img at bounding box center [759, 425] width 57 height 57
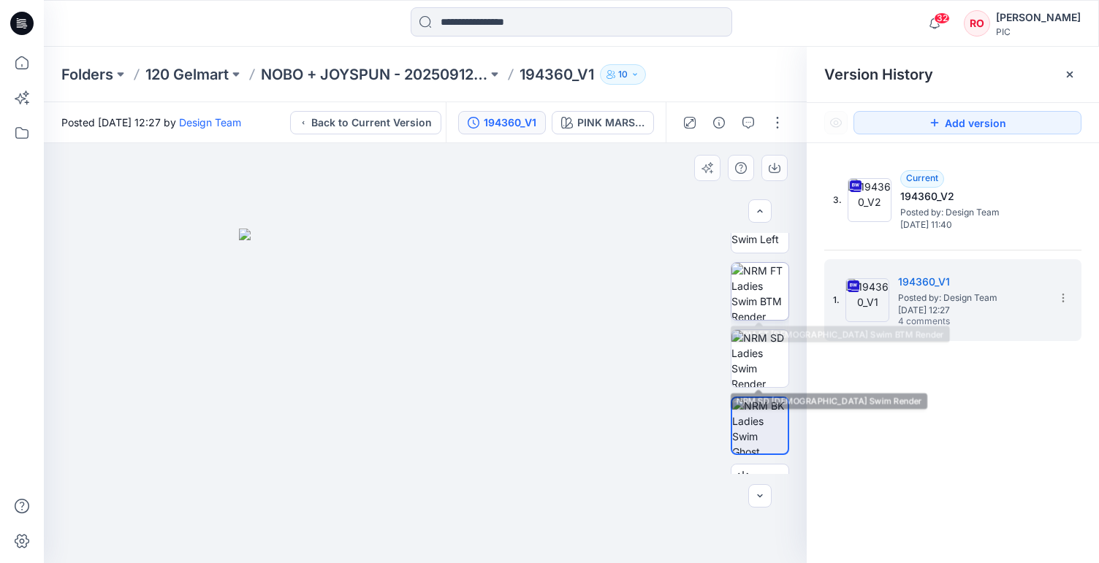
click at [762, 301] on img at bounding box center [759, 291] width 57 height 57
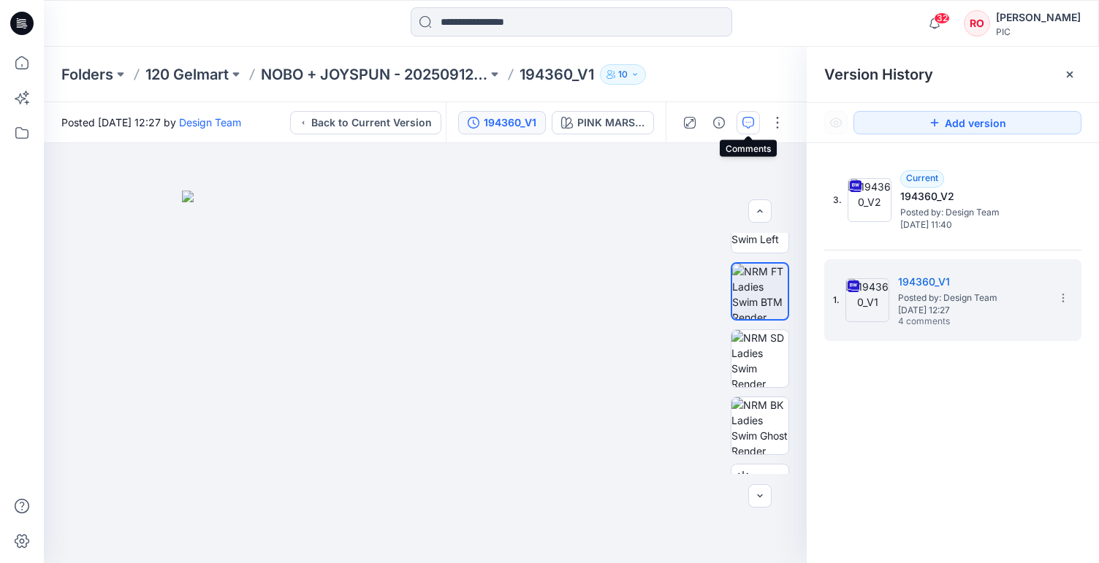
click at [757, 124] on button "button" at bounding box center [747, 122] width 23 height 23
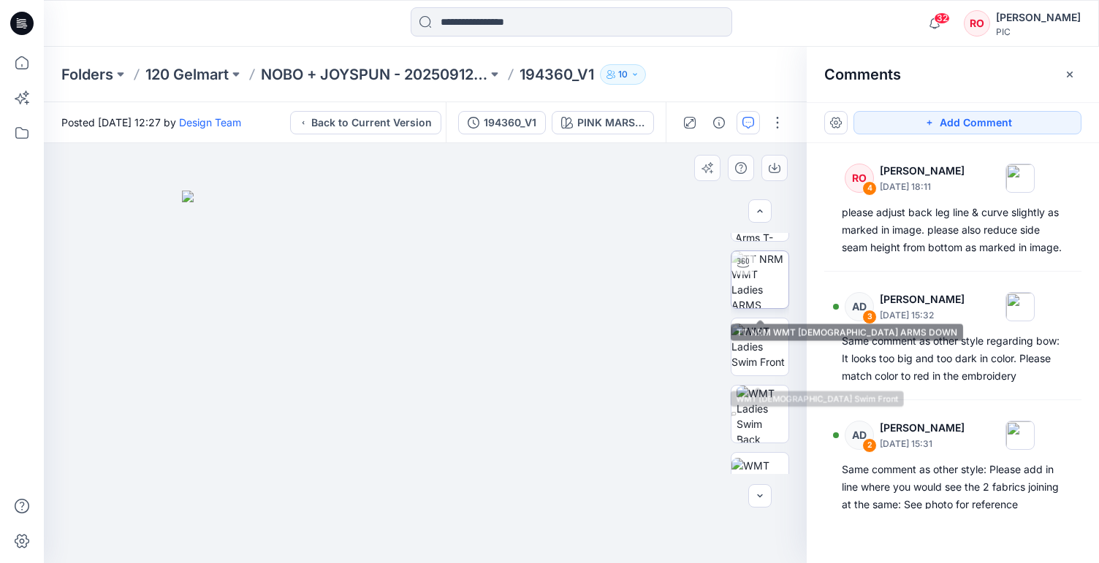
scroll to position [107, 0]
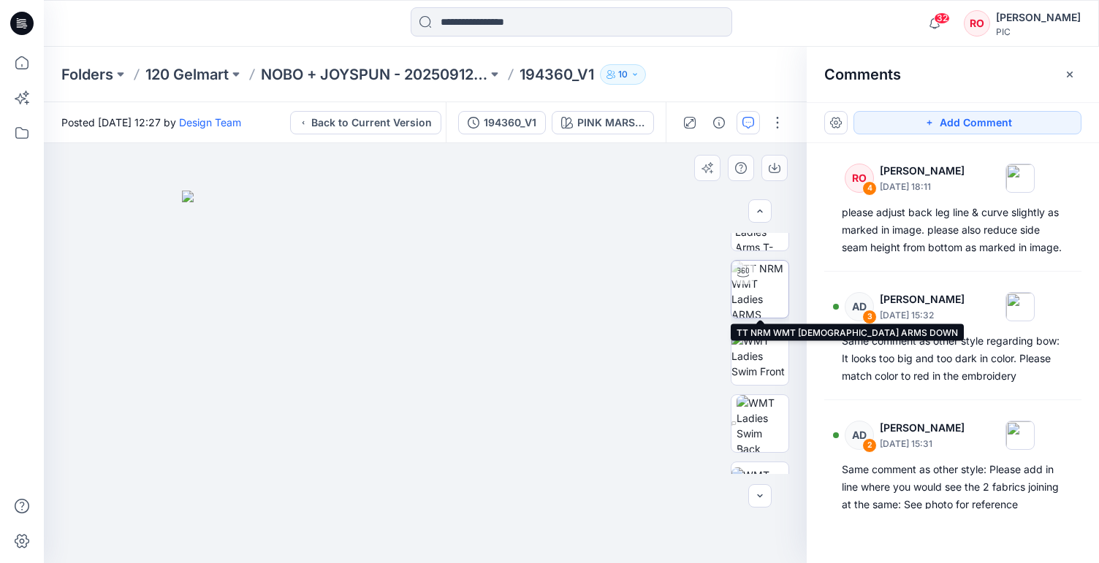
click at [763, 310] on img at bounding box center [759, 289] width 57 height 57
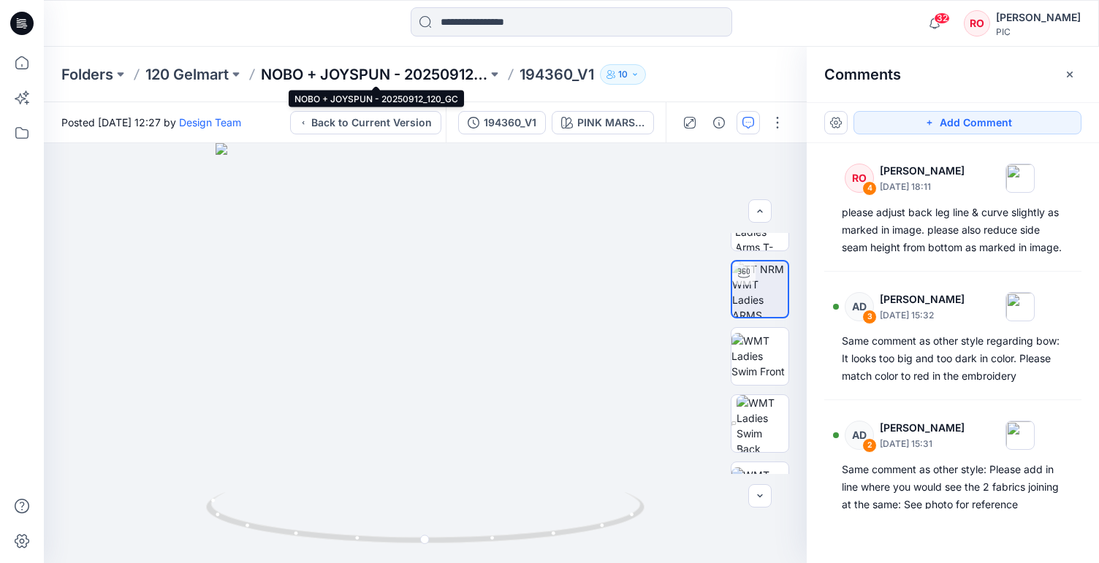
click at [371, 75] on p "NOBO + JOYSPUN - 20250912_120_GC" at bounding box center [374, 74] width 226 height 20
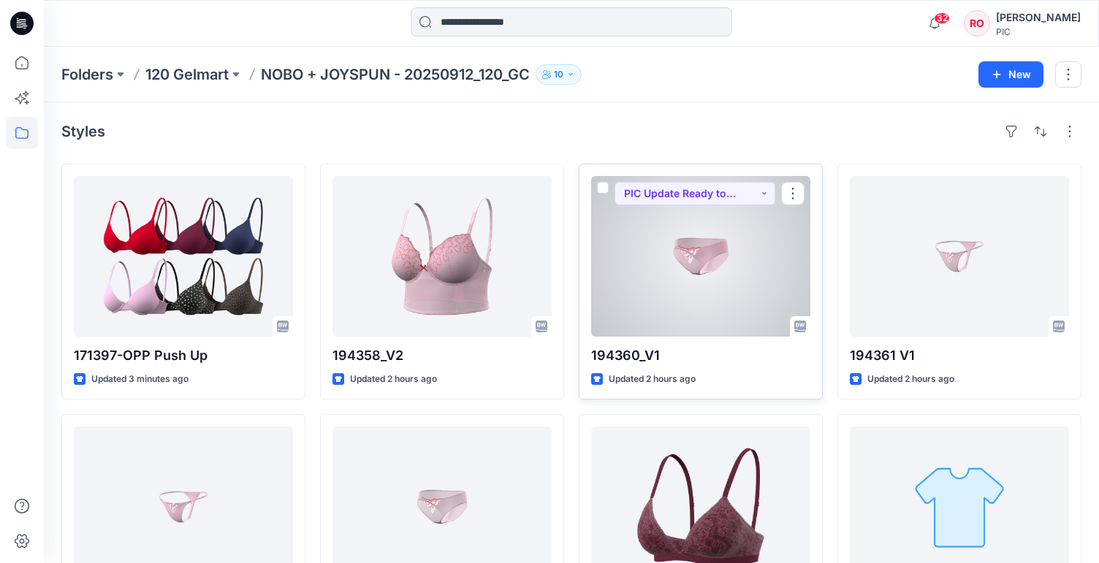
scroll to position [37, 0]
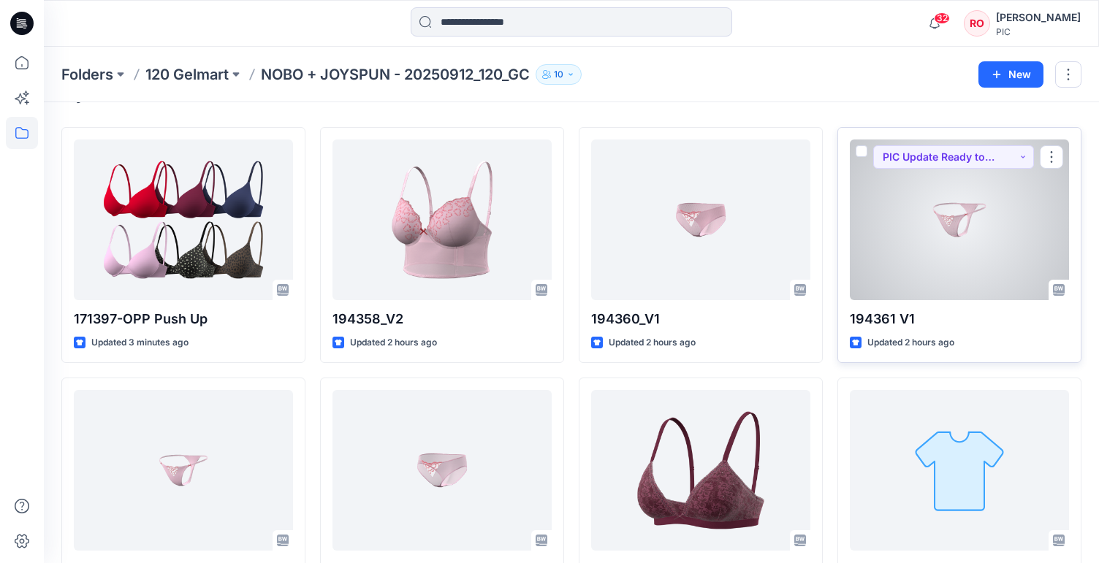
click at [899, 247] on div at bounding box center [959, 220] width 219 height 161
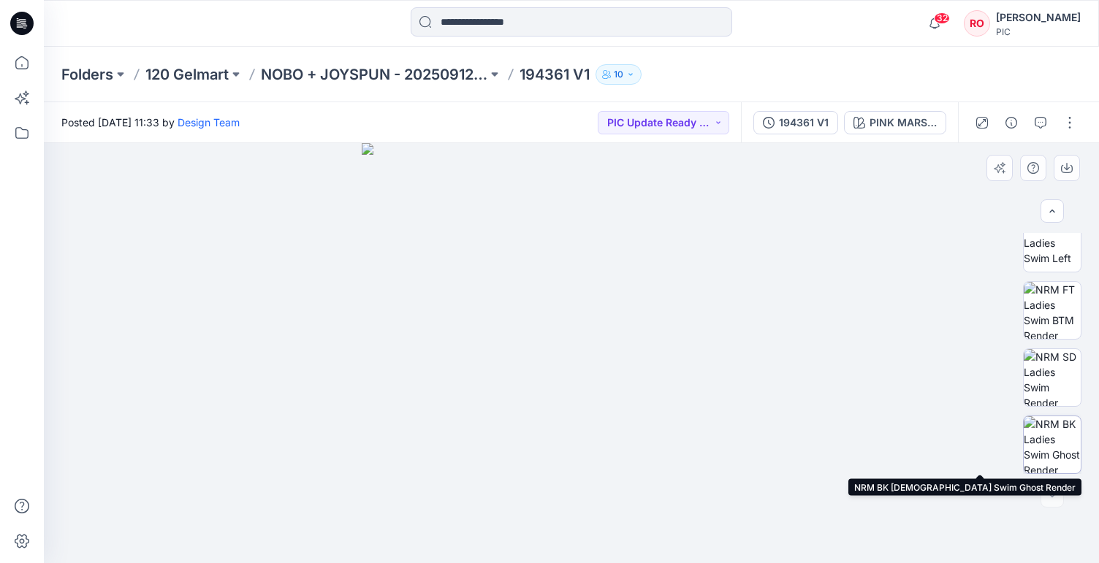
scroll to position [355, 0]
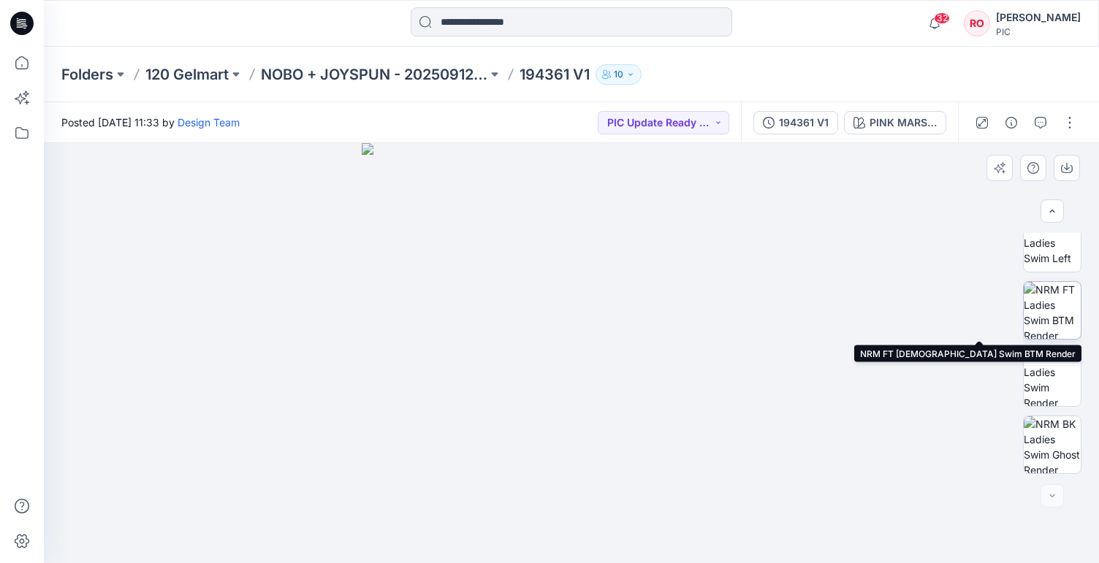
click at [1059, 329] on img at bounding box center [1052, 310] width 57 height 57
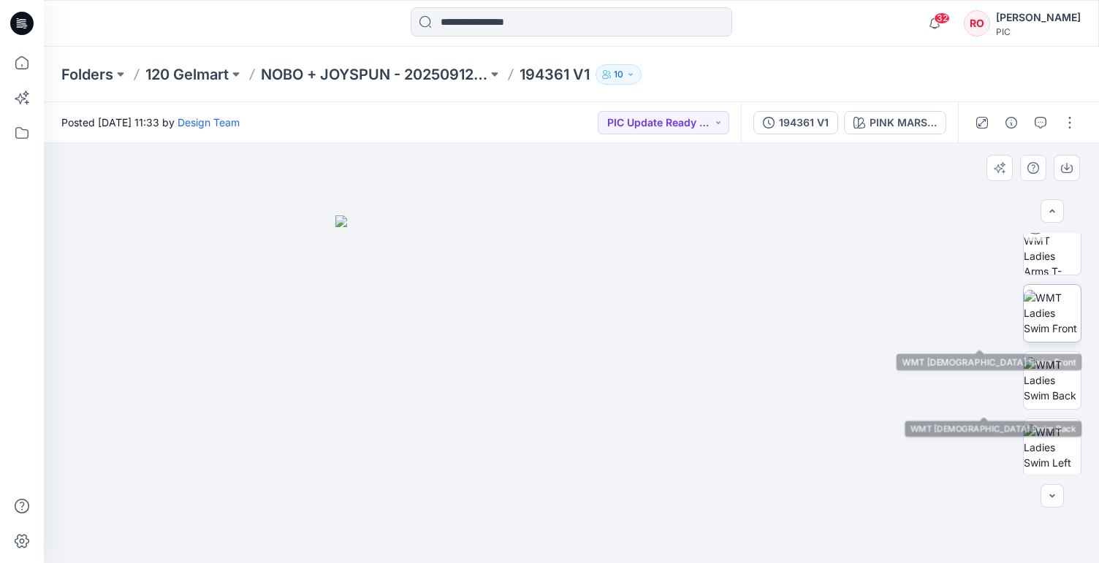
scroll to position [102, 0]
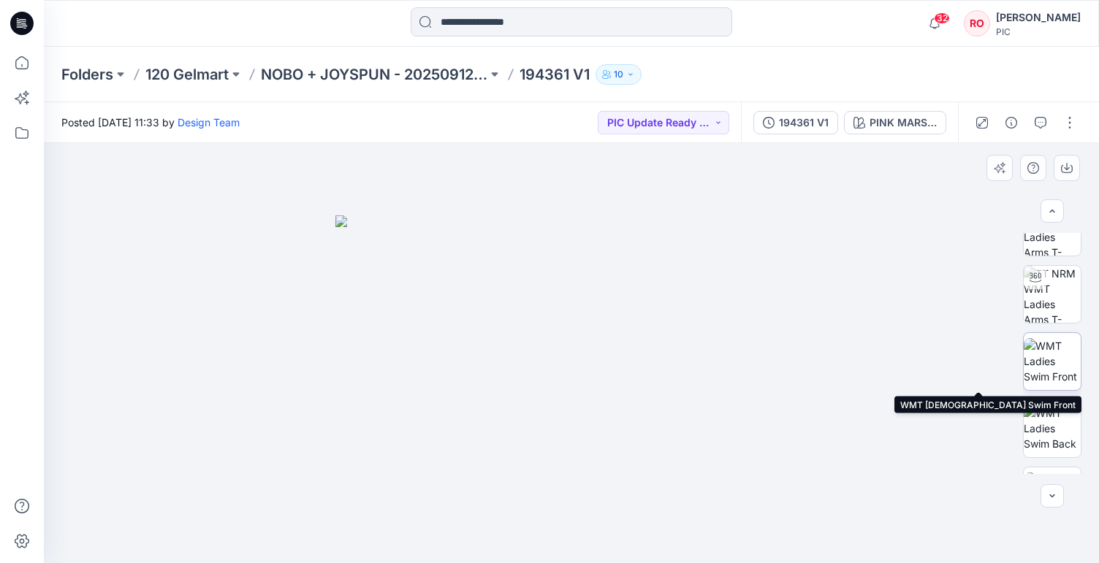
click at [1051, 346] on img at bounding box center [1052, 361] width 57 height 46
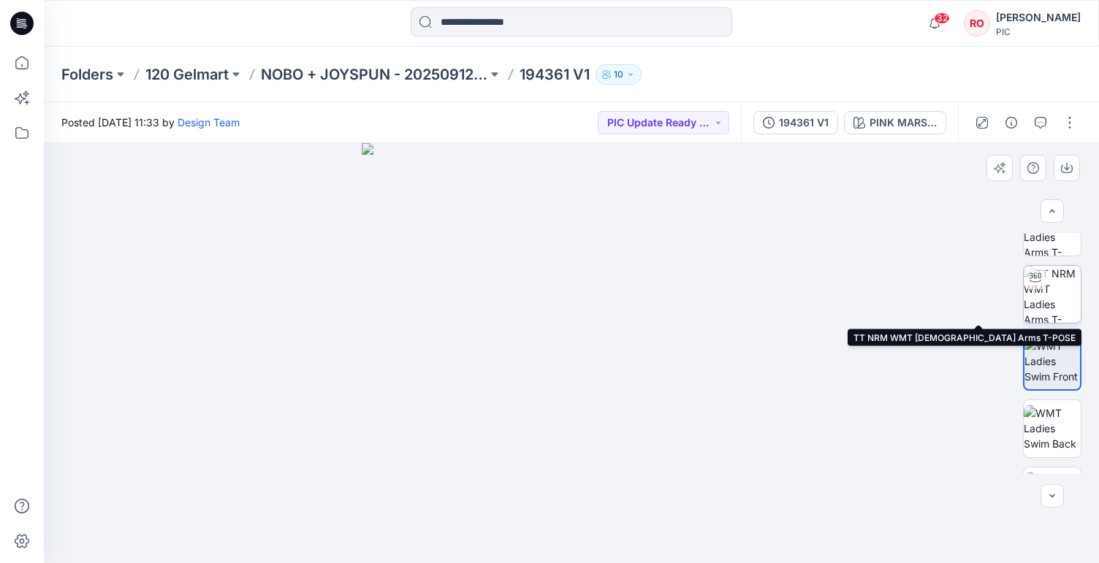
click at [1047, 307] on img at bounding box center [1052, 294] width 57 height 57
